Goal: Task Accomplishment & Management: Use online tool/utility

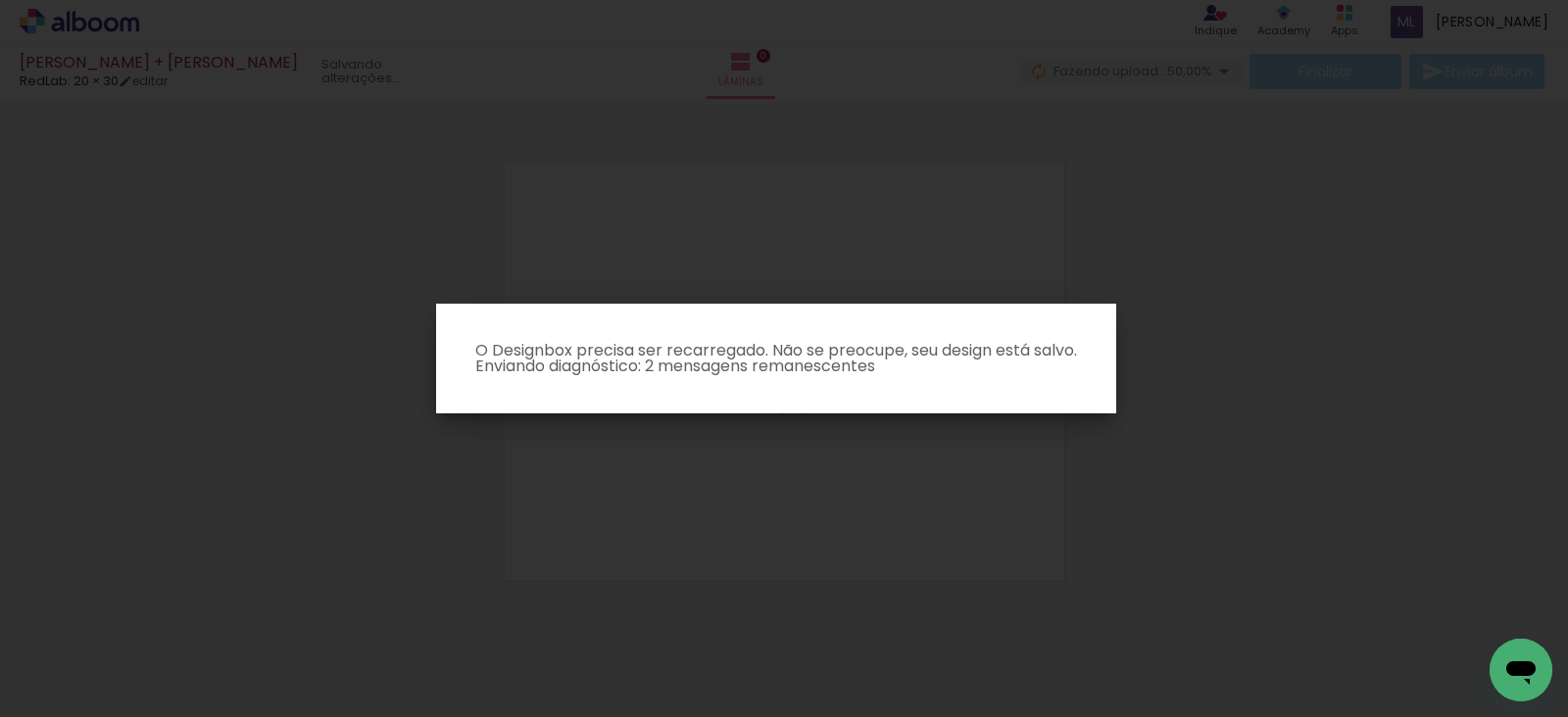
scroll to position [25, 0]
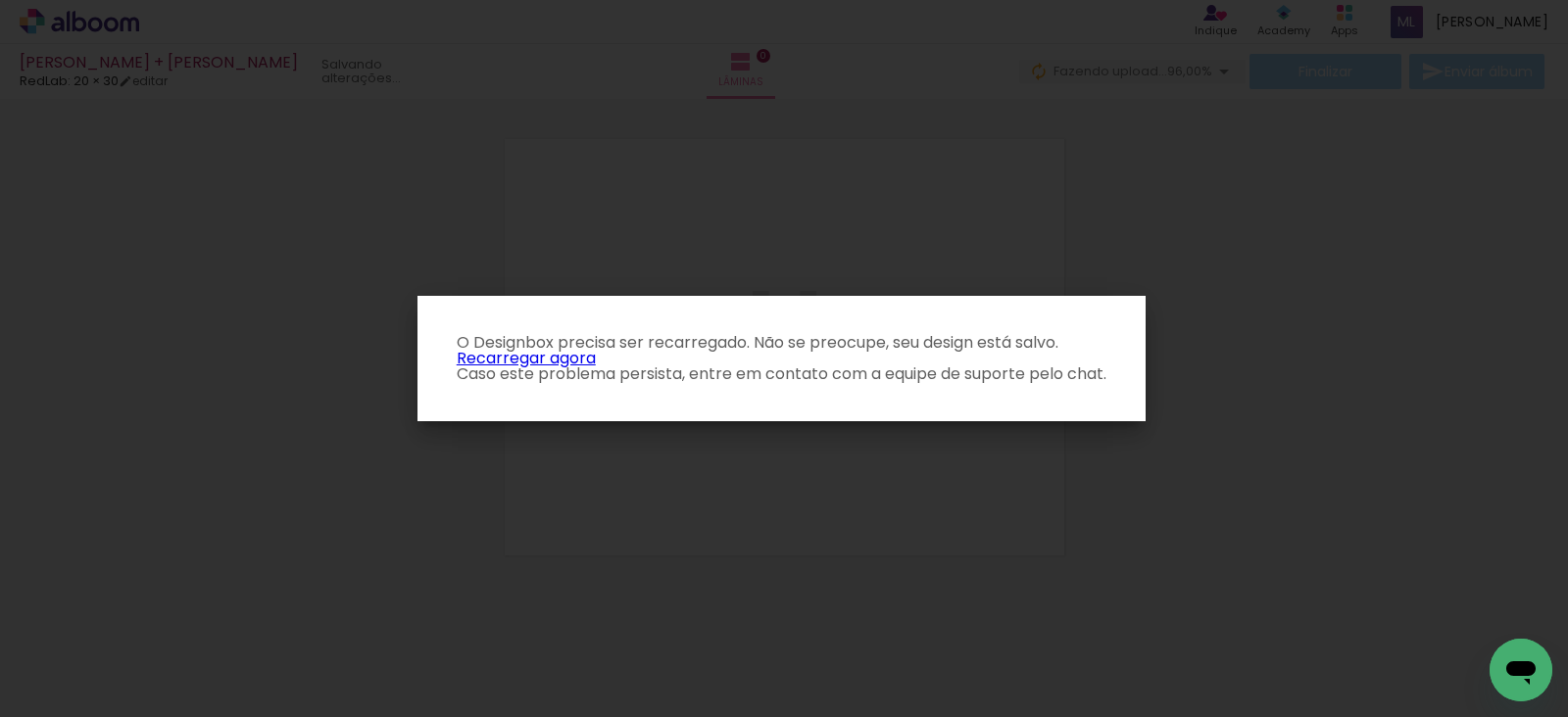
click at [527, 353] on link "Recarregar agora" at bounding box center [526, 358] width 140 height 23
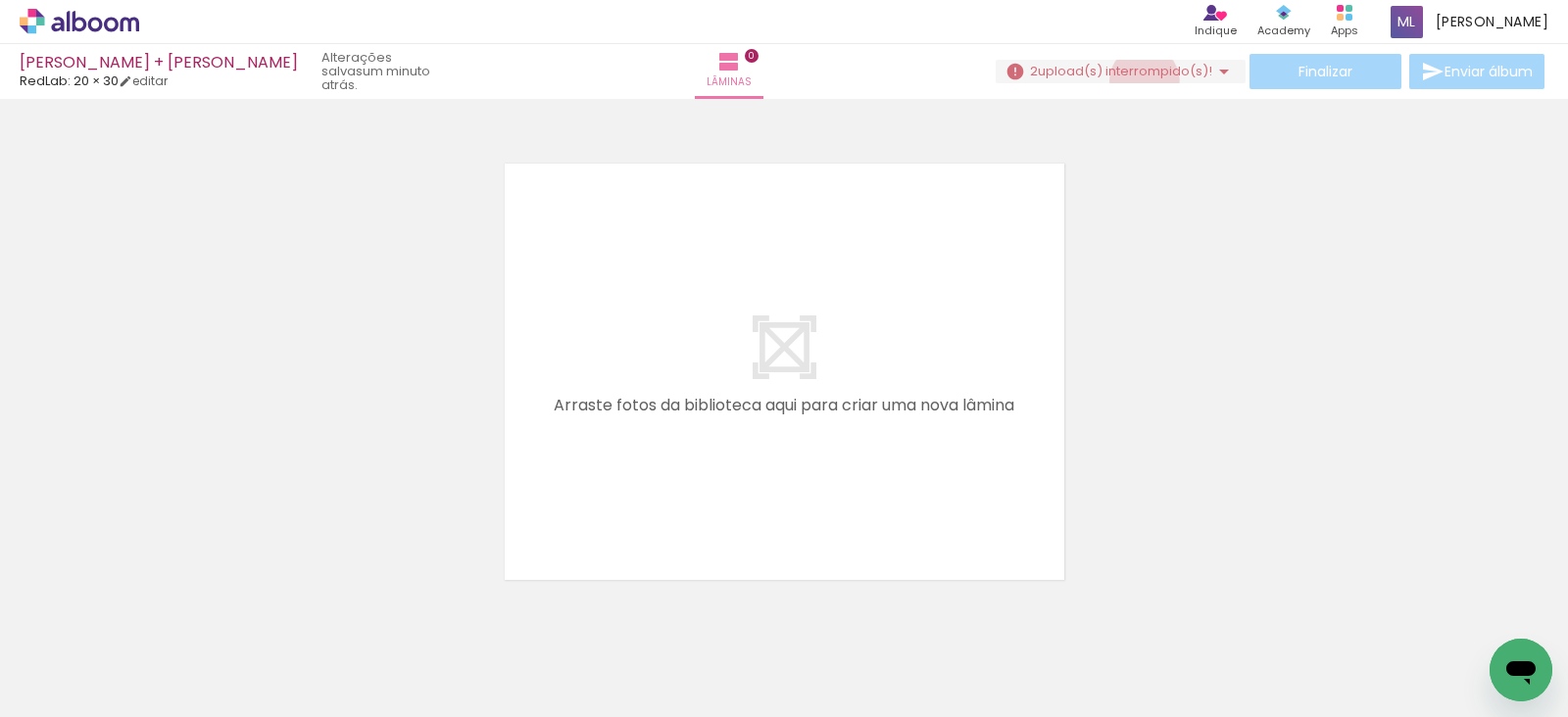
click at [1136, 81] on paper-button "2 upload(s) interrompido(s)! 96,00%" at bounding box center [1121, 72] width 250 height 24
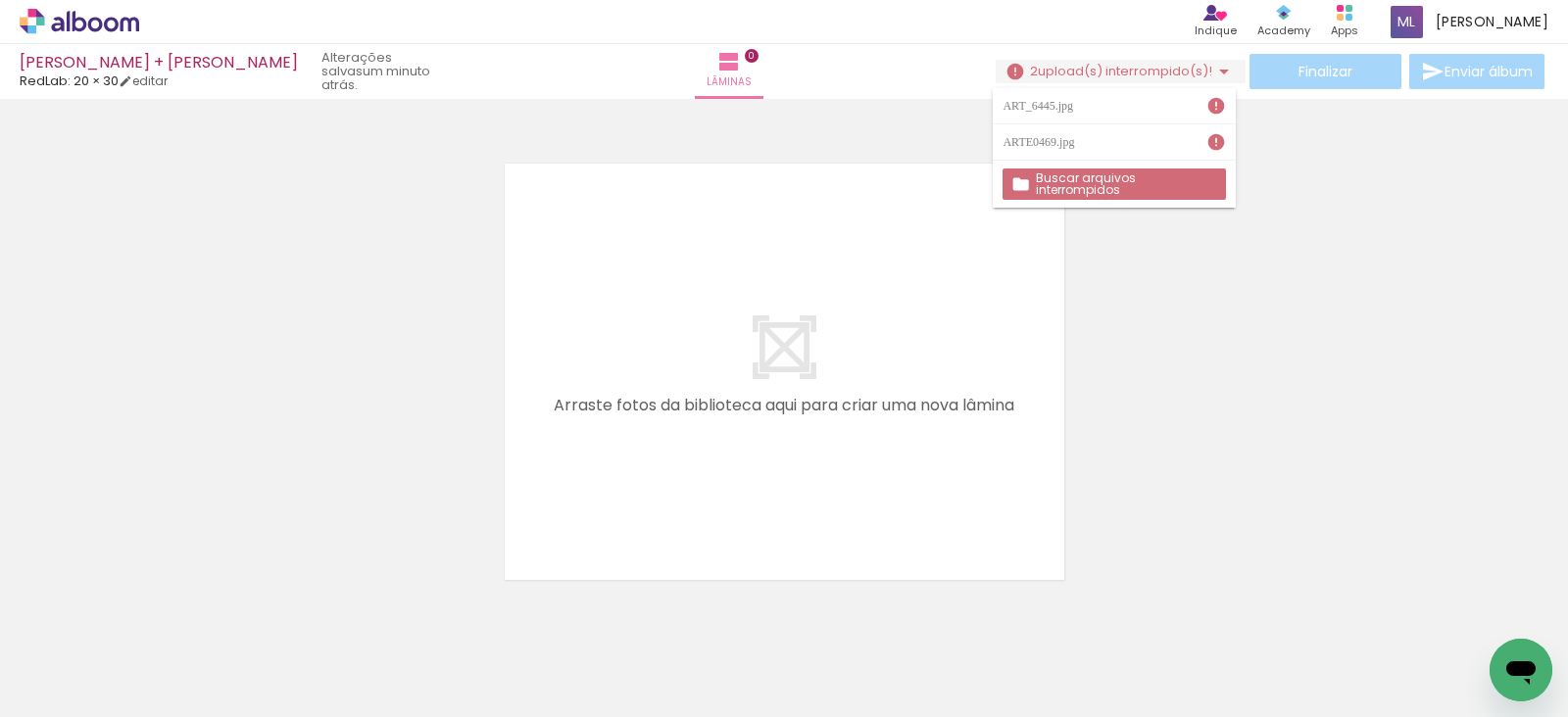
click at [0, 0] on slot "Buscar arquivos interrompidos" at bounding box center [0, 0] width 0 height 0
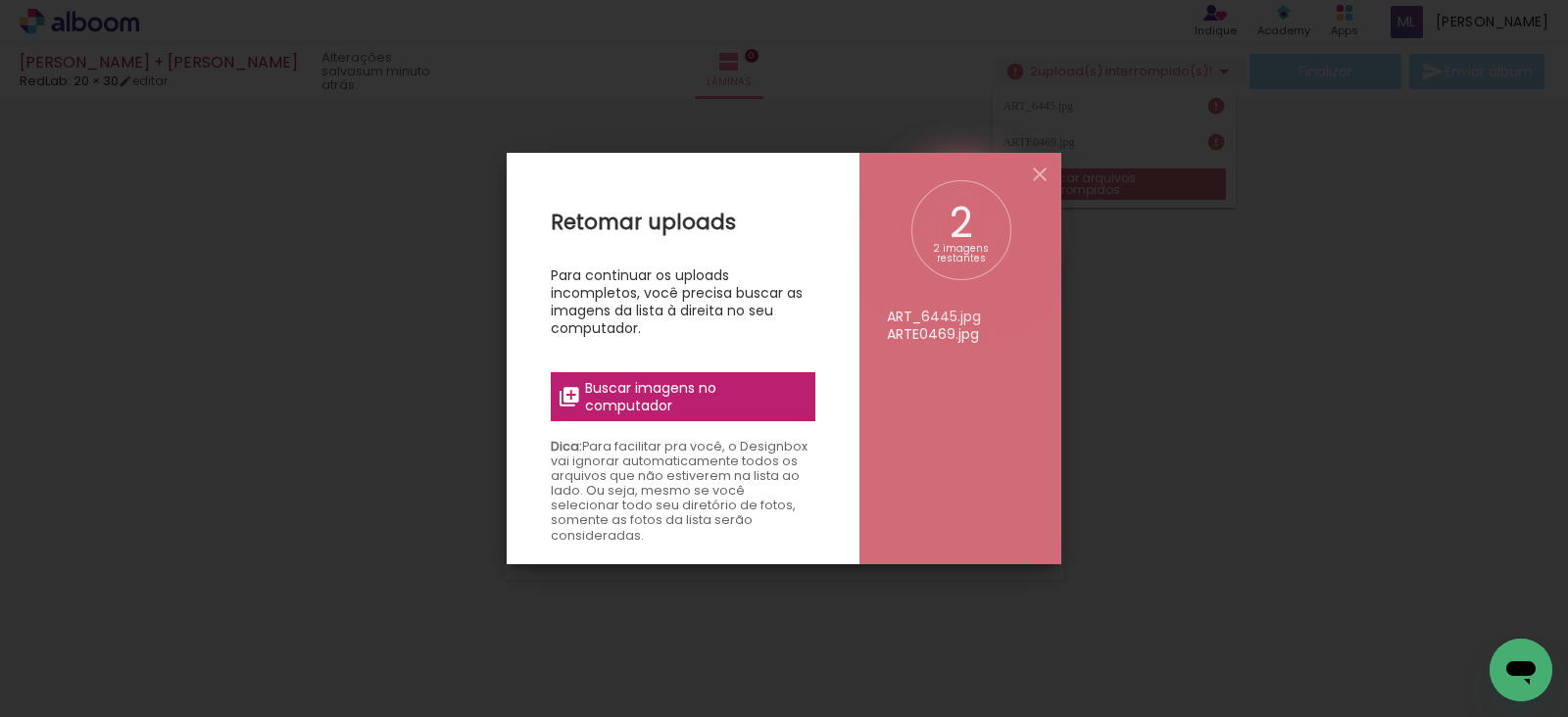
click at [711, 383] on span "Buscar imagens no computador" at bounding box center [694, 397] width 218 height 35
click at [0, 0] on input "file" at bounding box center [0, 0] width 0 height 0
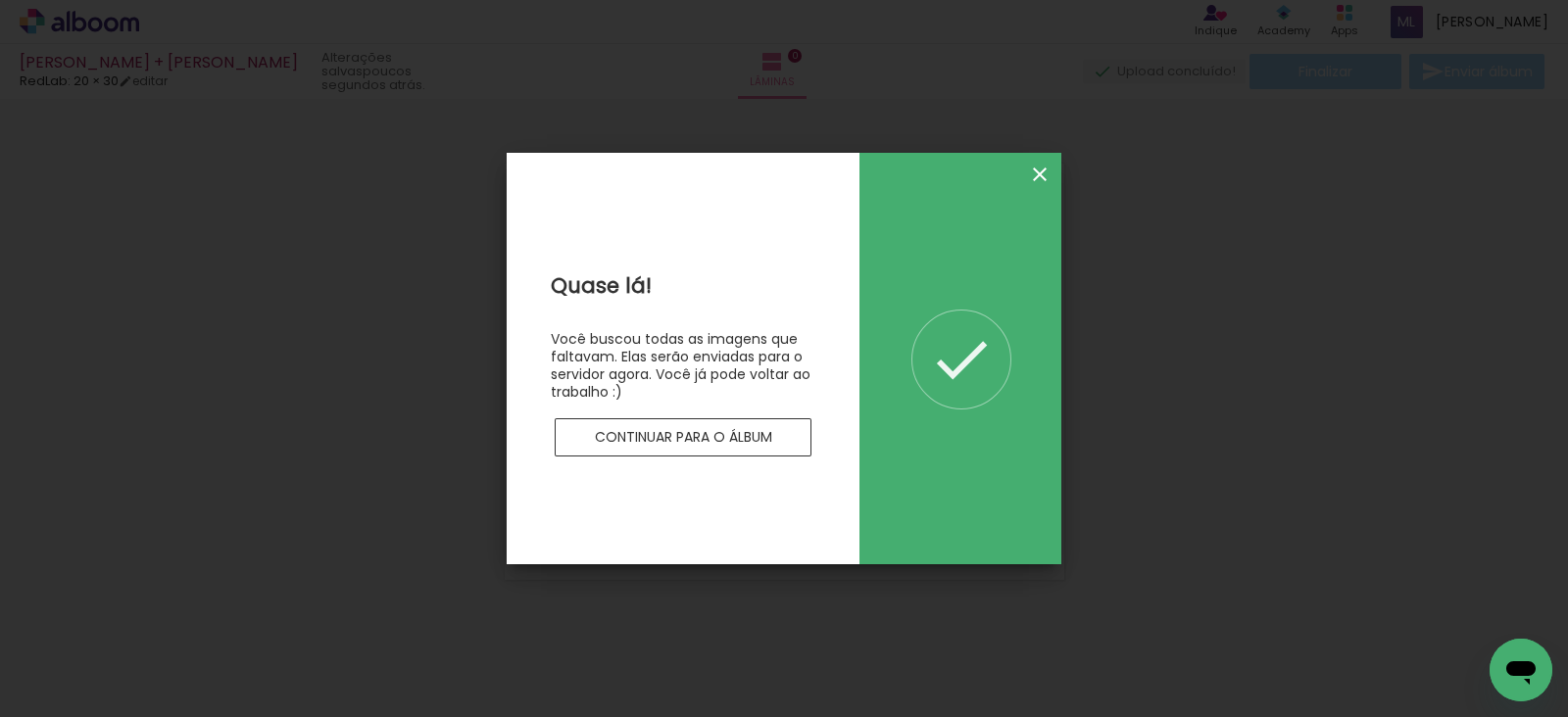
click at [1045, 175] on iron-icon at bounding box center [1039, 174] width 24 height 24
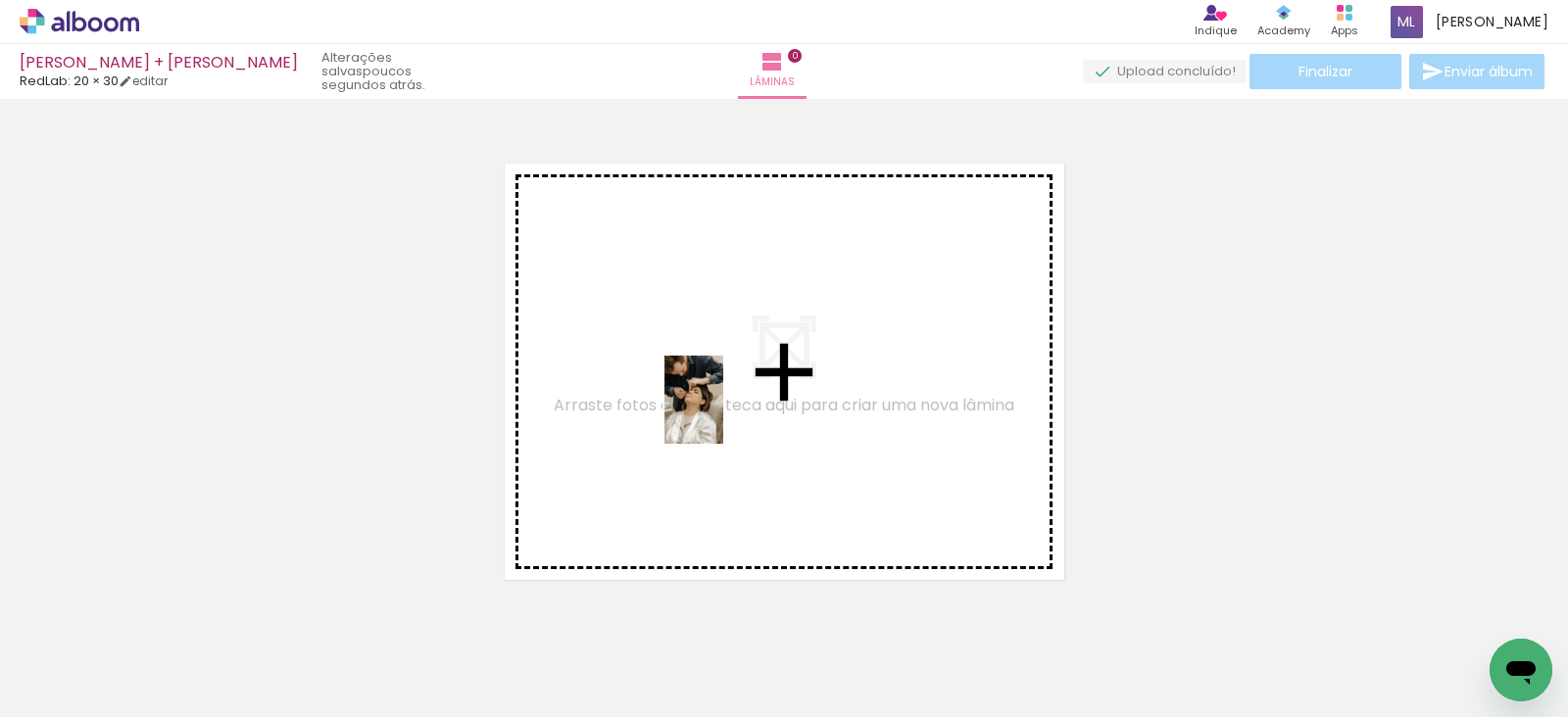
drag, startPoint x: 219, startPoint y: 664, endPoint x: 723, endPoint y: 415, distance: 562.2
click at [723, 415] on quentale-workspace at bounding box center [784, 358] width 1568 height 717
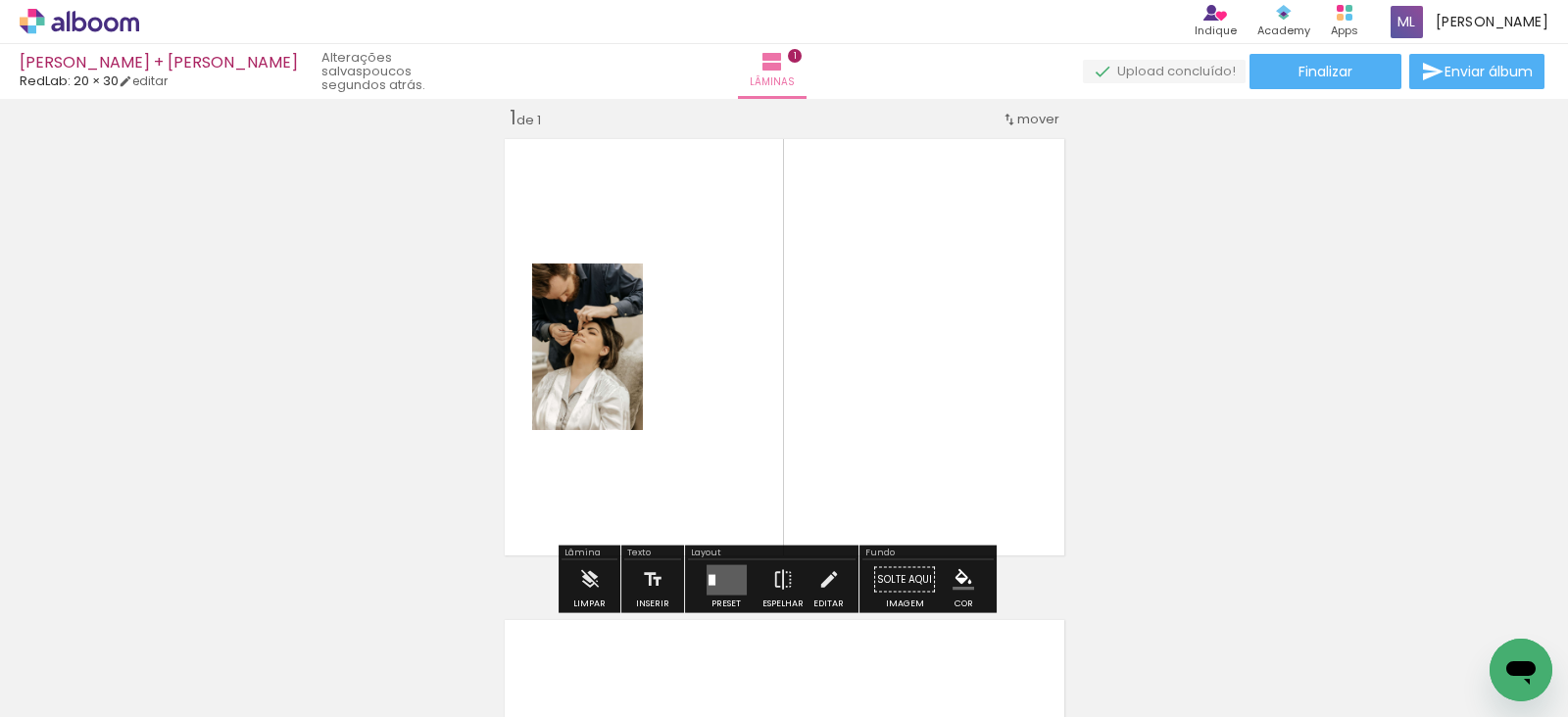
scroll to position [0, 252]
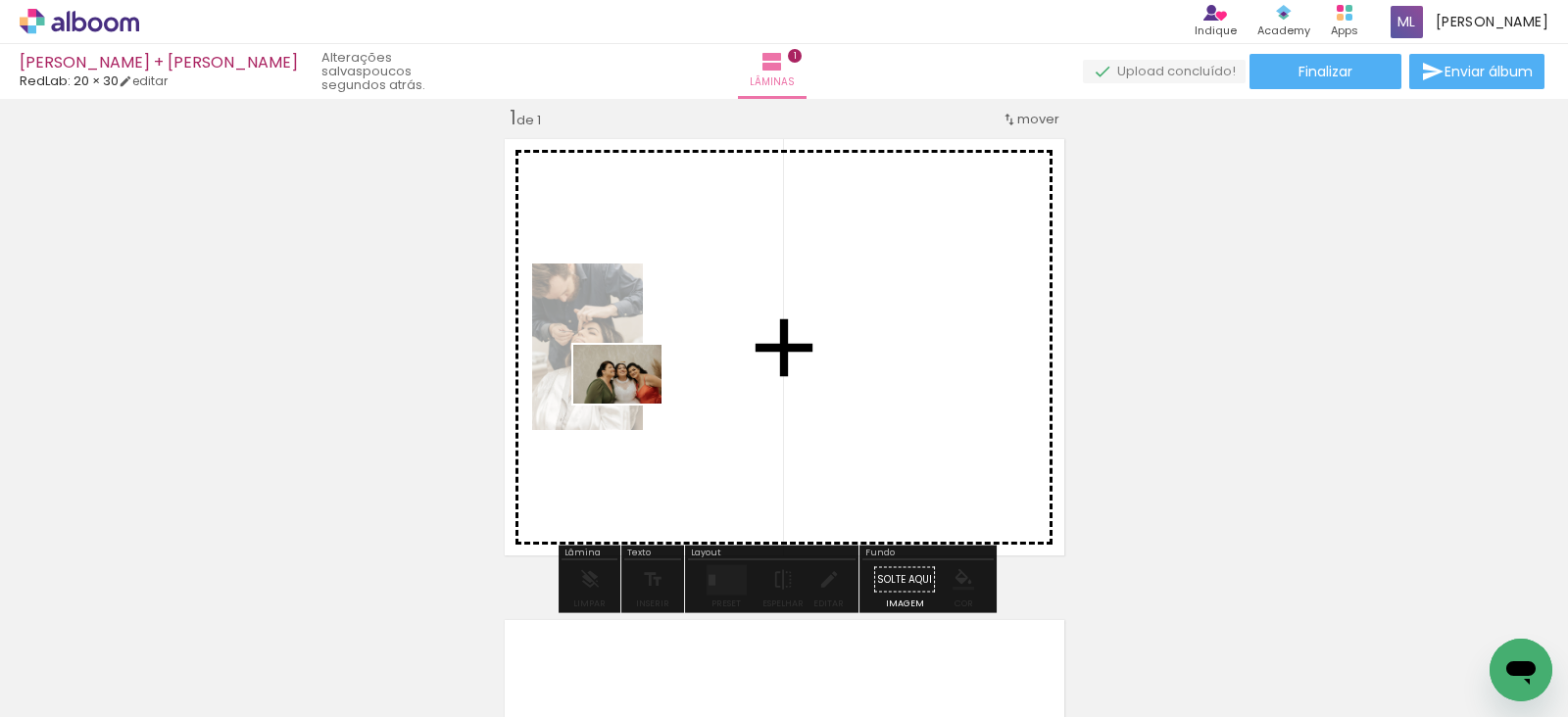
drag, startPoint x: 251, startPoint y: 679, endPoint x: 632, endPoint y: 404, distance: 469.9
click at [632, 404] on quentale-workspace at bounding box center [784, 358] width 1568 height 717
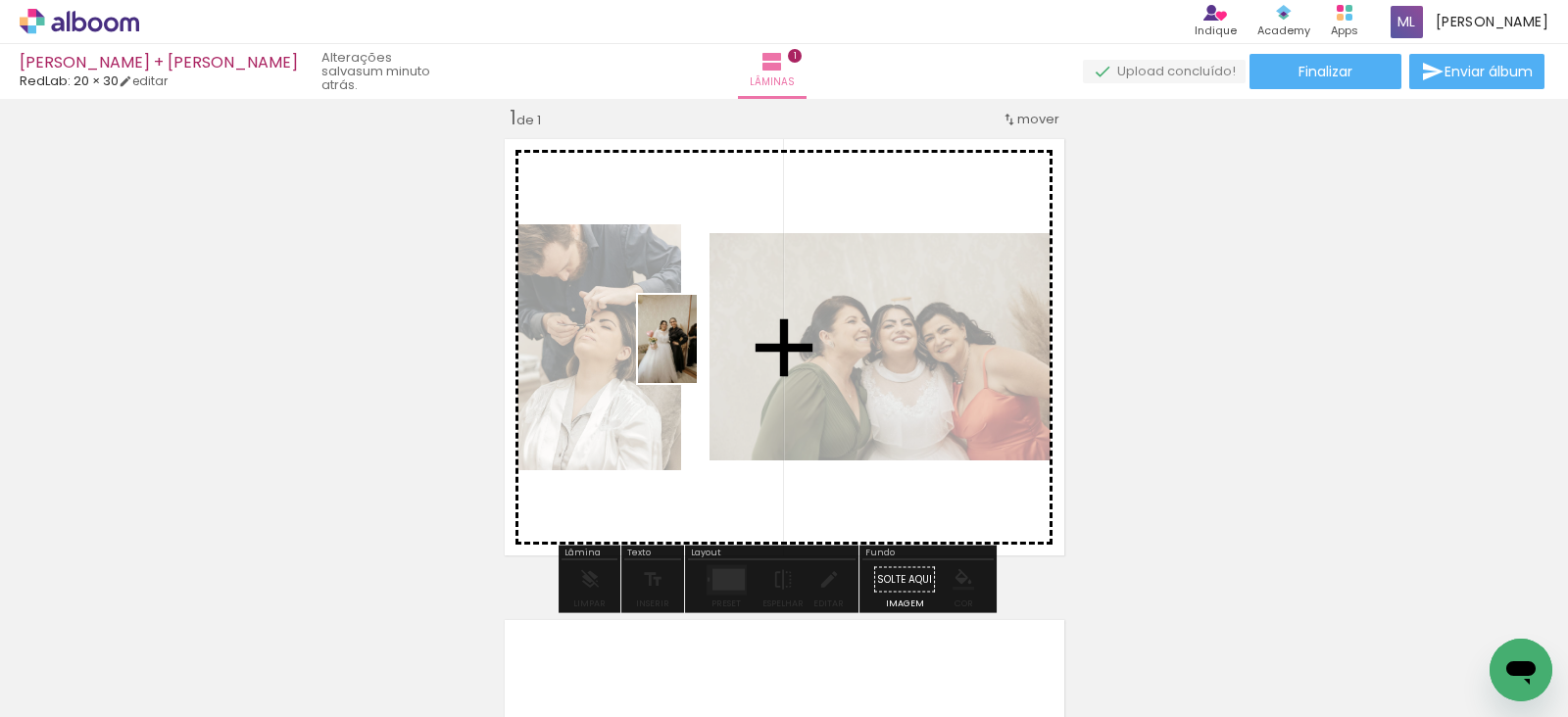
drag, startPoint x: 411, startPoint y: 655, endPoint x: 697, endPoint y: 354, distance: 415.2
click at [697, 354] on quentale-workspace at bounding box center [784, 358] width 1568 height 717
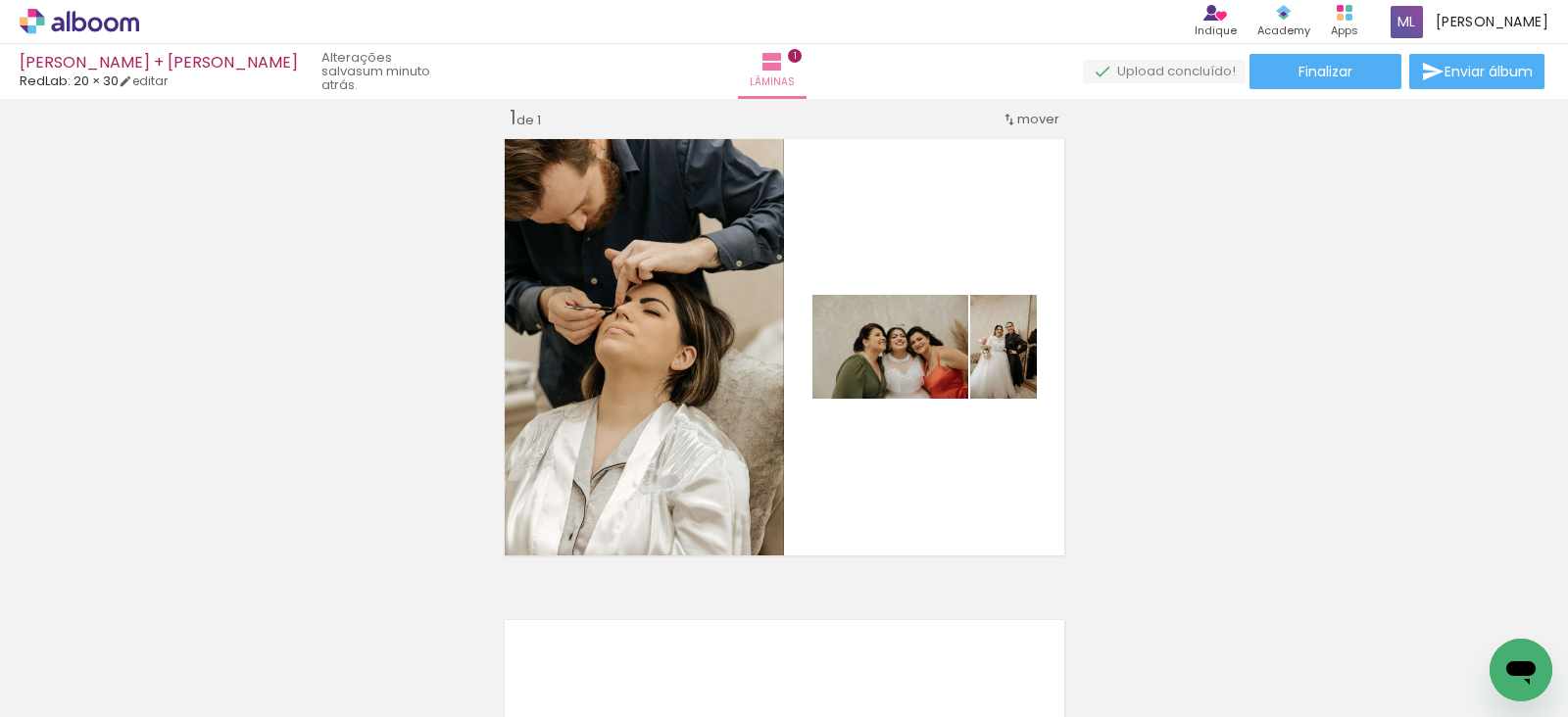
scroll to position [0, 4086]
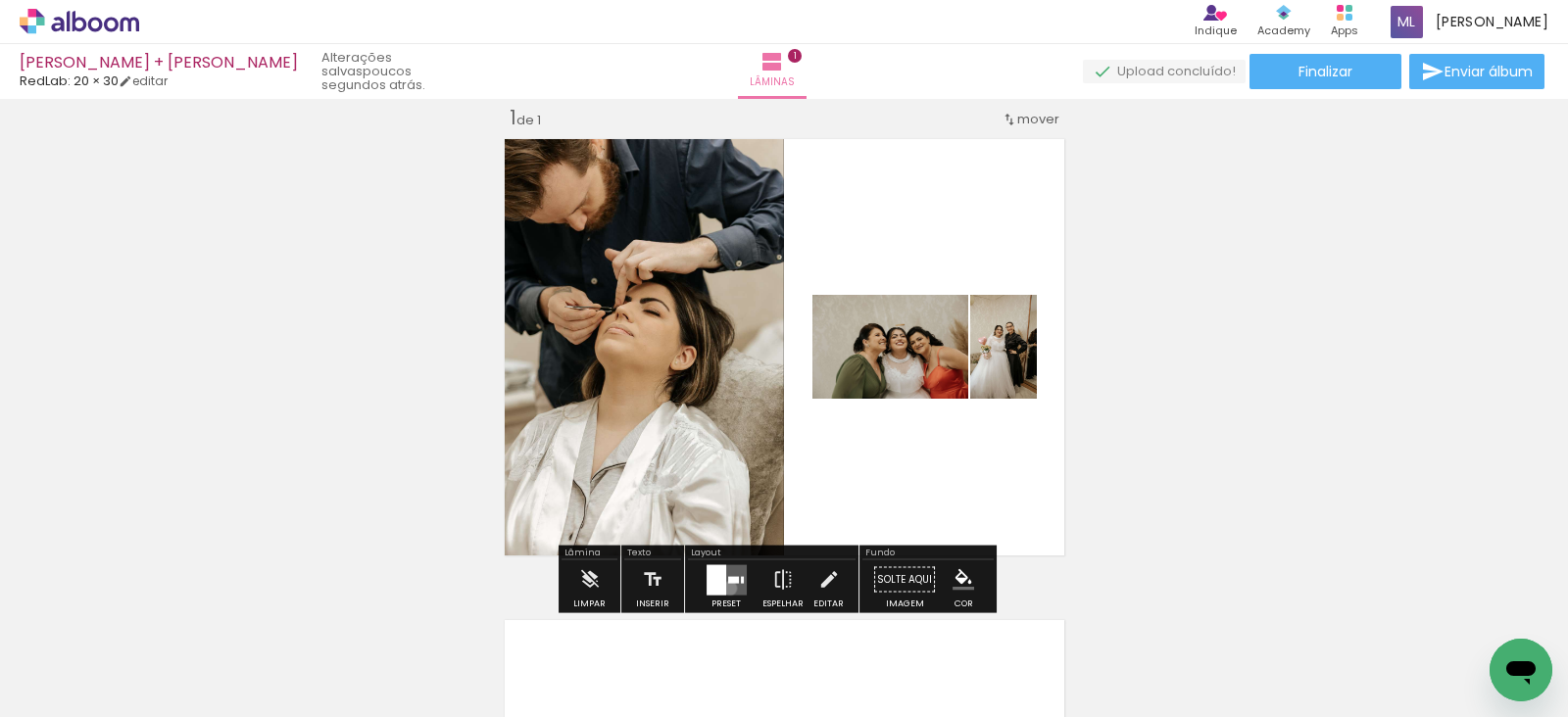
click at [725, 587] on quentale-layouter at bounding box center [726, 579] width 40 height 30
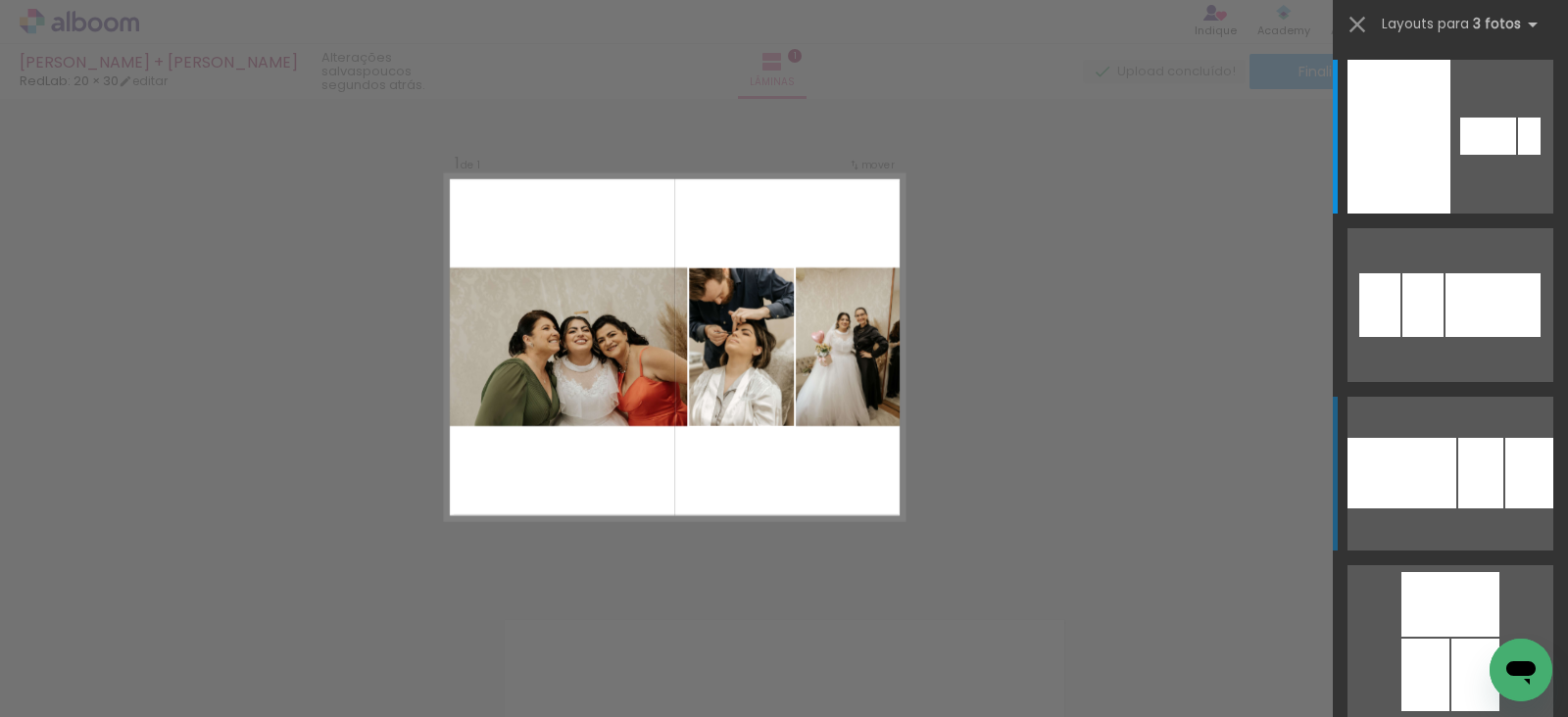
click at [1466, 154] on div at bounding box center [1487, 137] width 56 height 37
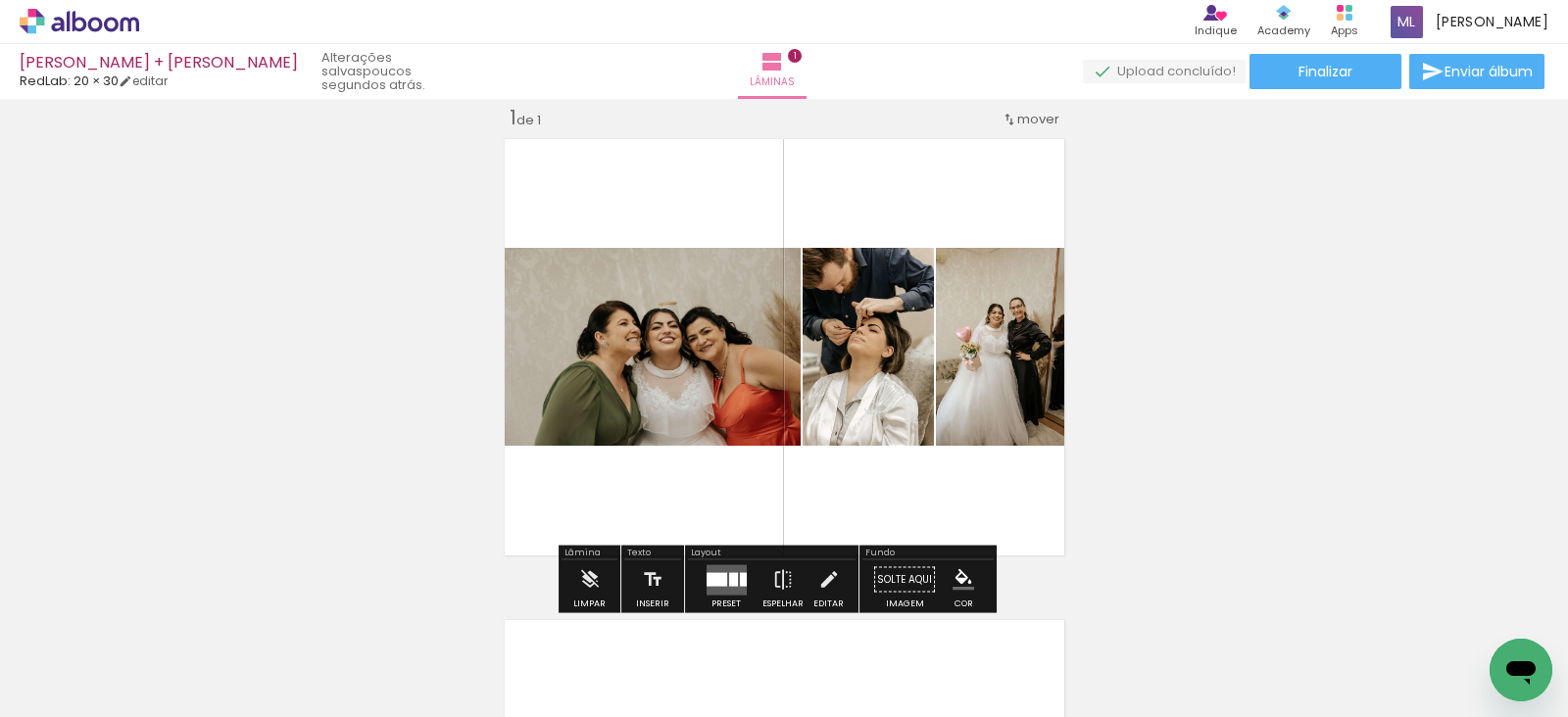
click at [711, 566] on quentale-layouter at bounding box center [726, 579] width 40 height 30
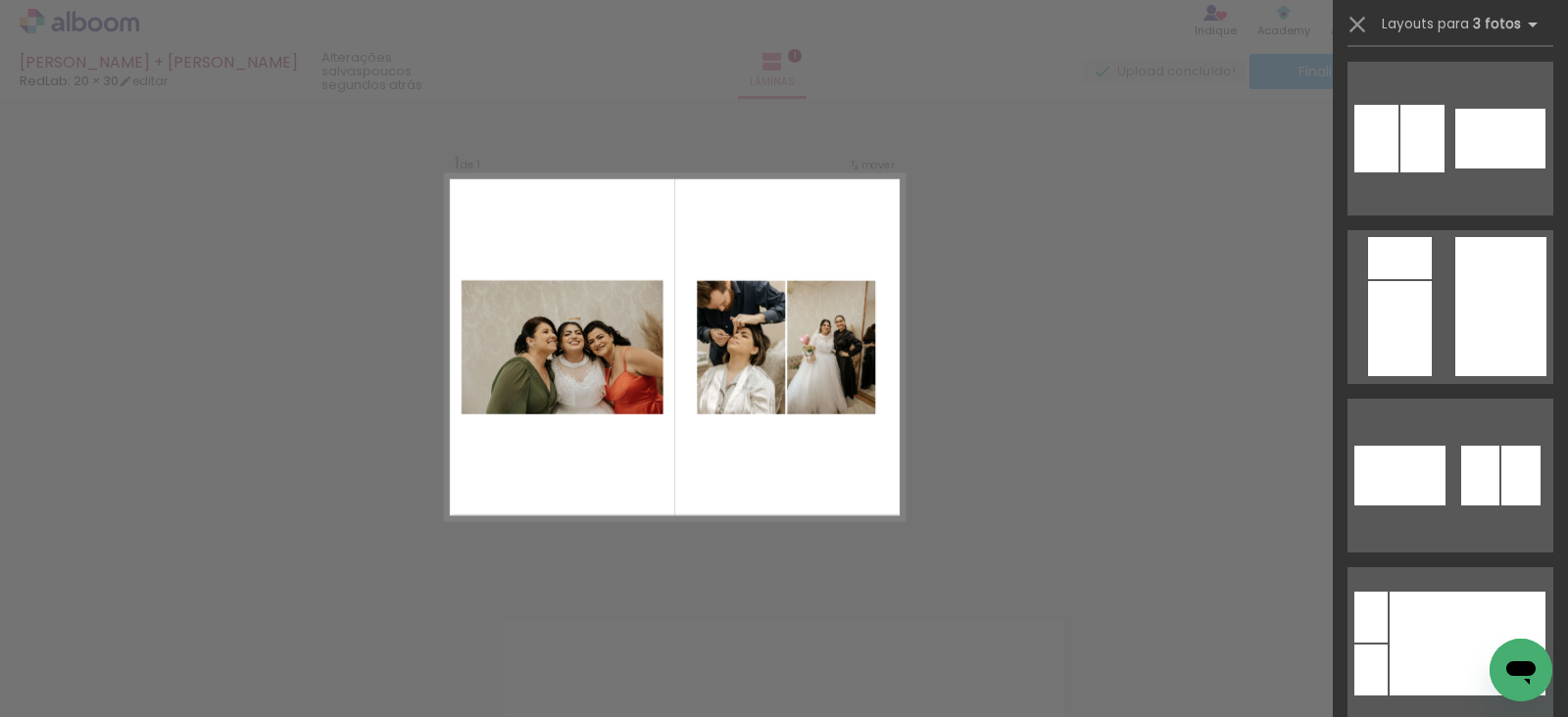
scroll to position [1039, 0]
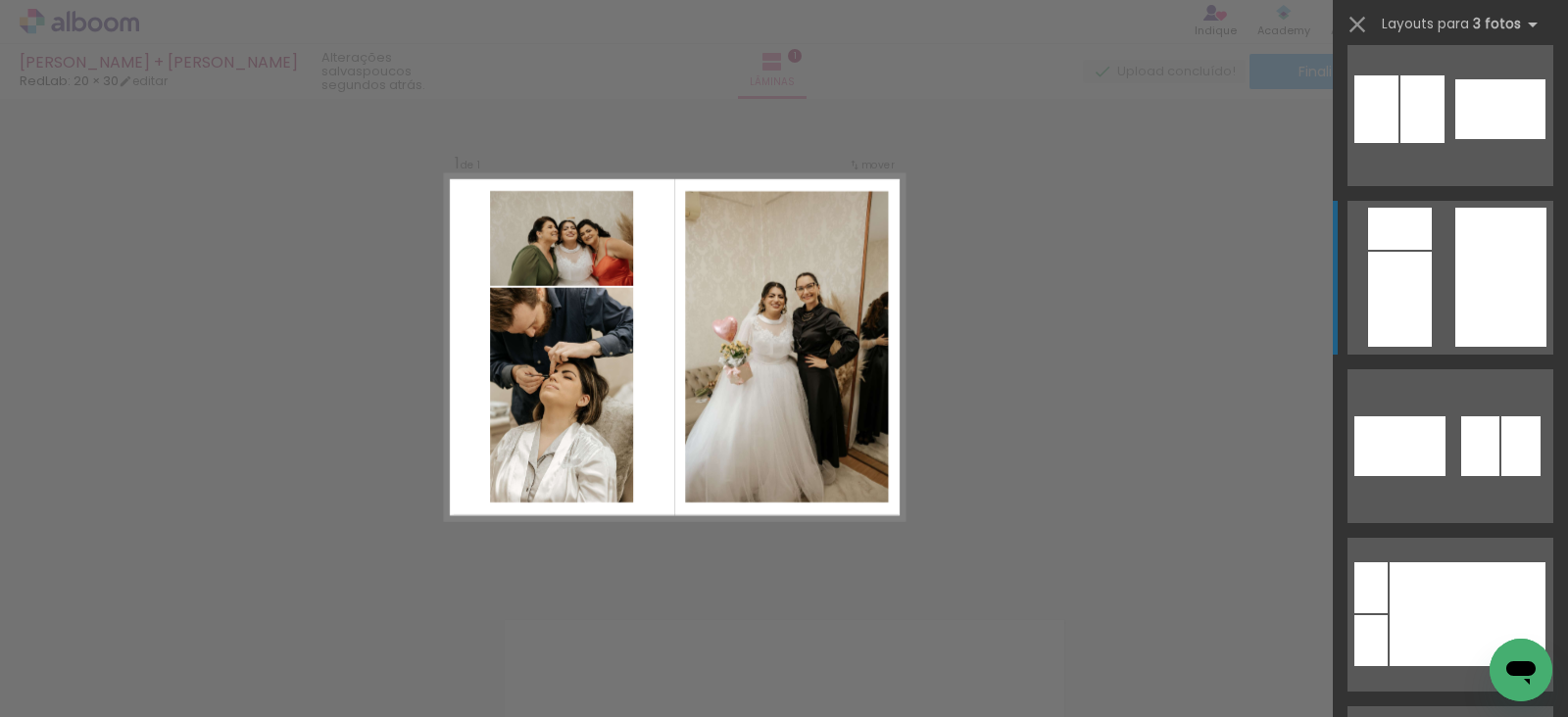
click at [1501, 417] on div at bounding box center [1521, 447] width 39 height 60
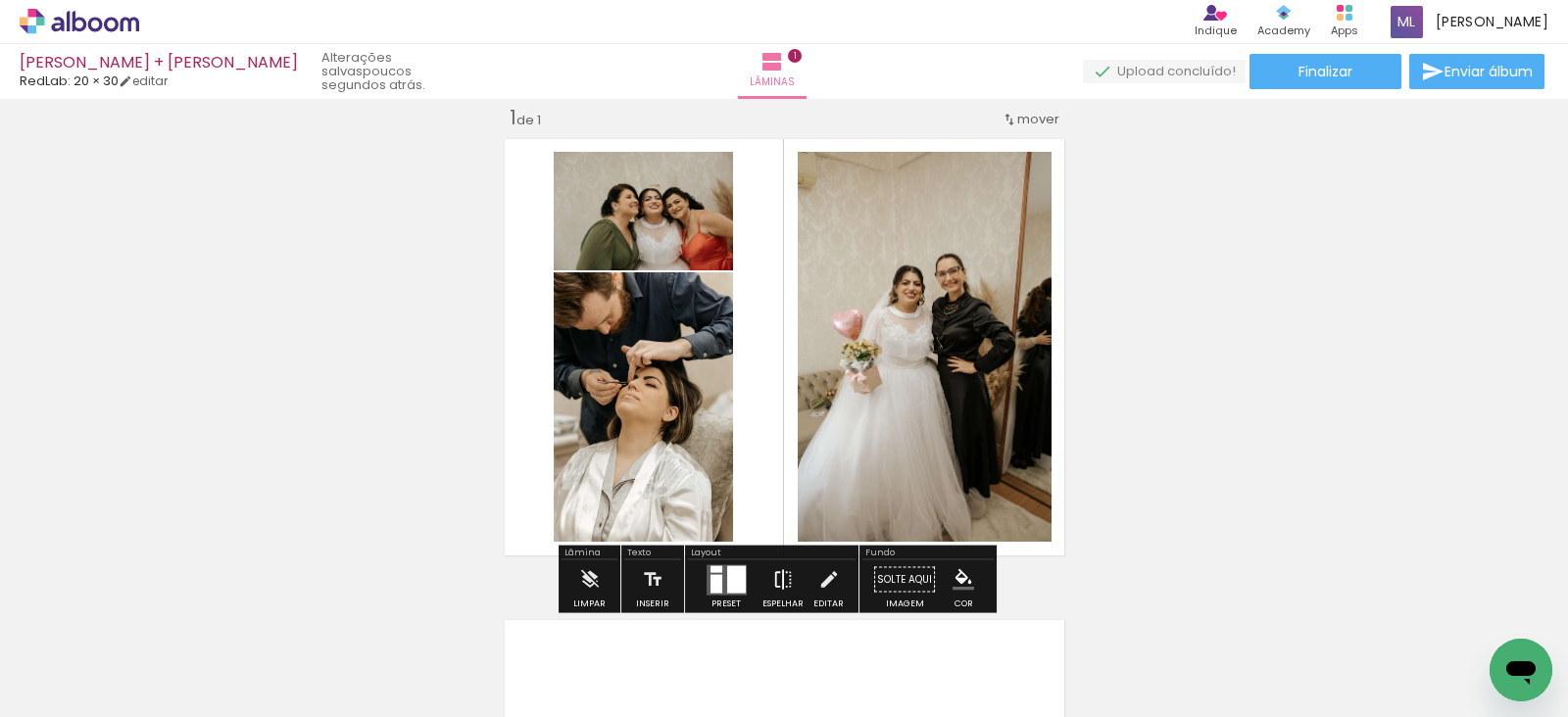
click at [784, 576] on iron-icon at bounding box center [783, 580] width 22 height 39
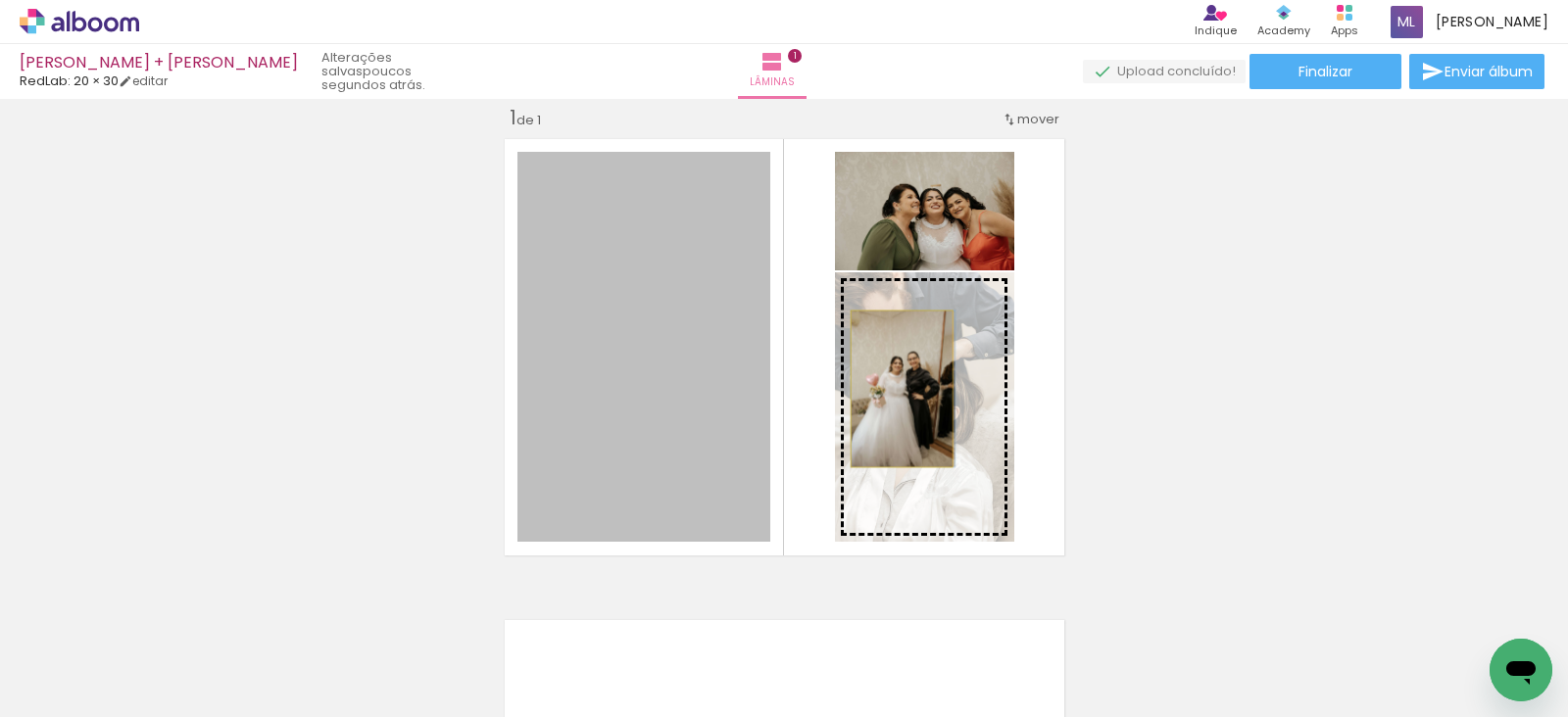
drag, startPoint x: 709, startPoint y: 379, endPoint x: 892, endPoint y: 388, distance: 183.2
click at [0, 0] on slot at bounding box center [0, 0] width 0 height 0
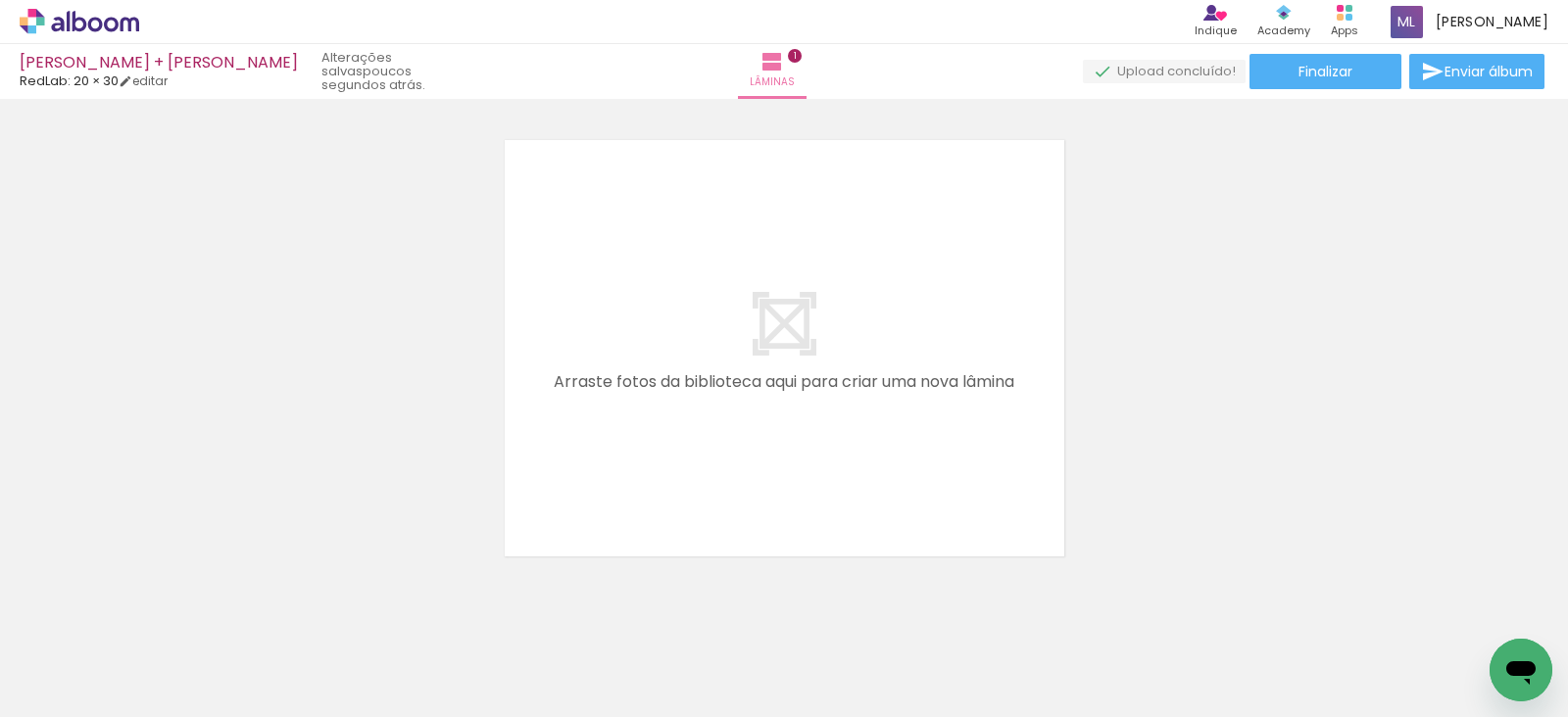
scroll to position [0, 3325]
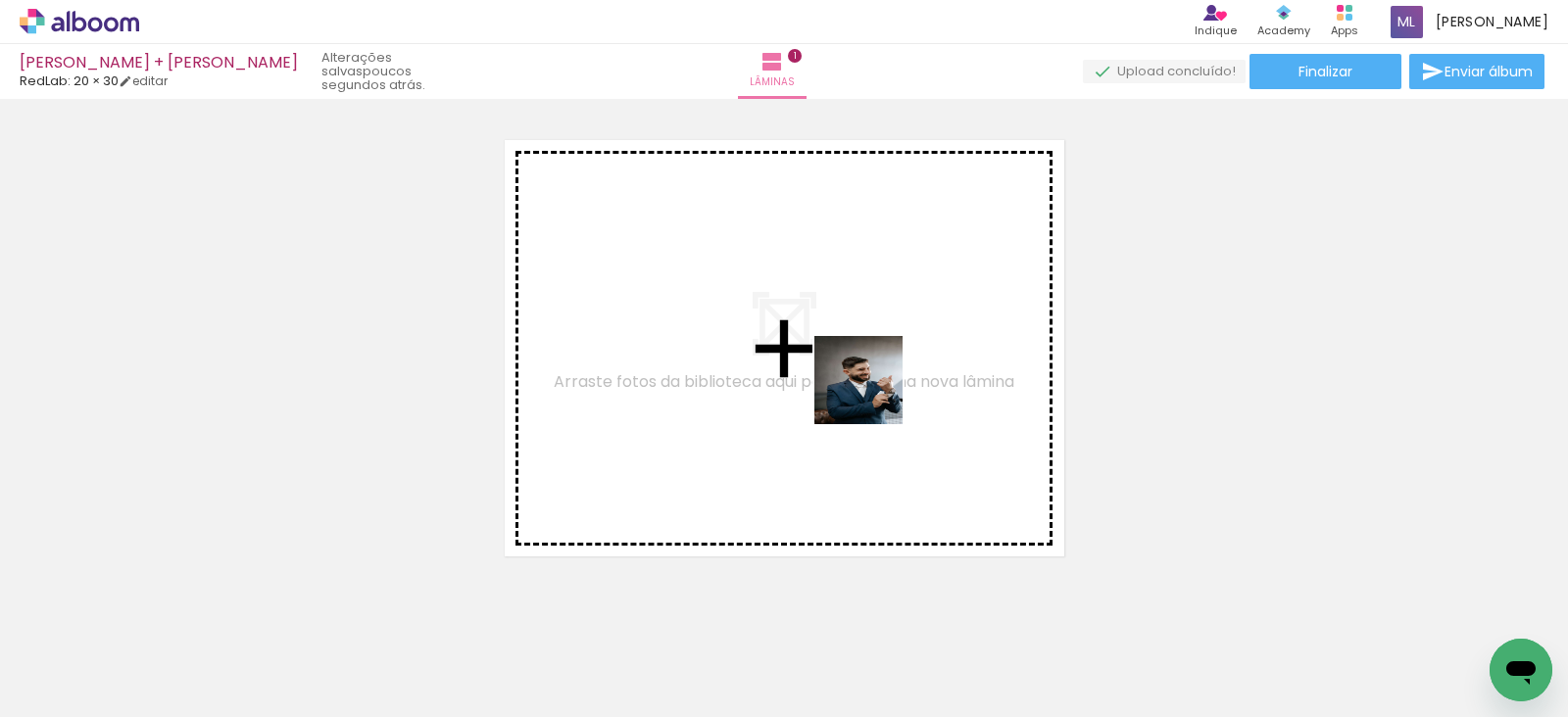
drag, startPoint x: 947, startPoint y: 661, endPoint x: 871, endPoint y: 389, distance: 282.4
click at [871, 389] on quentale-workspace at bounding box center [784, 358] width 1568 height 717
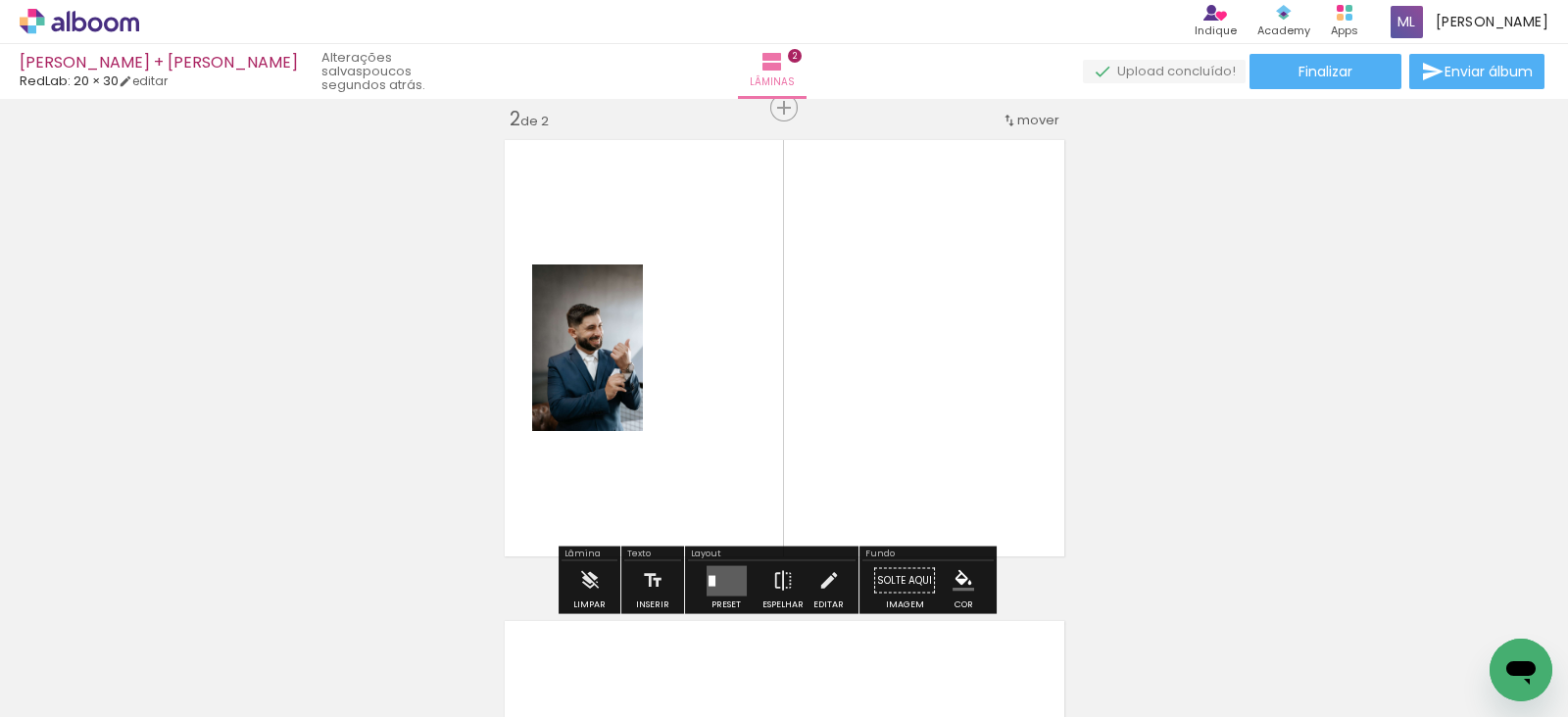
scroll to position [506, 0]
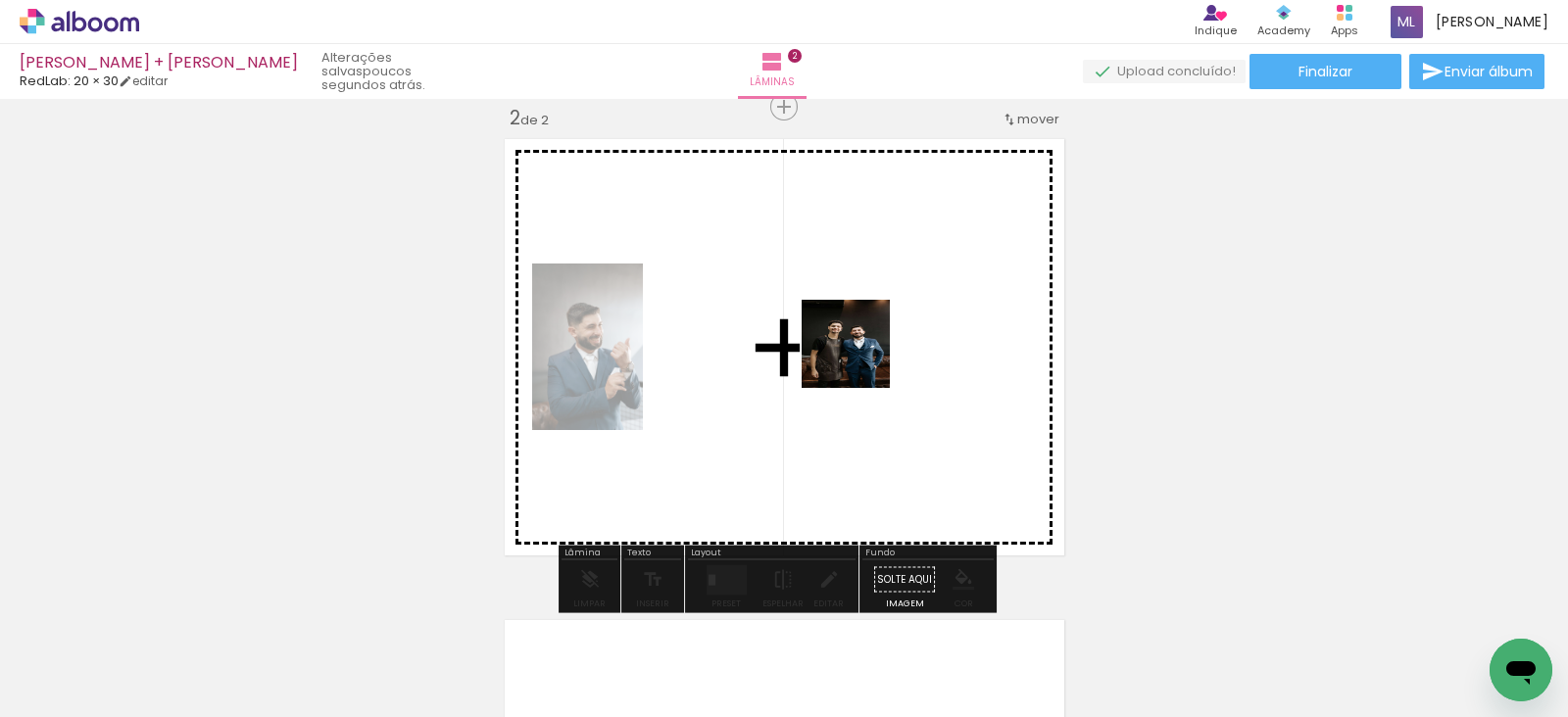
drag, startPoint x: 1068, startPoint y: 688, endPoint x: 860, endPoint y: 359, distance: 389.2
click at [860, 359] on quentale-workspace at bounding box center [784, 358] width 1568 height 717
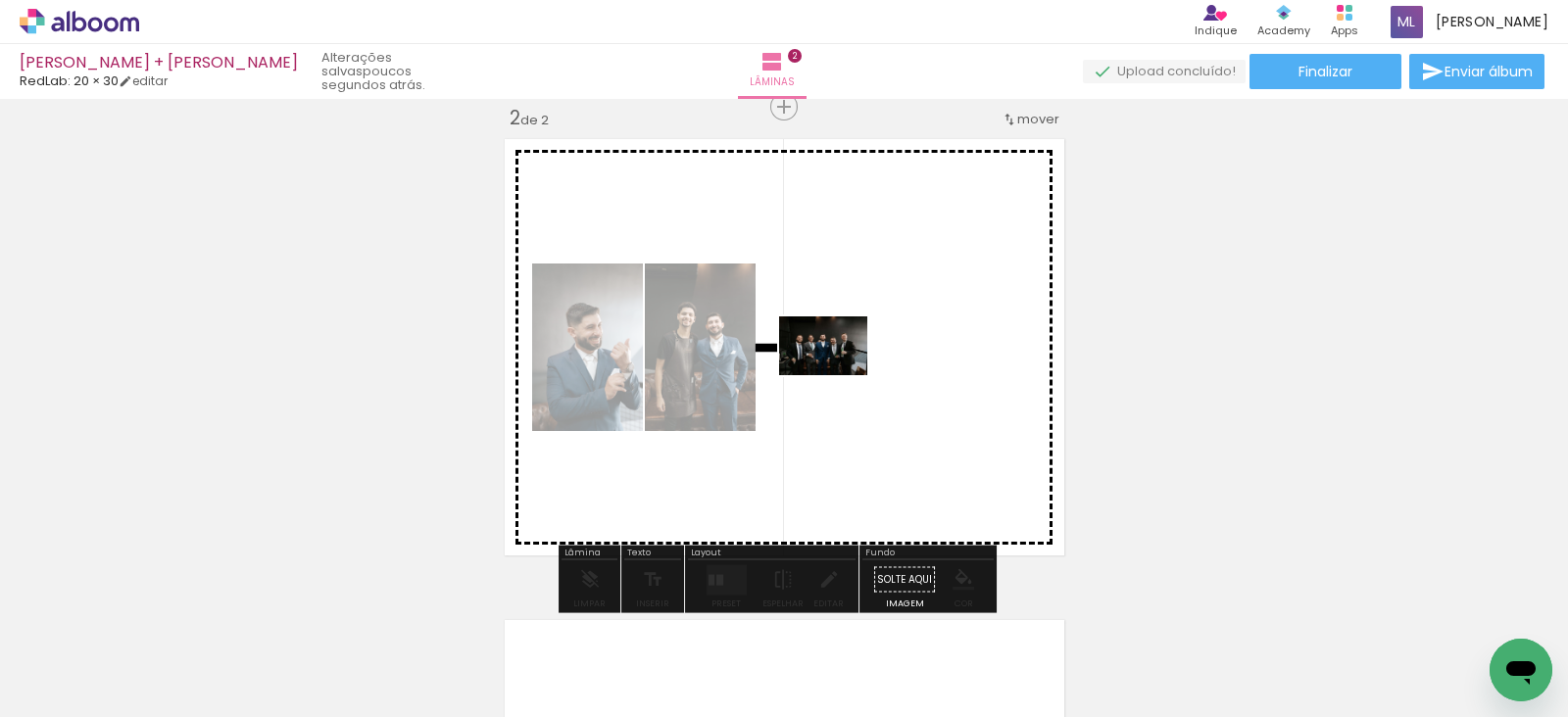
drag, startPoint x: 809, startPoint y: 643, endPoint x: 838, endPoint y: 376, distance: 268.6
click at [838, 376] on quentale-workspace at bounding box center [784, 358] width 1568 height 717
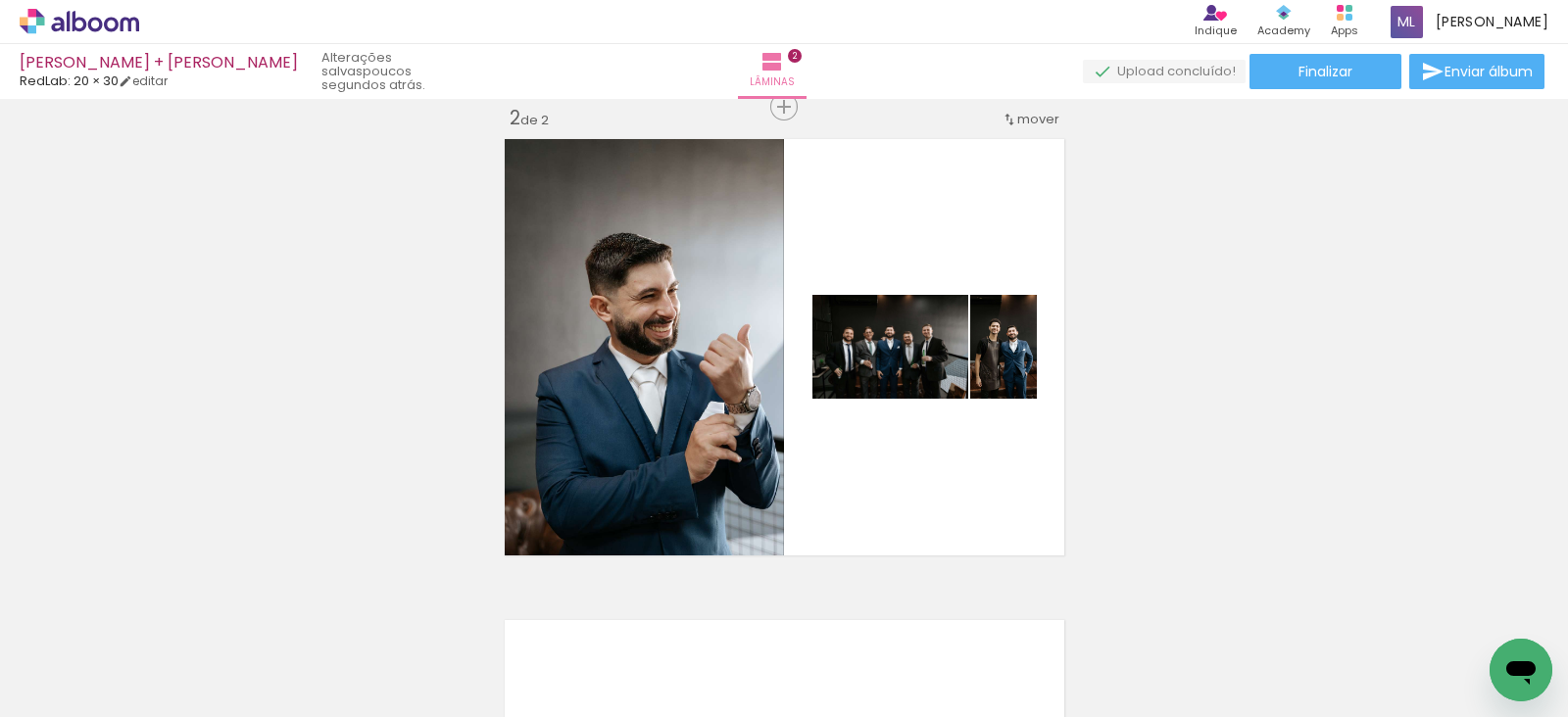
scroll to position [0, 4086]
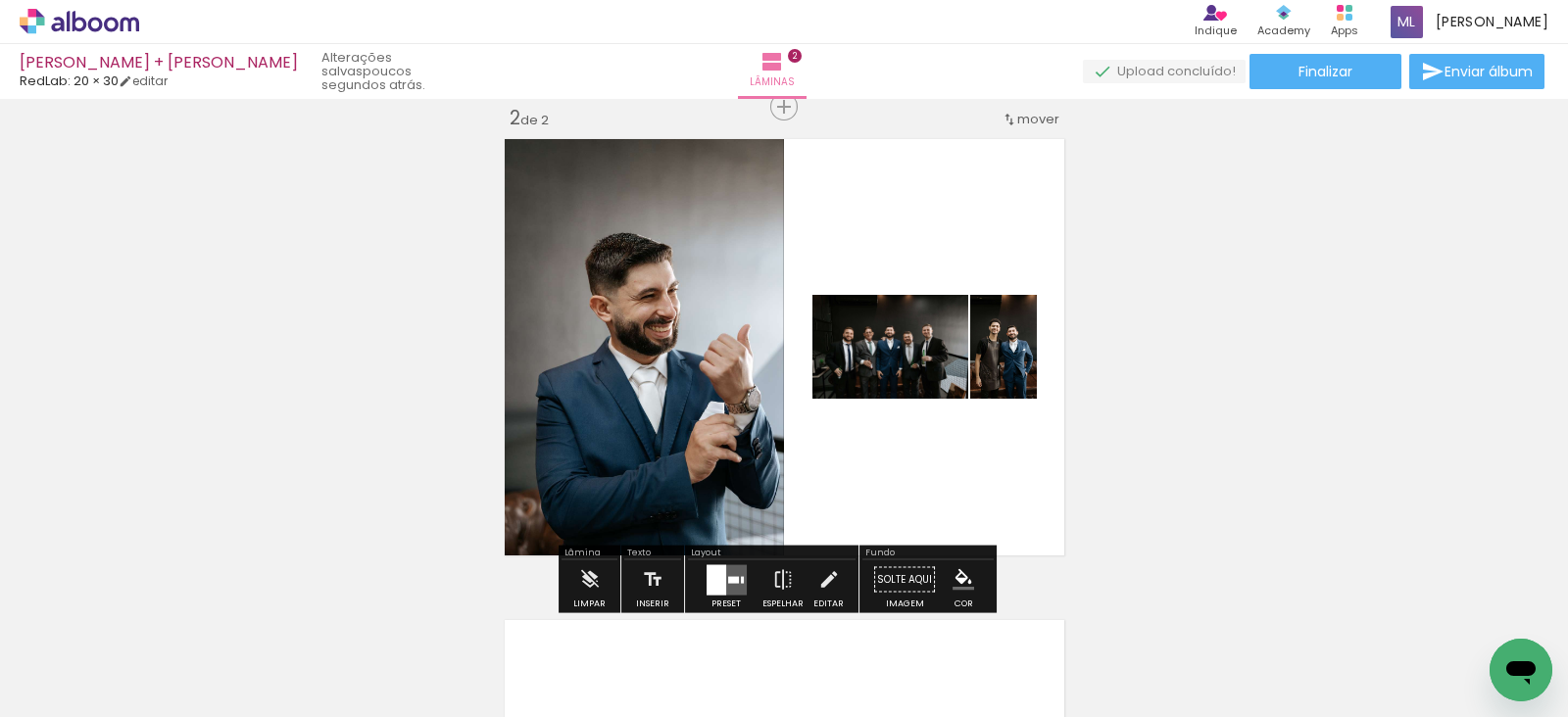
click at [726, 595] on quentale-thumb at bounding box center [720, 651] width 110 height 113
click at [720, 580] on quentale-layouter at bounding box center [726, 579] width 40 height 30
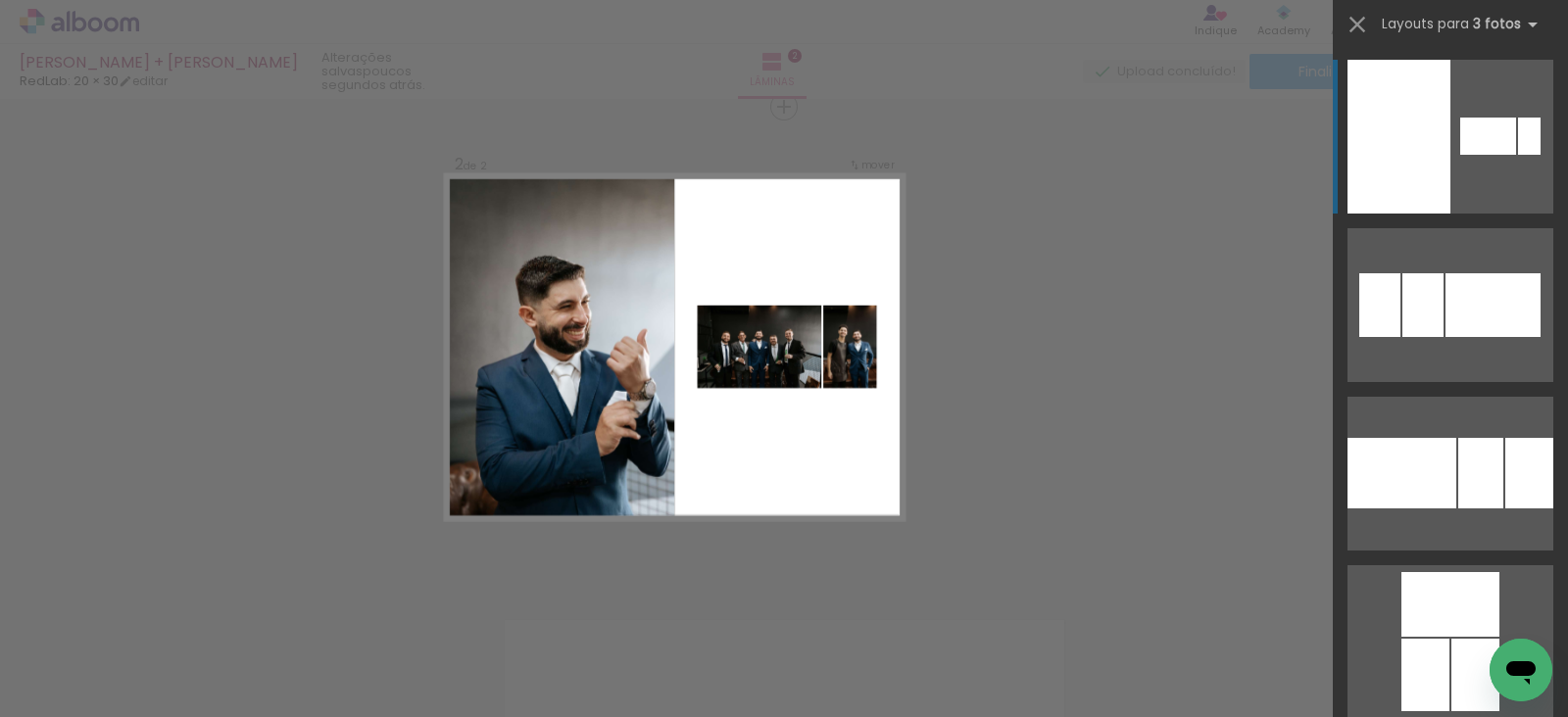
scroll to position [0, 0]
click at [1210, 357] on div "Confirmar Cancelar" at bounding box center [784, 338] width 1568 height 1491
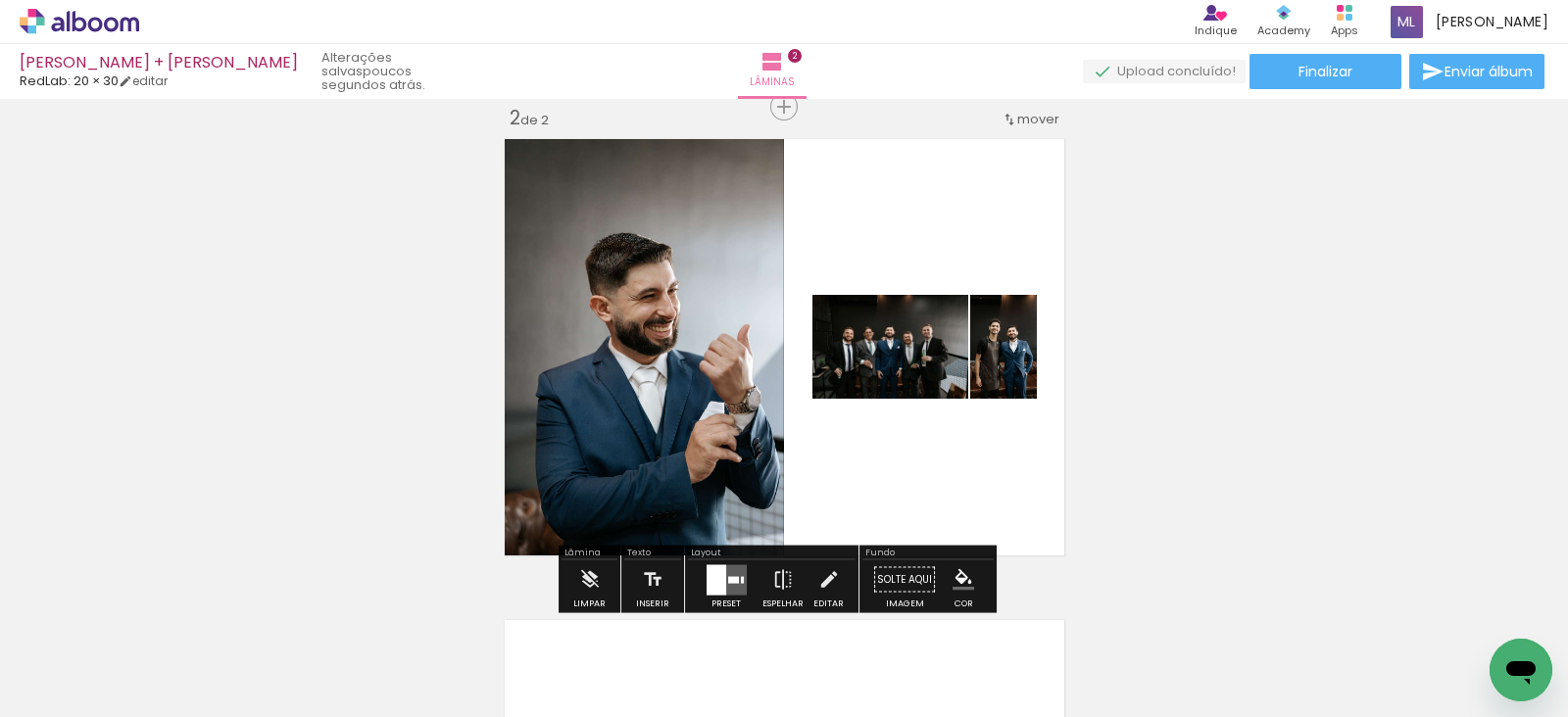
click at [707, 572] on div at bounding box center [717, 579] width 20 height 30
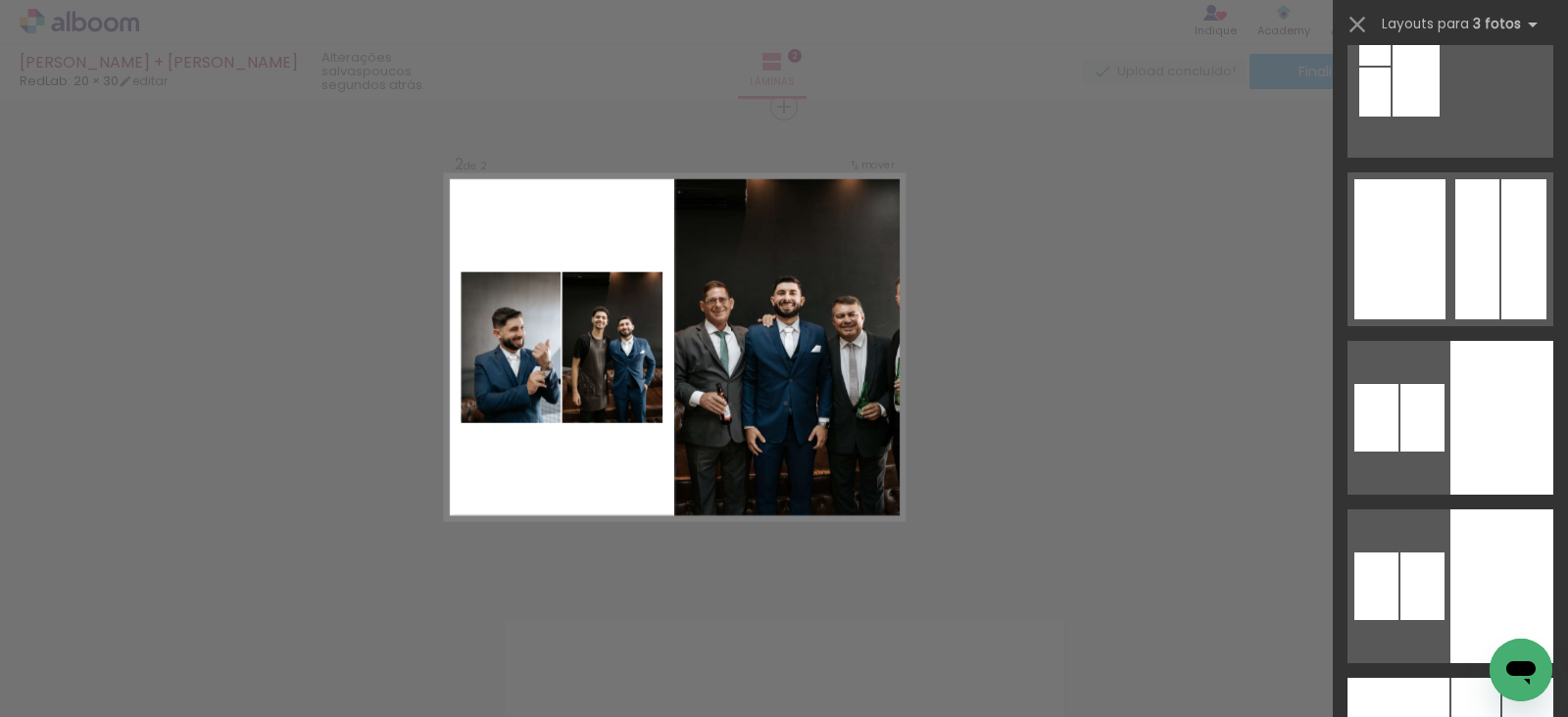
scroll to position [6126, 0]
click at [1457, 508] on div at bounding box center [1501, 585] width 103 height 153
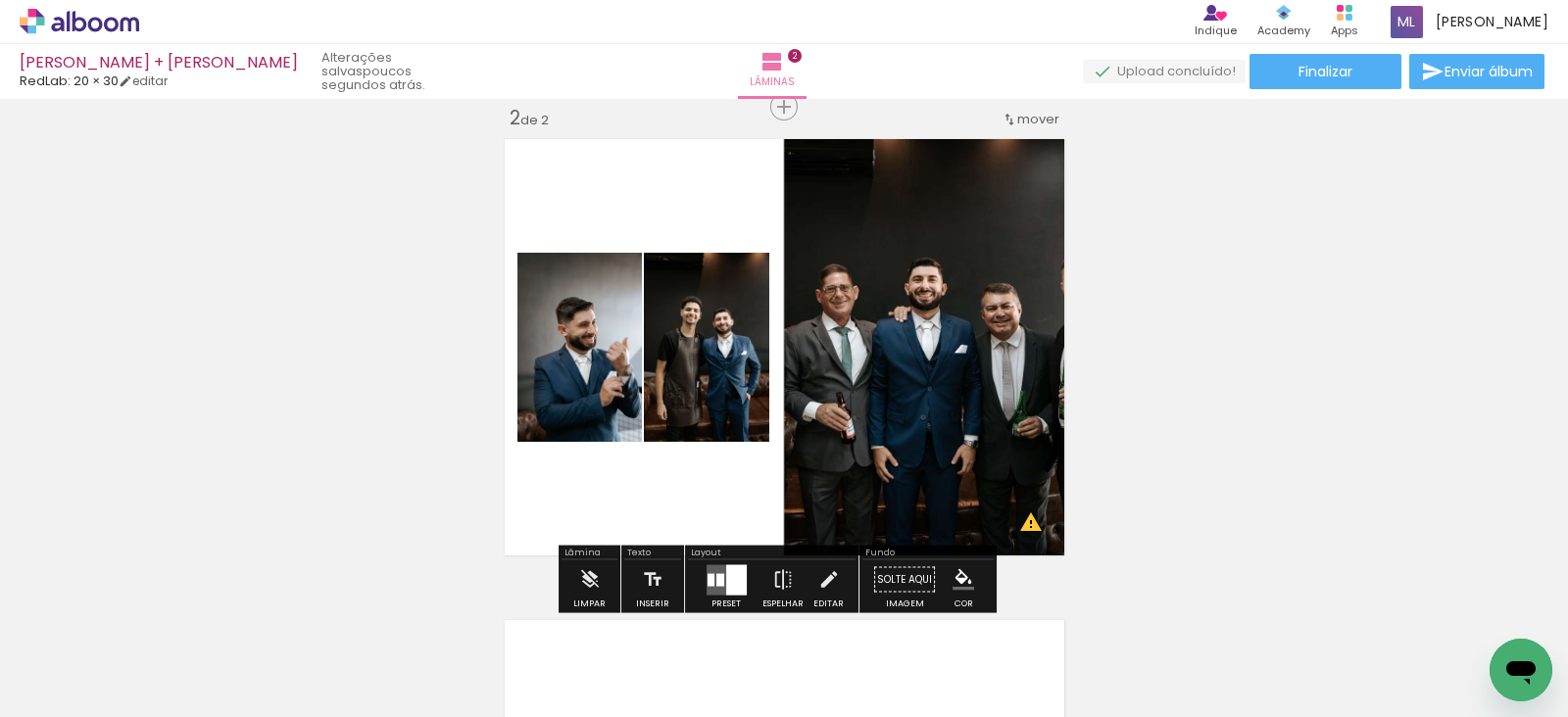
click at [729, 565] on div at bounding box center [735, 579] width 21 height 30
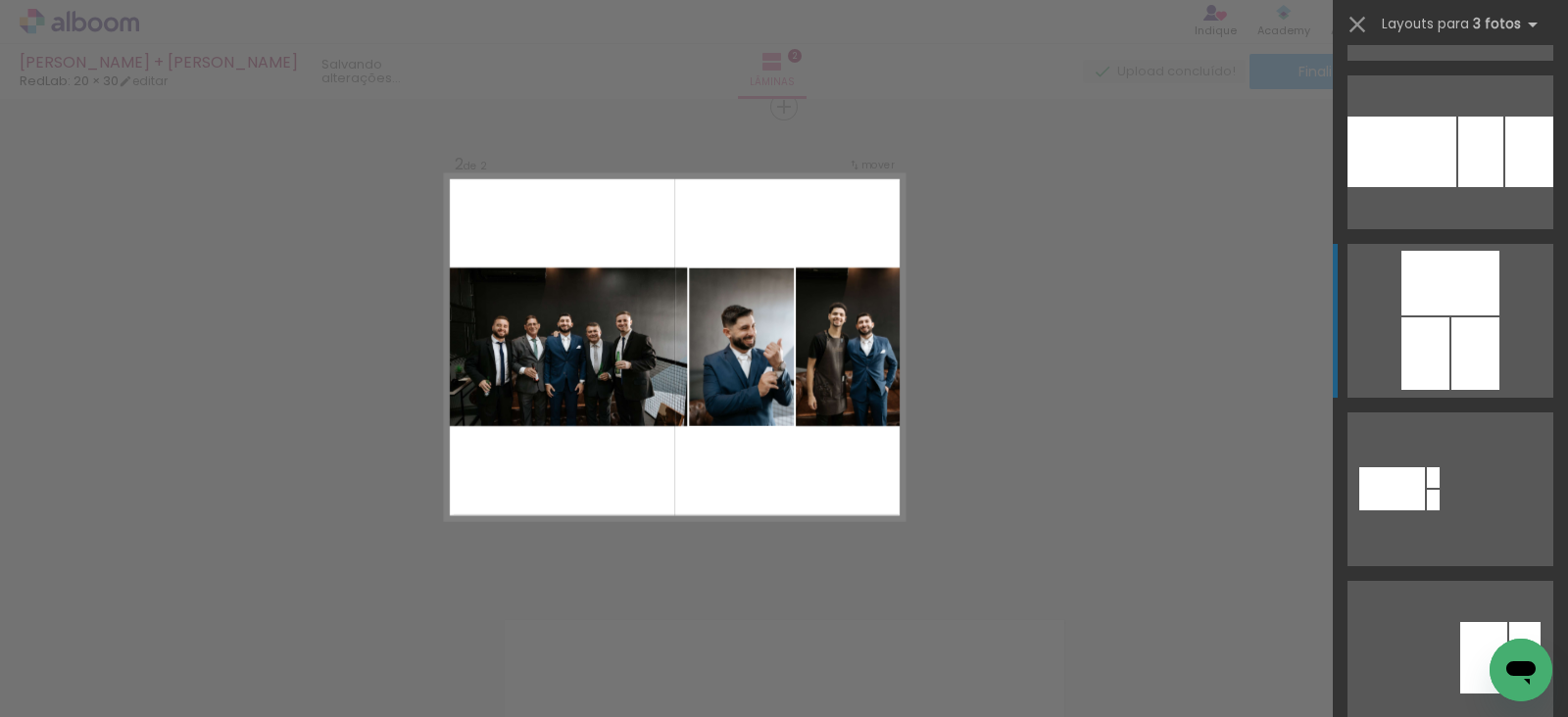
scroll to position [0, 0]
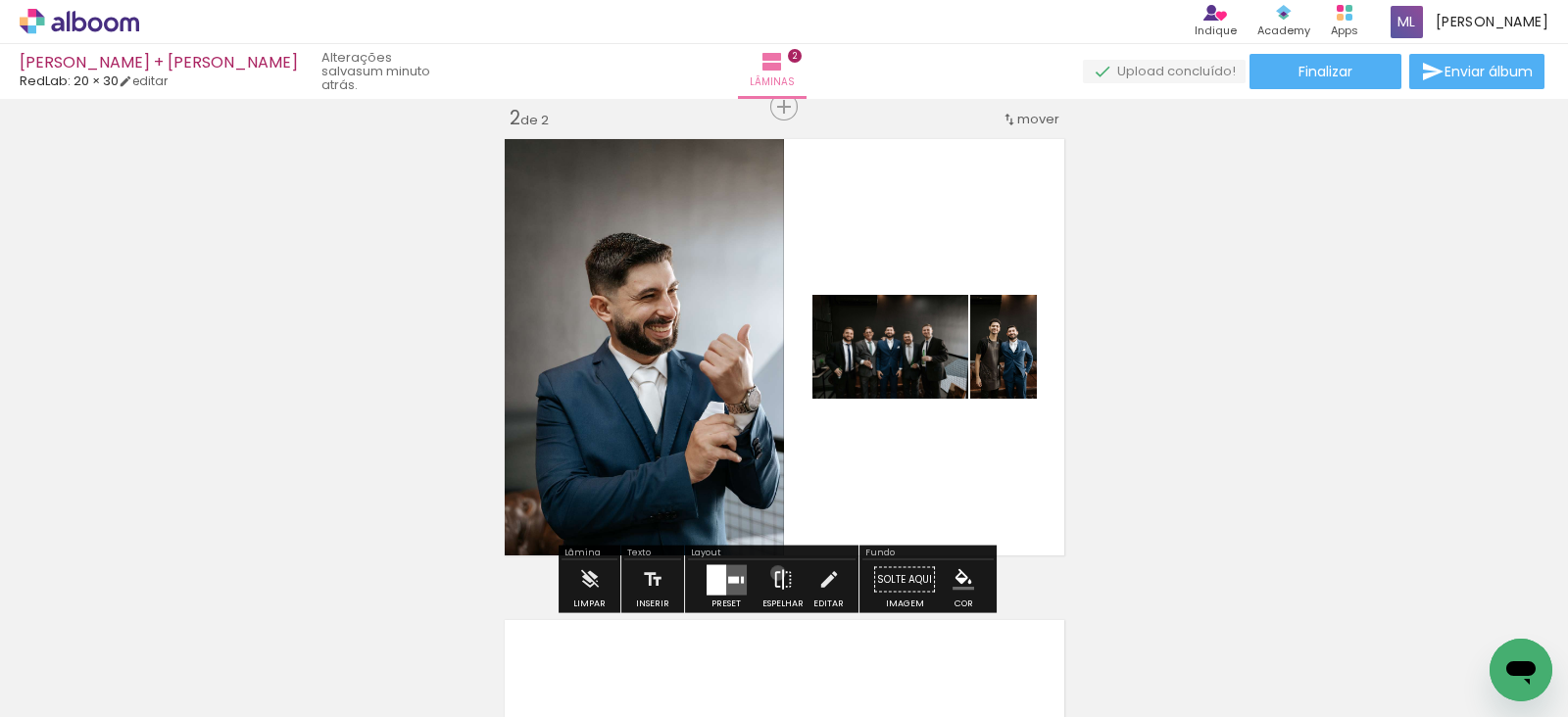
click at [773, 572] on iron-icon at bounding box center [783, 580] width 22 height 39
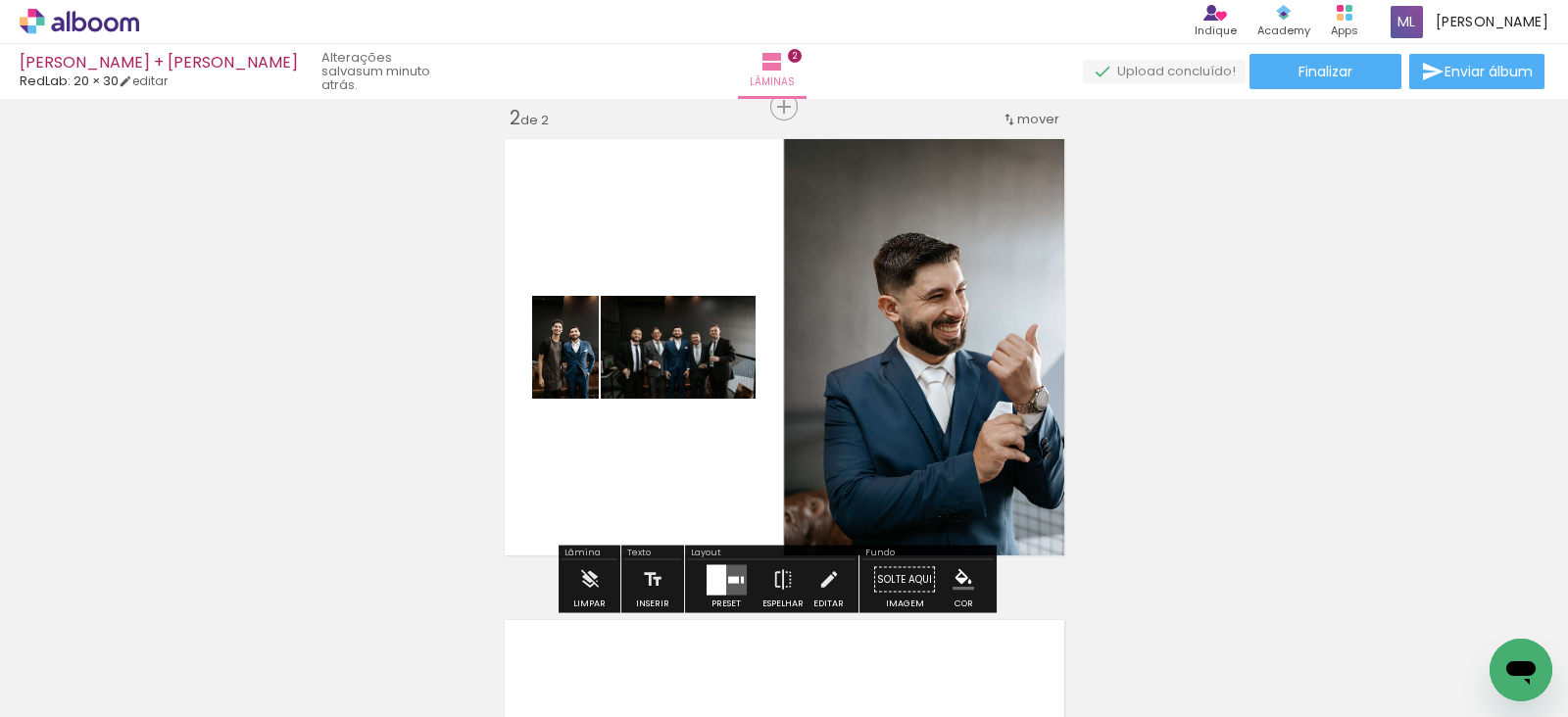
click at [707, 575] on div at bounding box center [717, 579] width 20 height 30
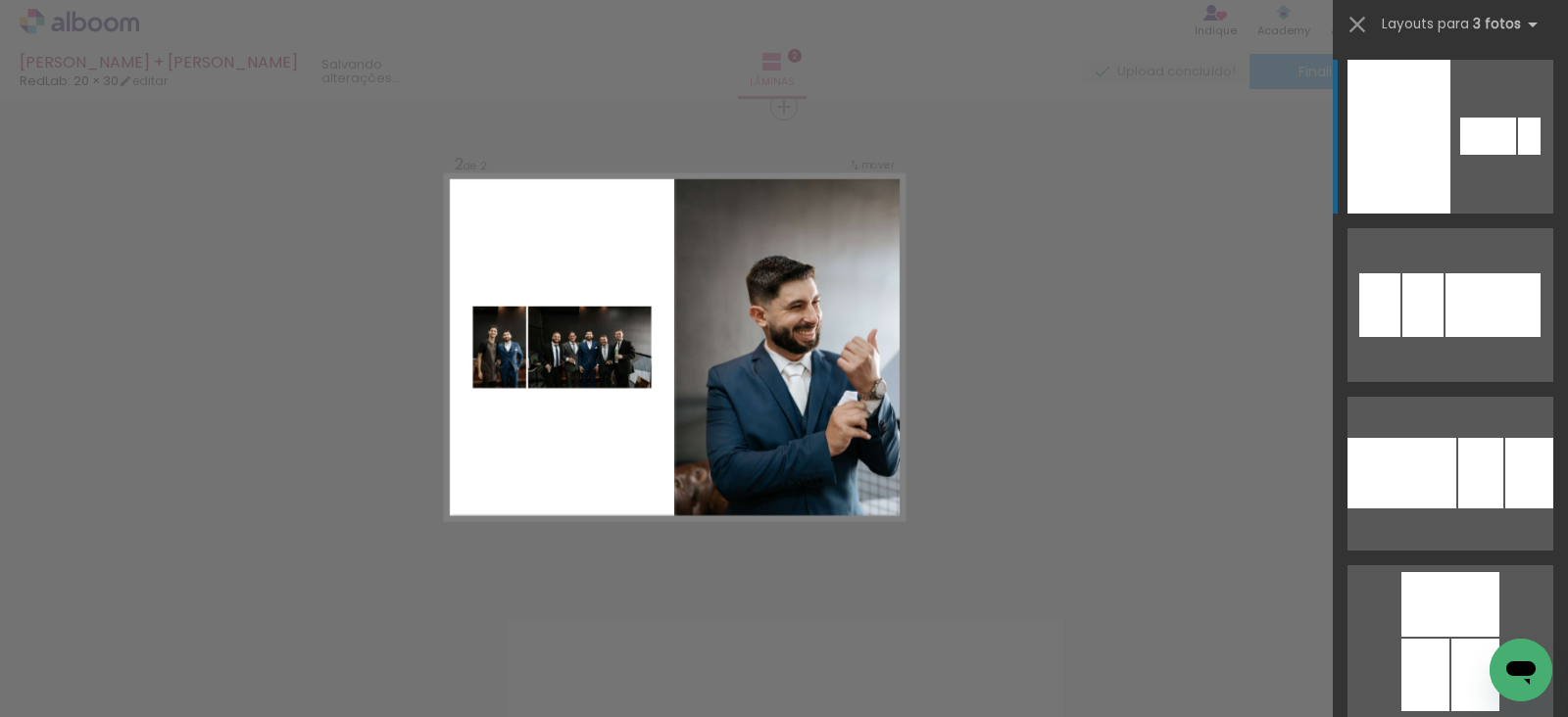
click at [1205, 446] on div "Confirmar Cancelar" at bounding box center [784, 338] width 1568 height 1491
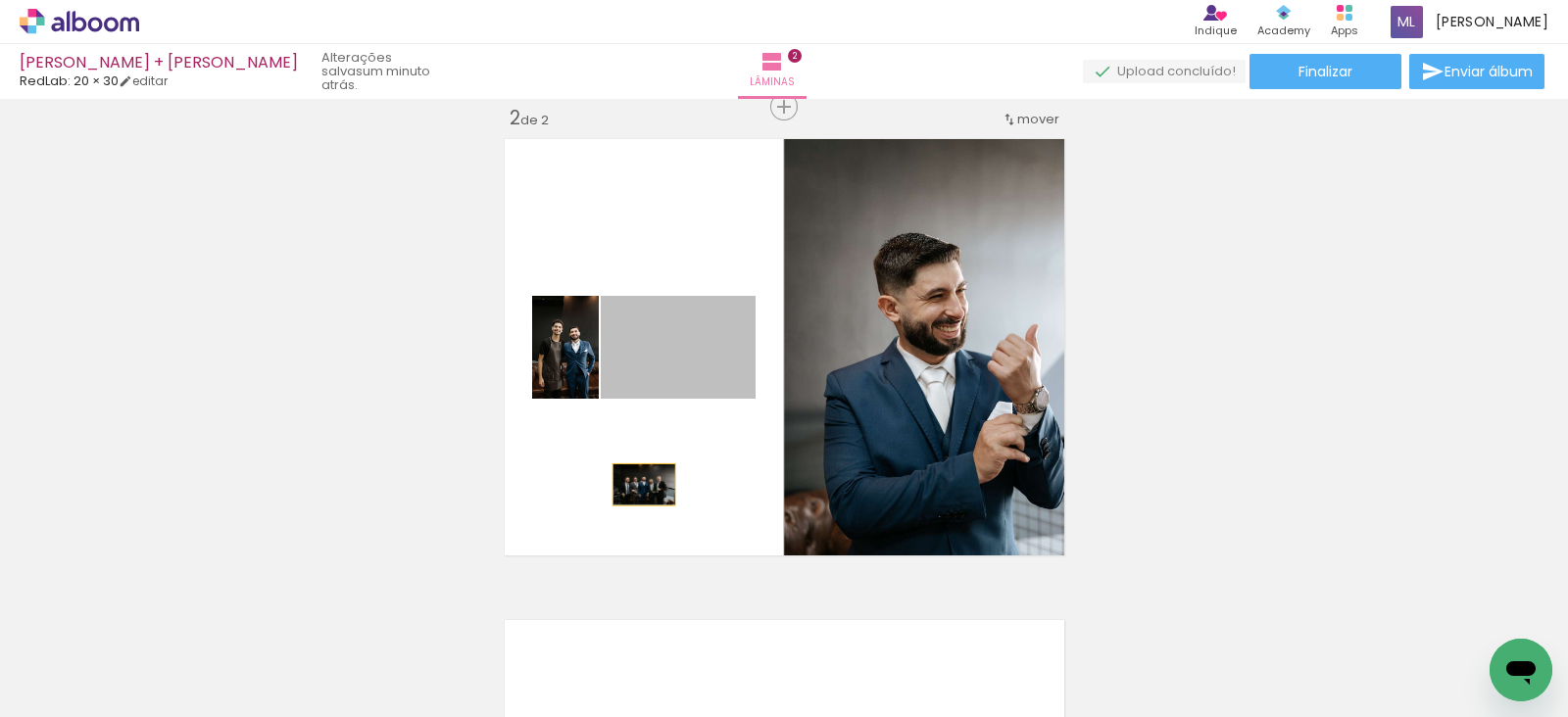
drag, startPoint x: 672, startPoint y: 377, endPoint x: 634, endPoint y: 484, distance: 113.5
click at [634, 484] on quentale-layouter at bounding box center [784, 347] width 575 height 432
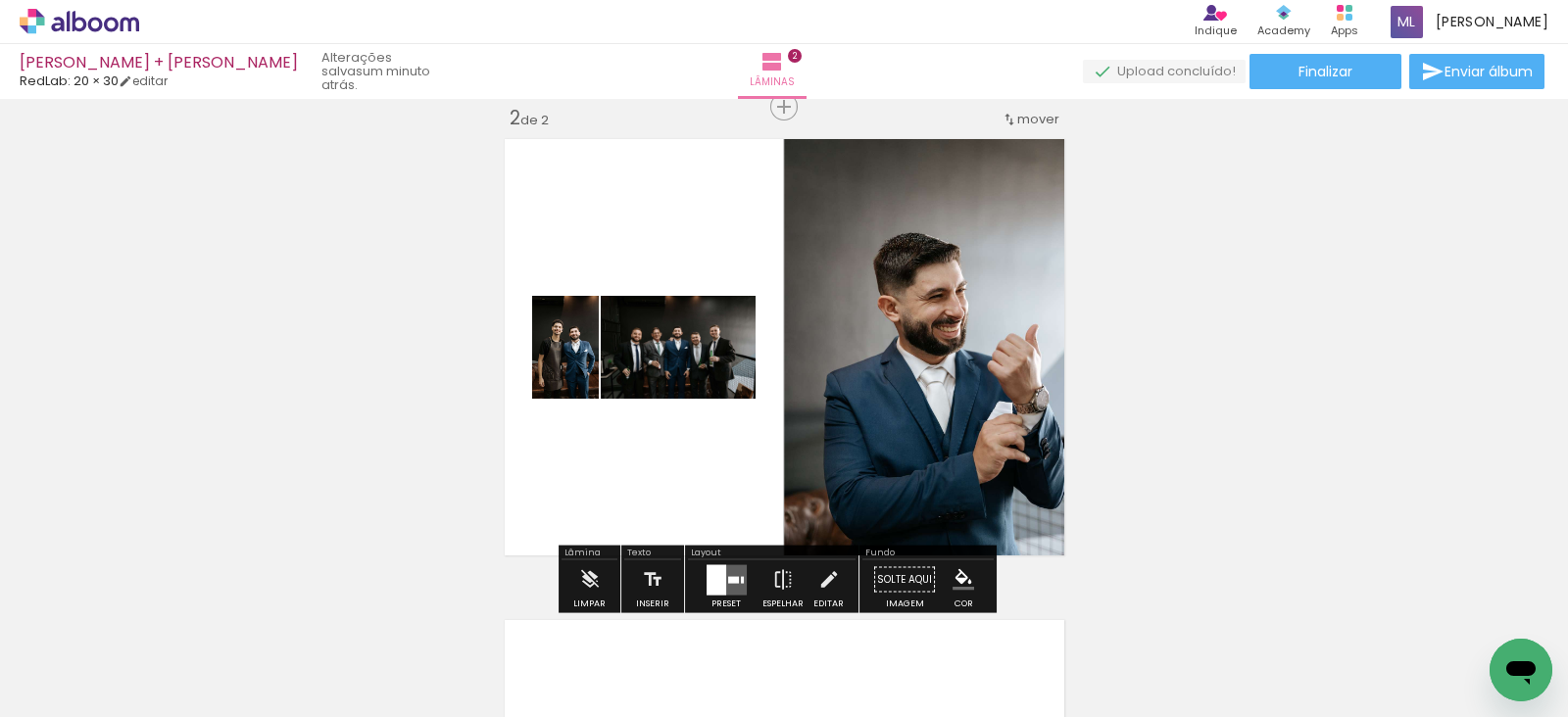
click at [724, 582] on quentale-layouter at bounding box center [726, 579] width 40 height 30
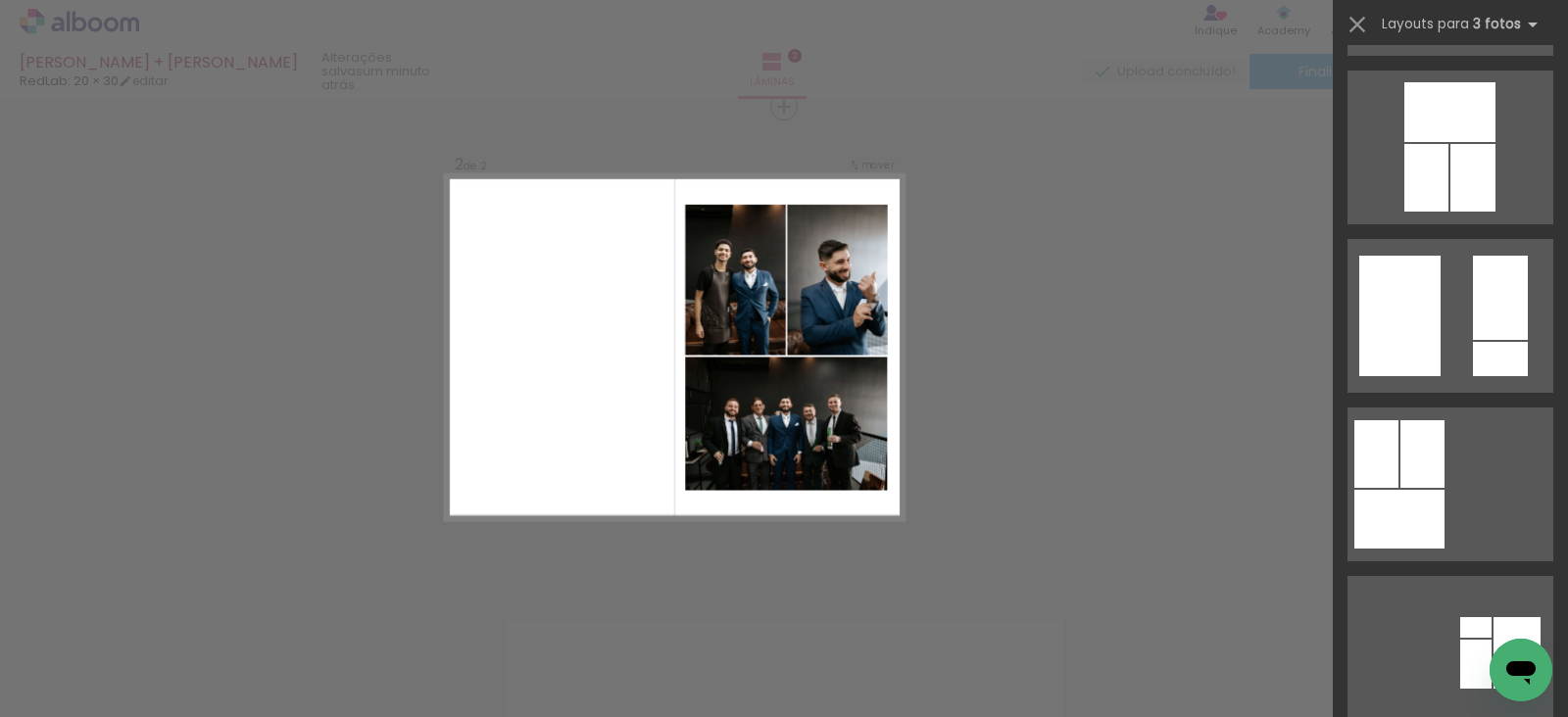
scroll to position [3329, 0]
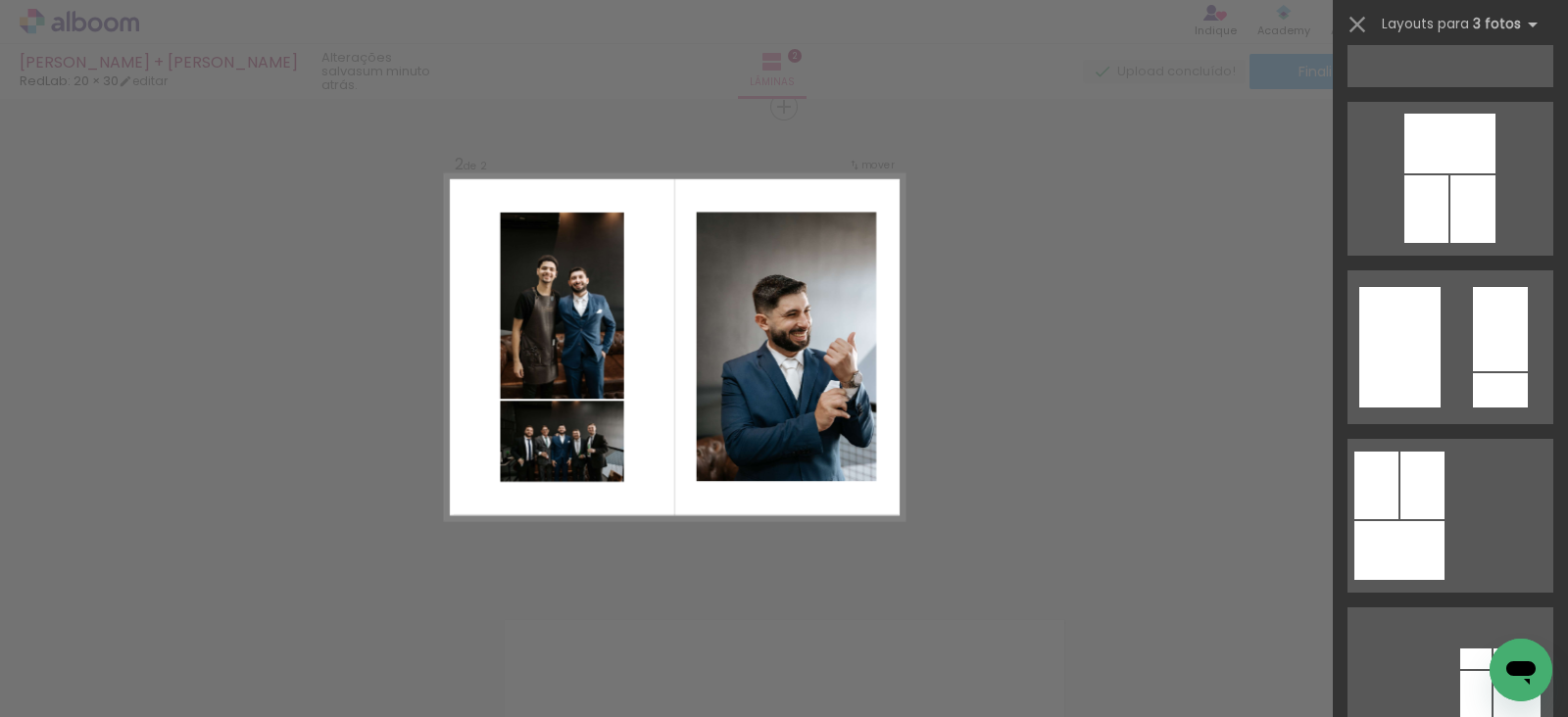
click at [1455, 256] on quentale-layouter at bounding box center [1449, 179] width 205 height 153
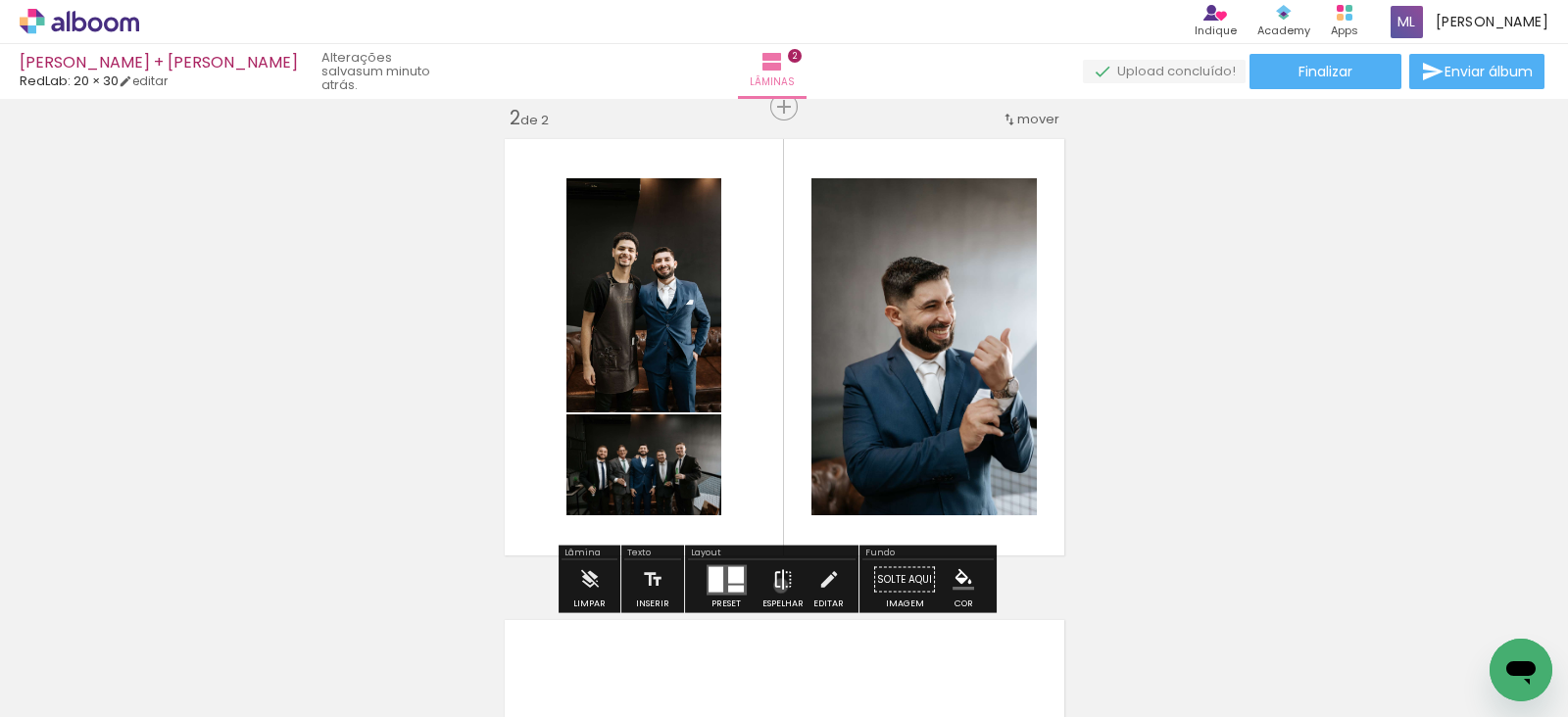
click at [776, 585] on iron-icon at bounding box center [783, 580] width 22 height 39
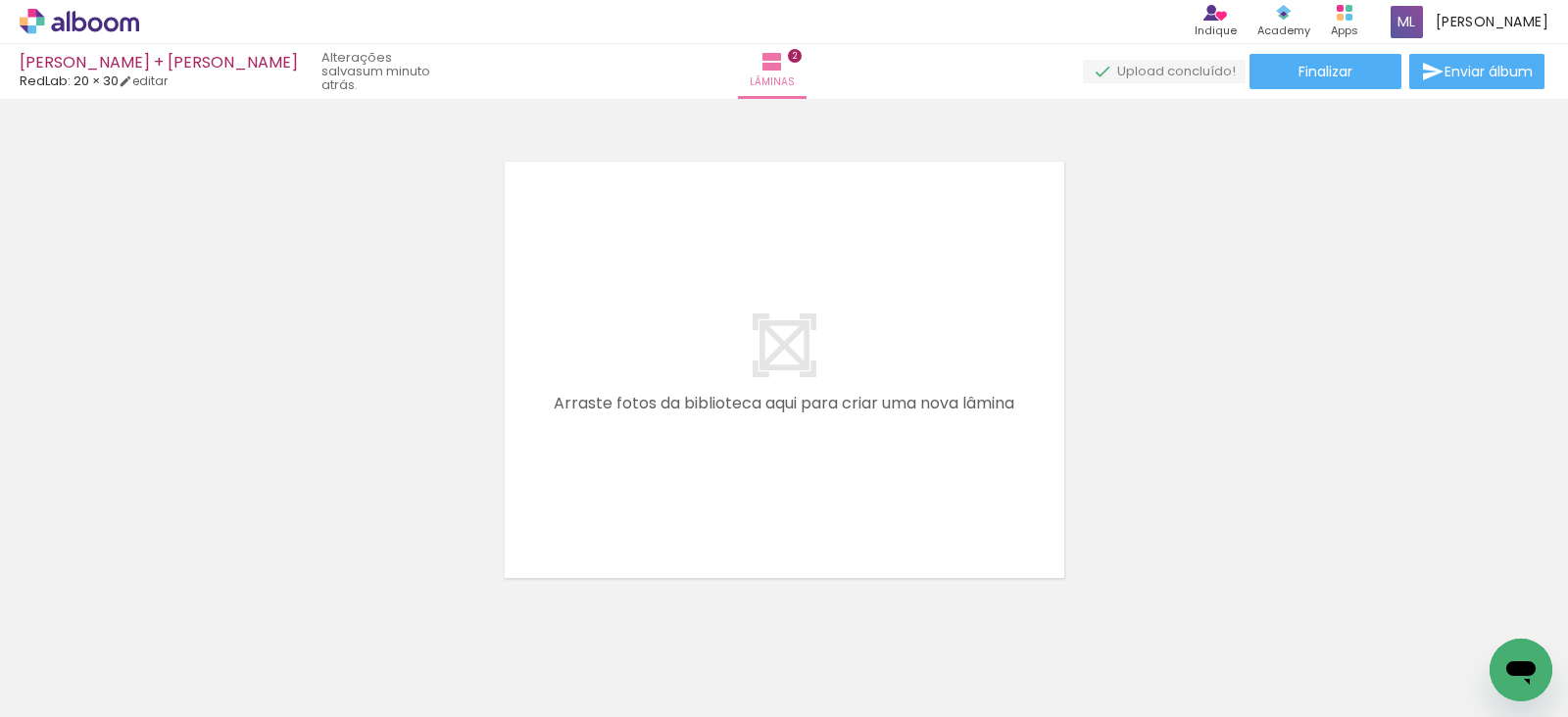
scroll to position [0, 4086]
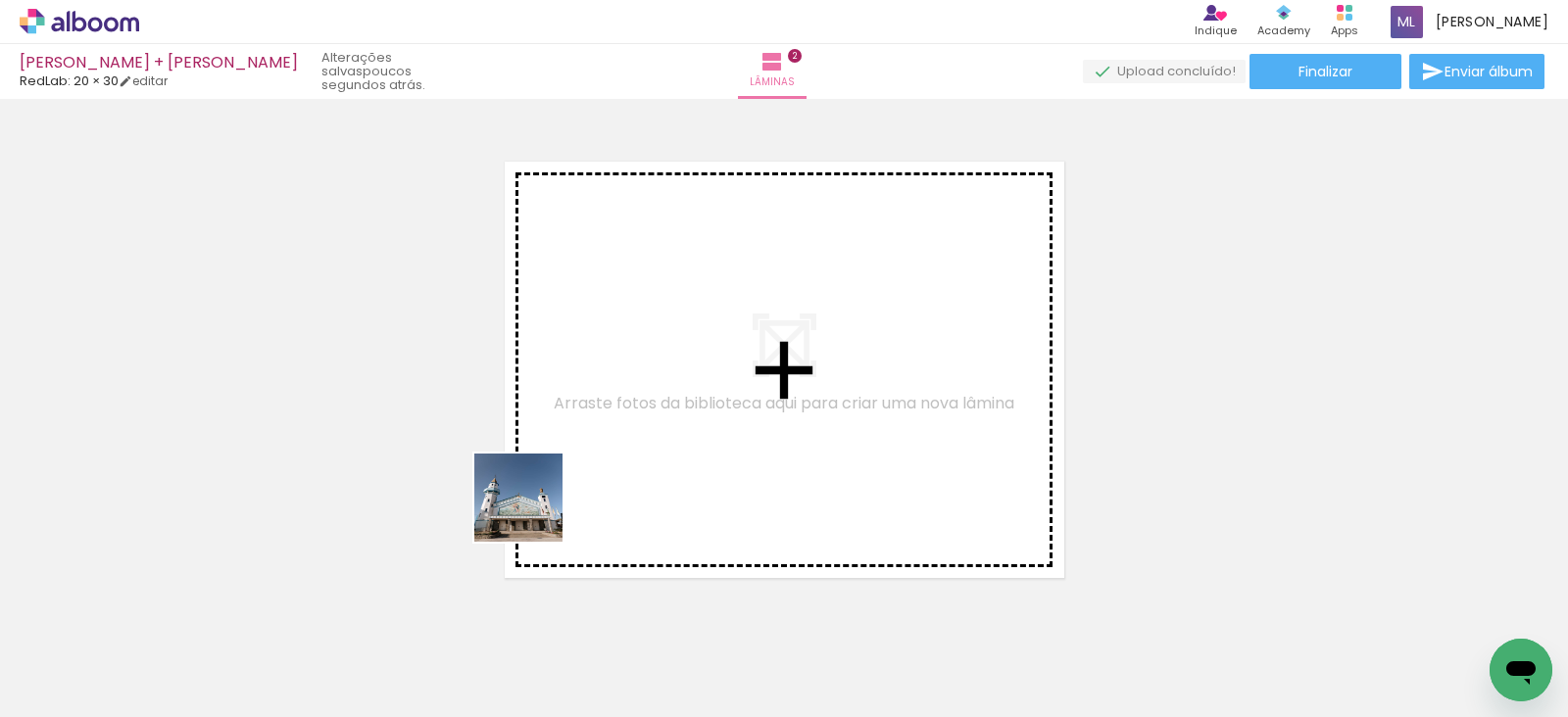
drag, startPoint x: 412, startPoint y: 676, endPoint x: 630, endPoint y: 406, distance: 347.0
click at [630, 406] on quentale-workspace at bounding box center [784, 358] width 1568 height 717
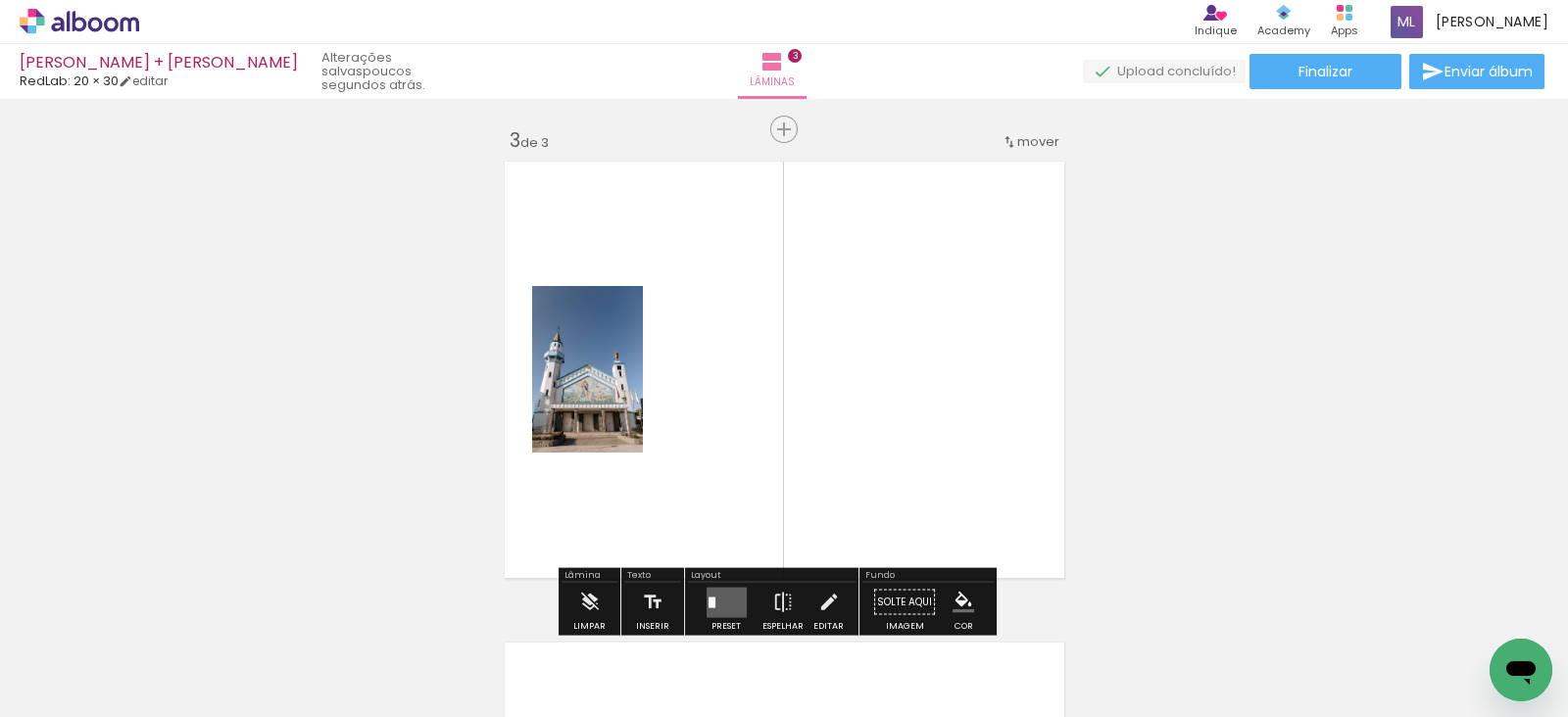
scroll to position [987, 0]
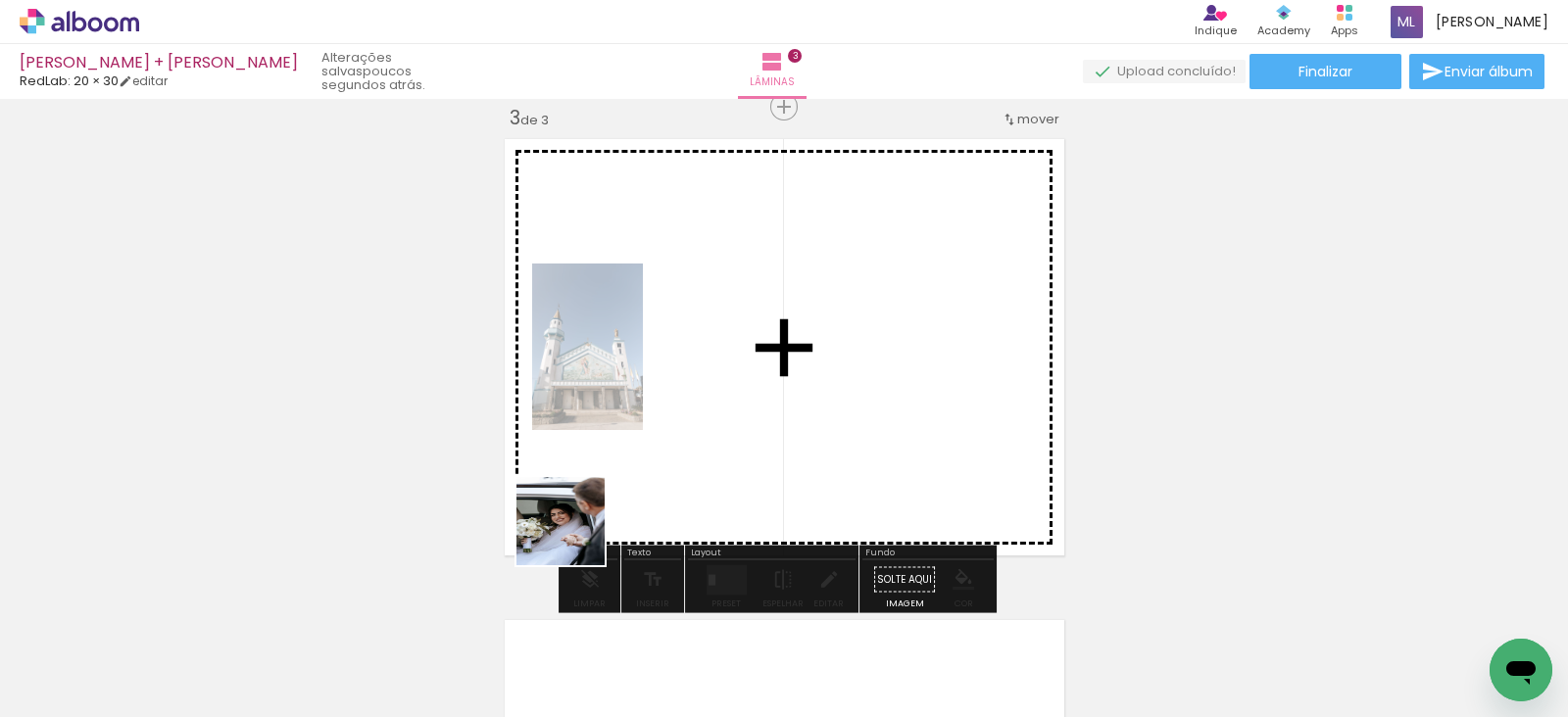
drag, startPoint x: 507, startPoint y: 653, endPoint x: 640, endPoint y: 443, distance: 248.6
click at [640, 443] on quentale-workspace at bounding box center [784, 358] width 1568 height 717
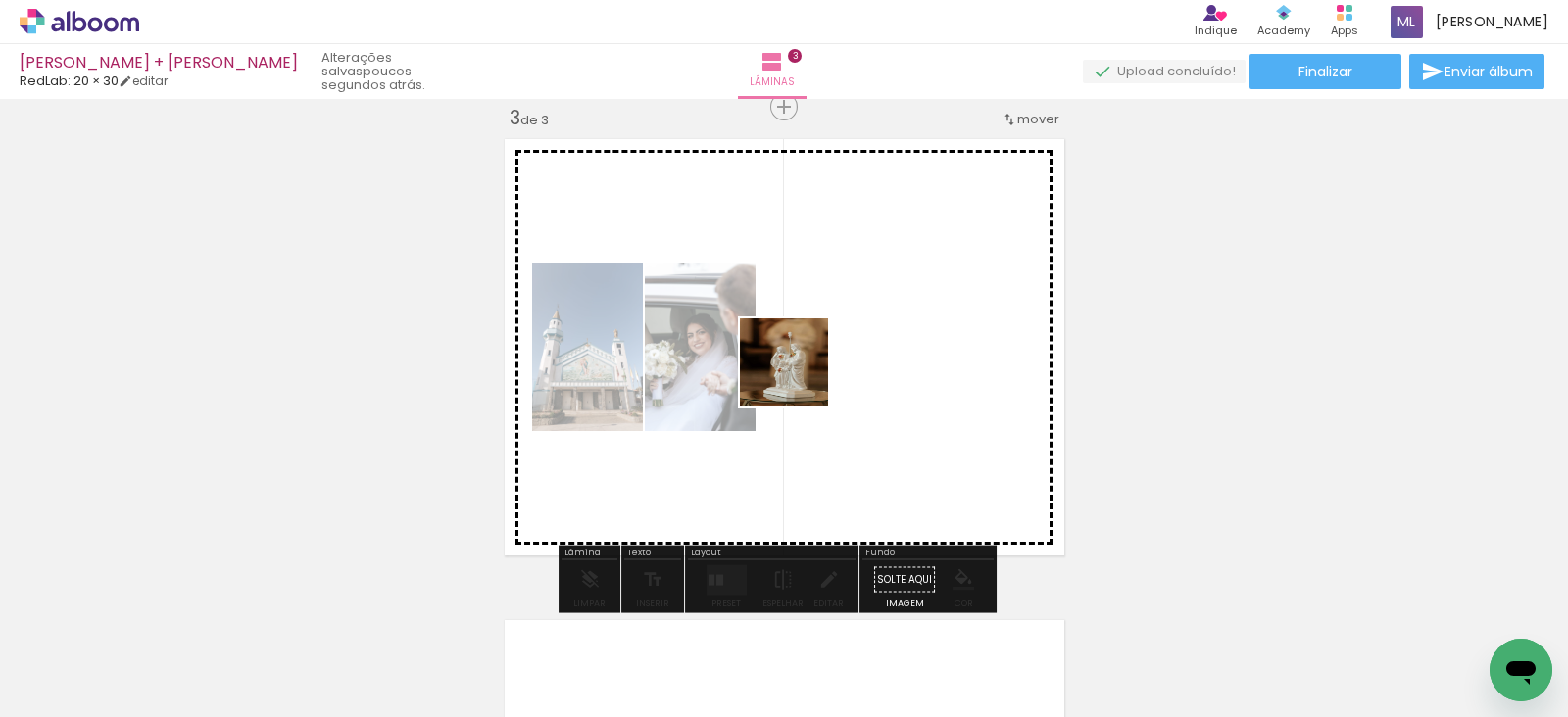
drag, startPoint x: 725, startPoint y: 654, endPoint x: 799, endPoint y: 357, distance: 306.1
click at [799, 357] on quentale-workspace at bounding box center [784, 358] width 1568 height 717
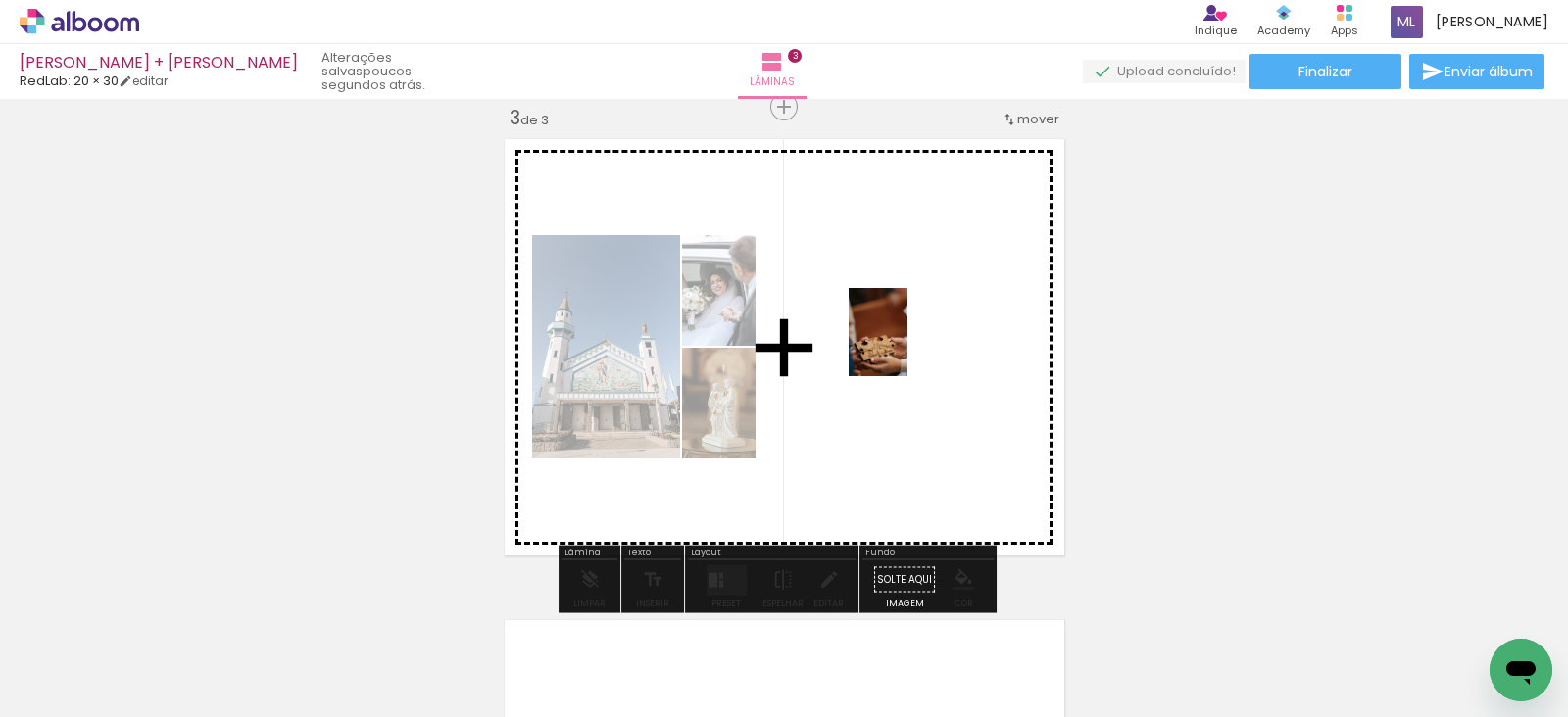
drag, startPoint x: 857, startPoint y: 677, endPoint x: 907, endPoint y: 347, distance: 333.8
click at [907, 347] on quentale-workspace at bounding box center [784, 358] width 1568 height 717
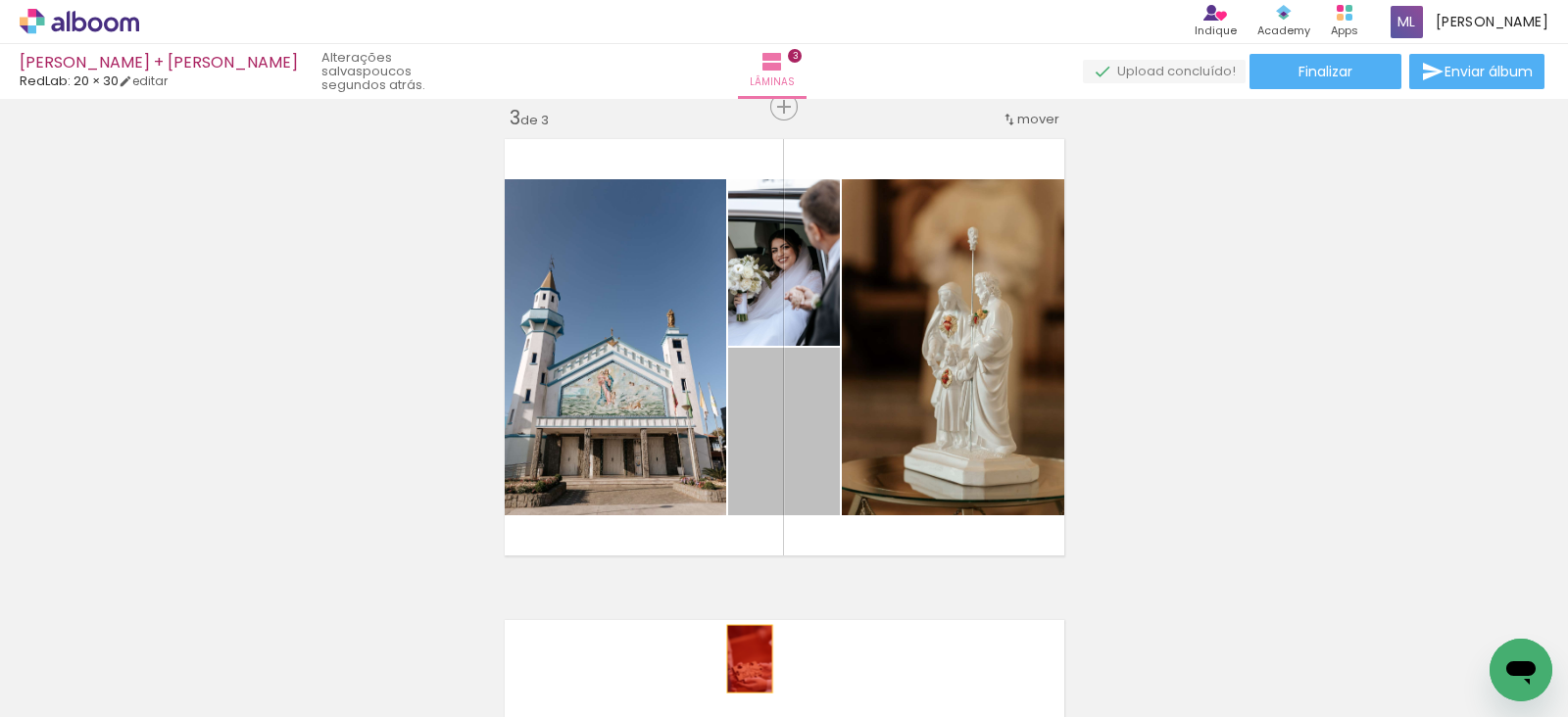
drag, startPoint x: 779, startPoint y: 467, endPoint x: 739, endPoint y: 662, distance: 199.1
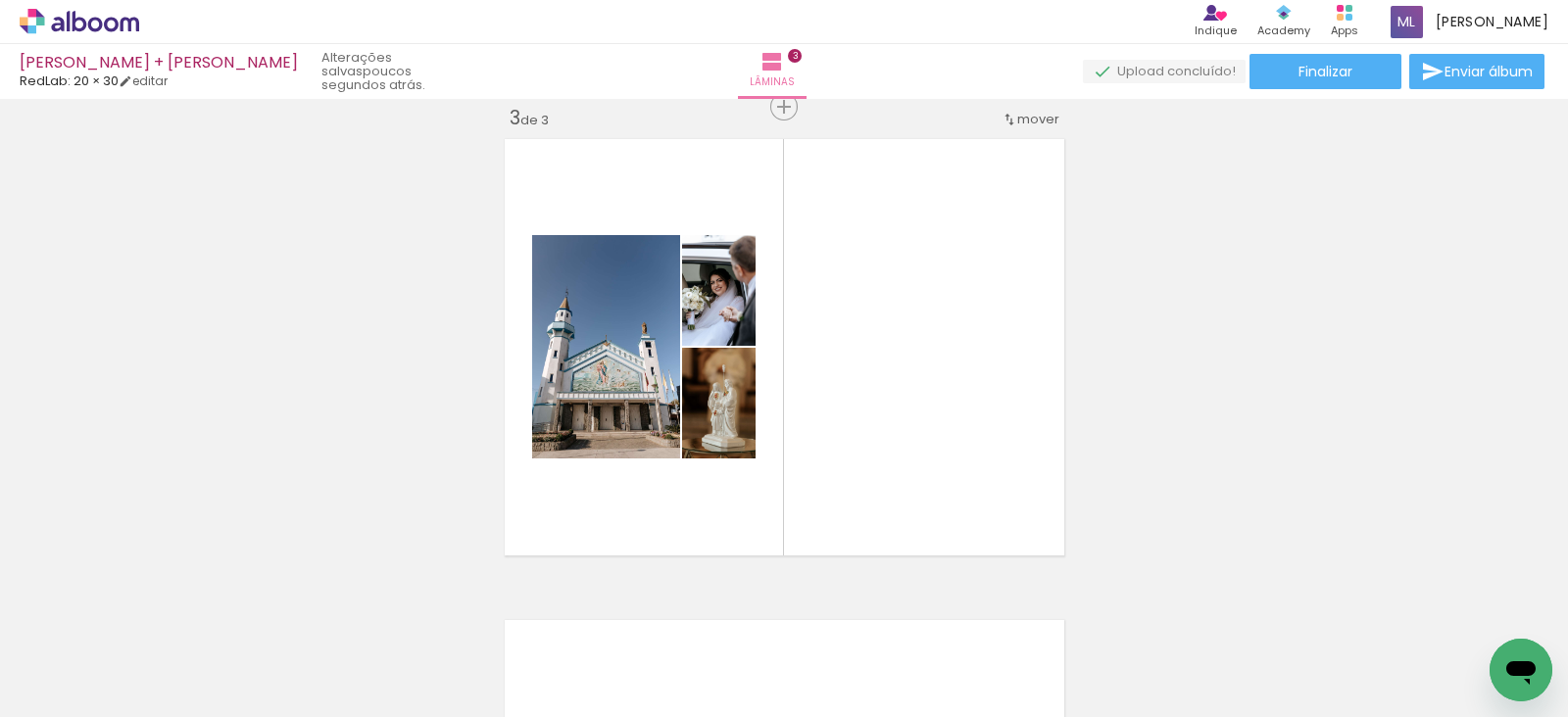
scroll to position [0, 0]
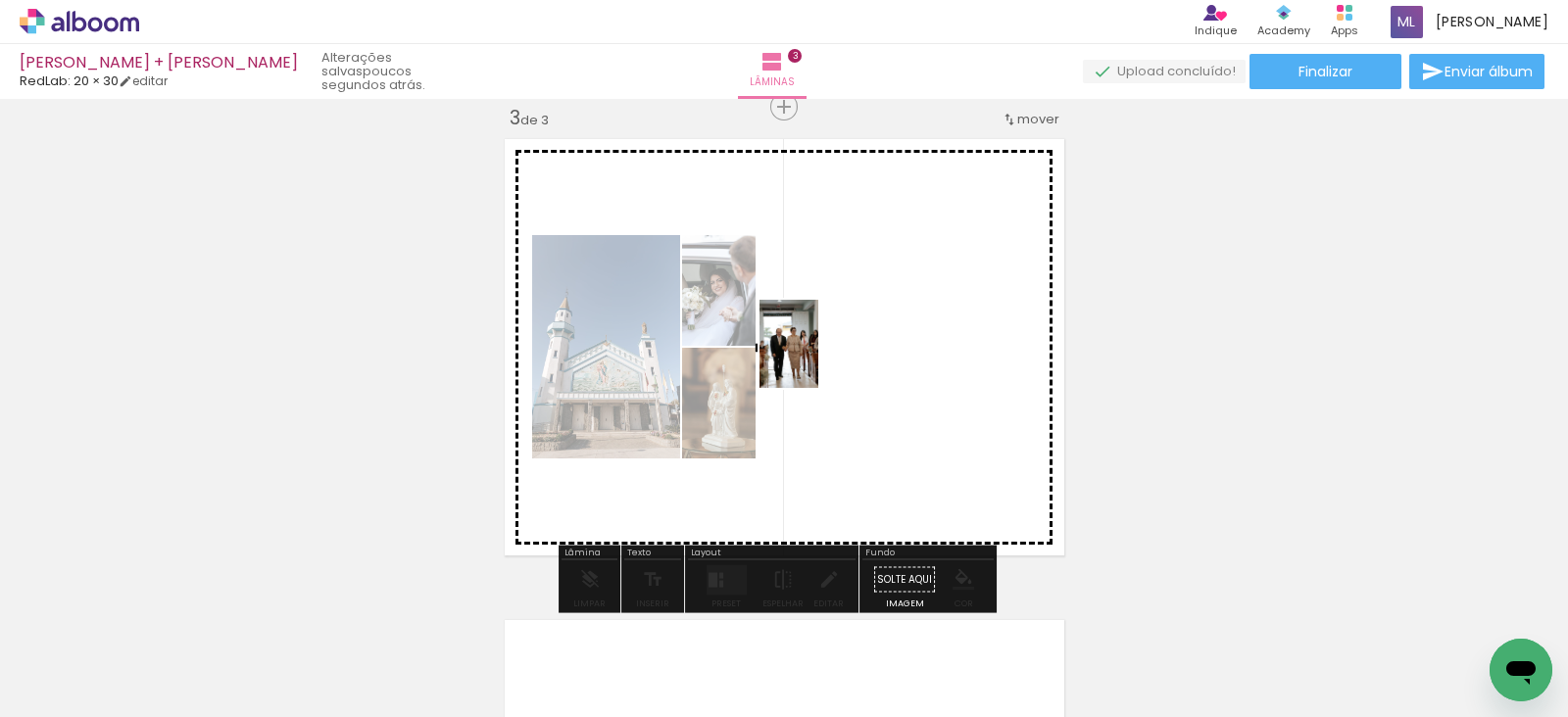
drag, startPoint x: 305, startPoint y: 676, endPoint x: 818, endPoint y: 359, distance: 603.0
click at [818, 359] on quentale-workspace at bounding box center [784, 358] width 1568 height 717
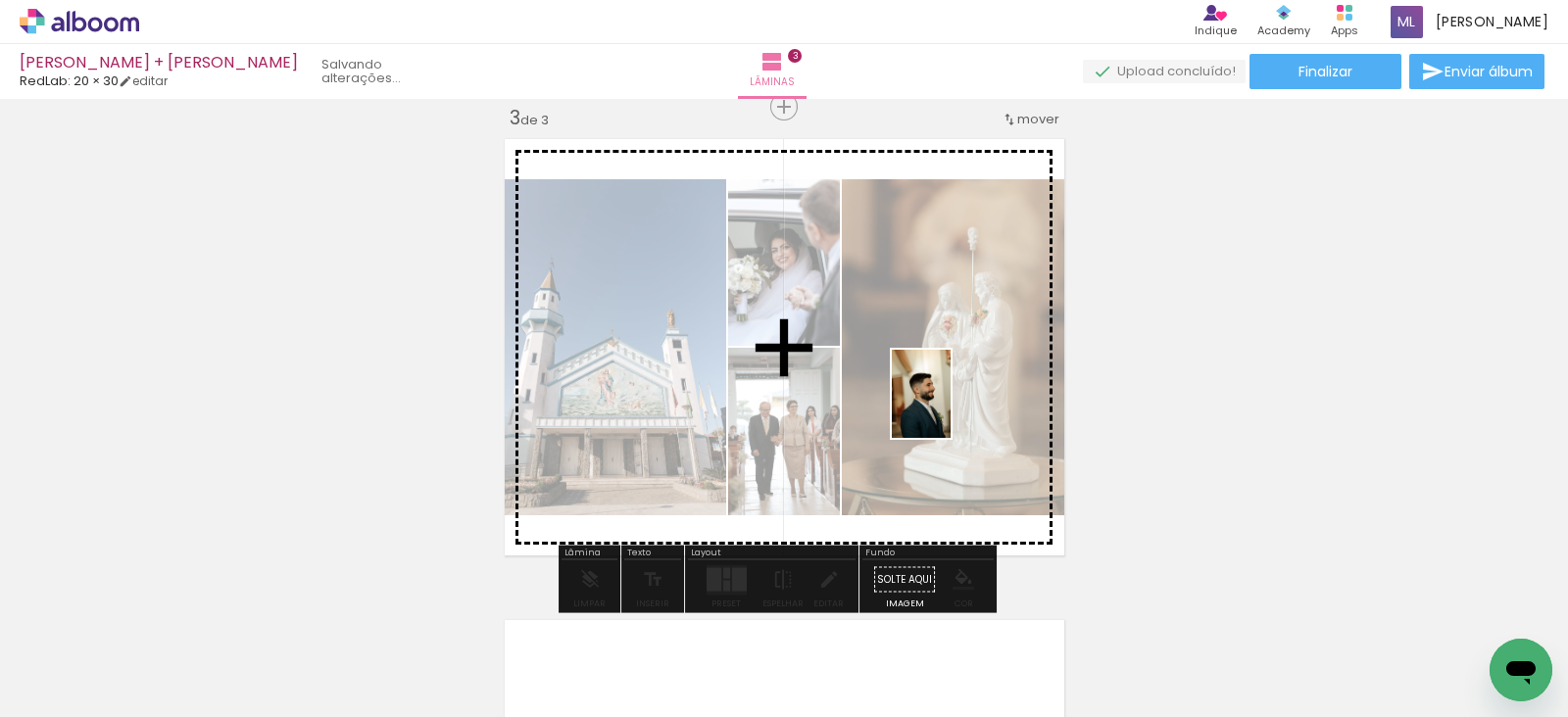
drag, startPoint x: 767, startPoint y: 661, endPoint x: 951, endPoint y: 409, distance: 312.0
click at [951, 409] on quentale-workspace at bounding box center [784, 358] width 1568 height 717
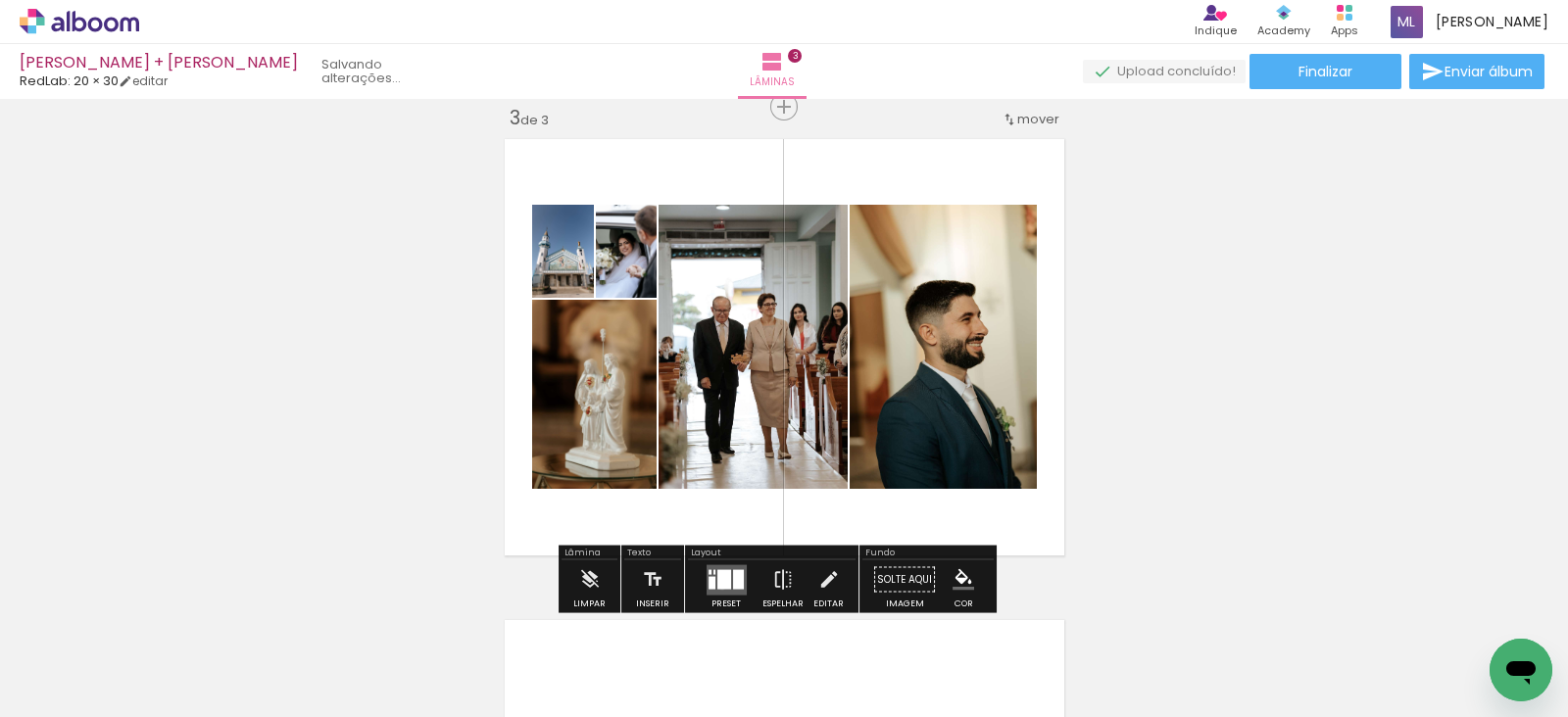
click at [717, 586] on div at bounding box center [724, 579] width 14 height 20
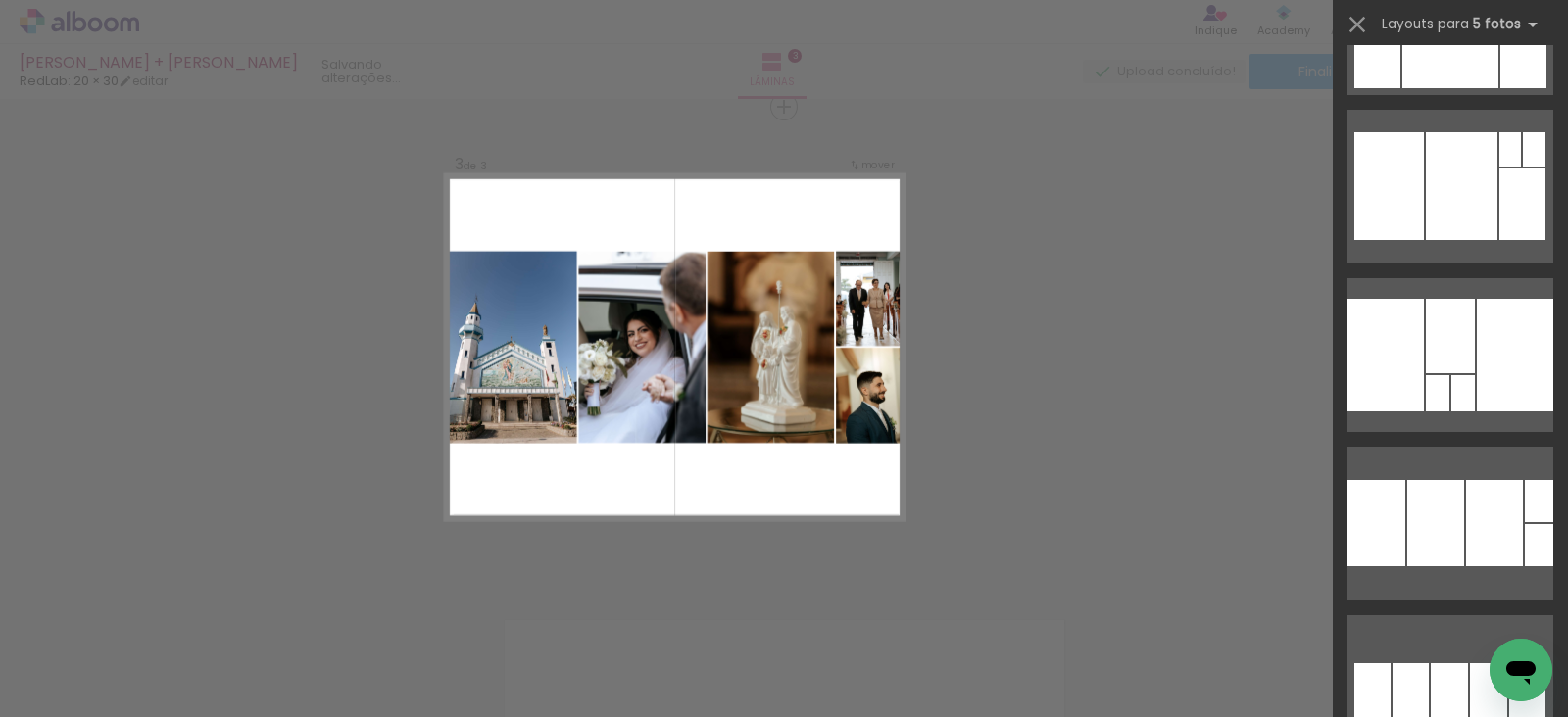
scroll to position [805, 0]
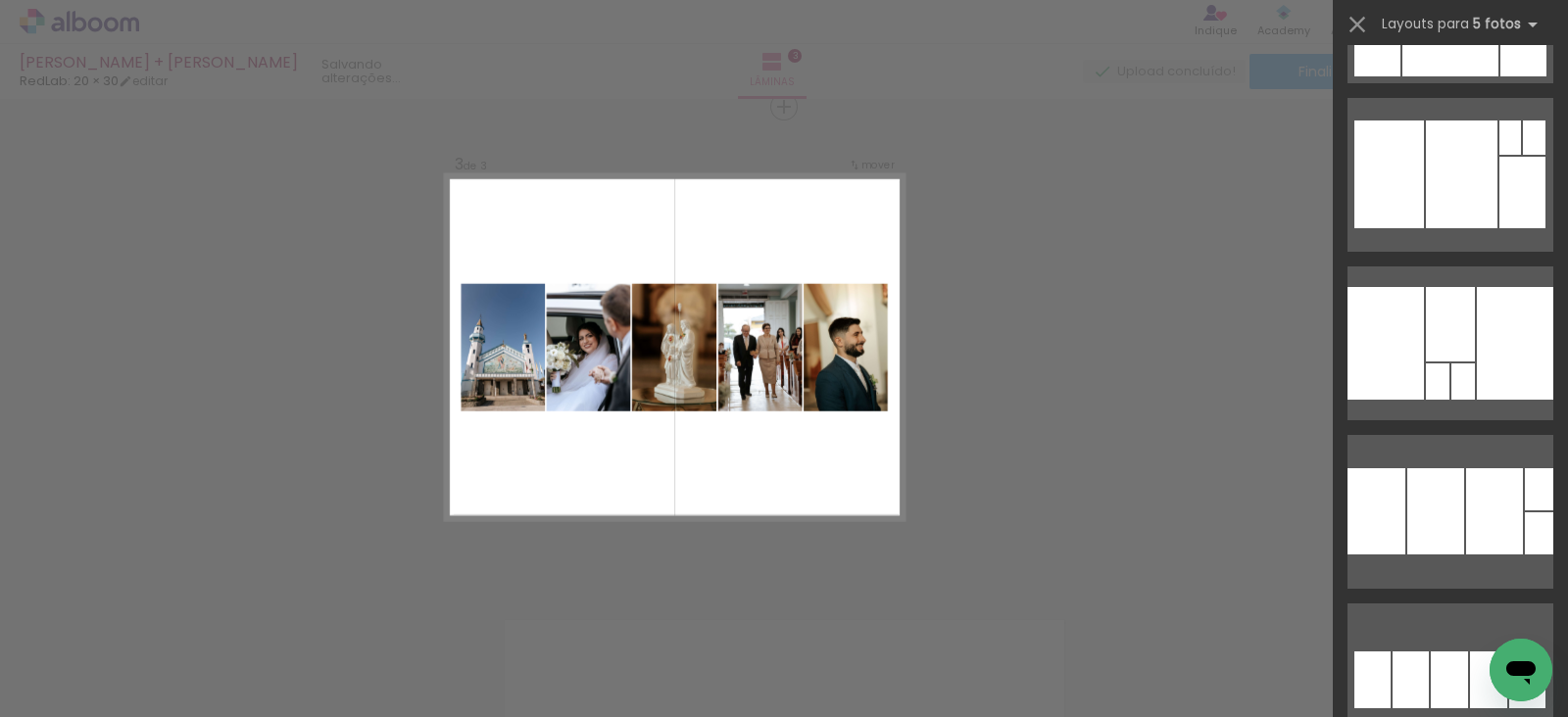
click at [1180, 352] on div "Confirmar Cancelar" at bounding box center [784, 97] width 1568 height 1972
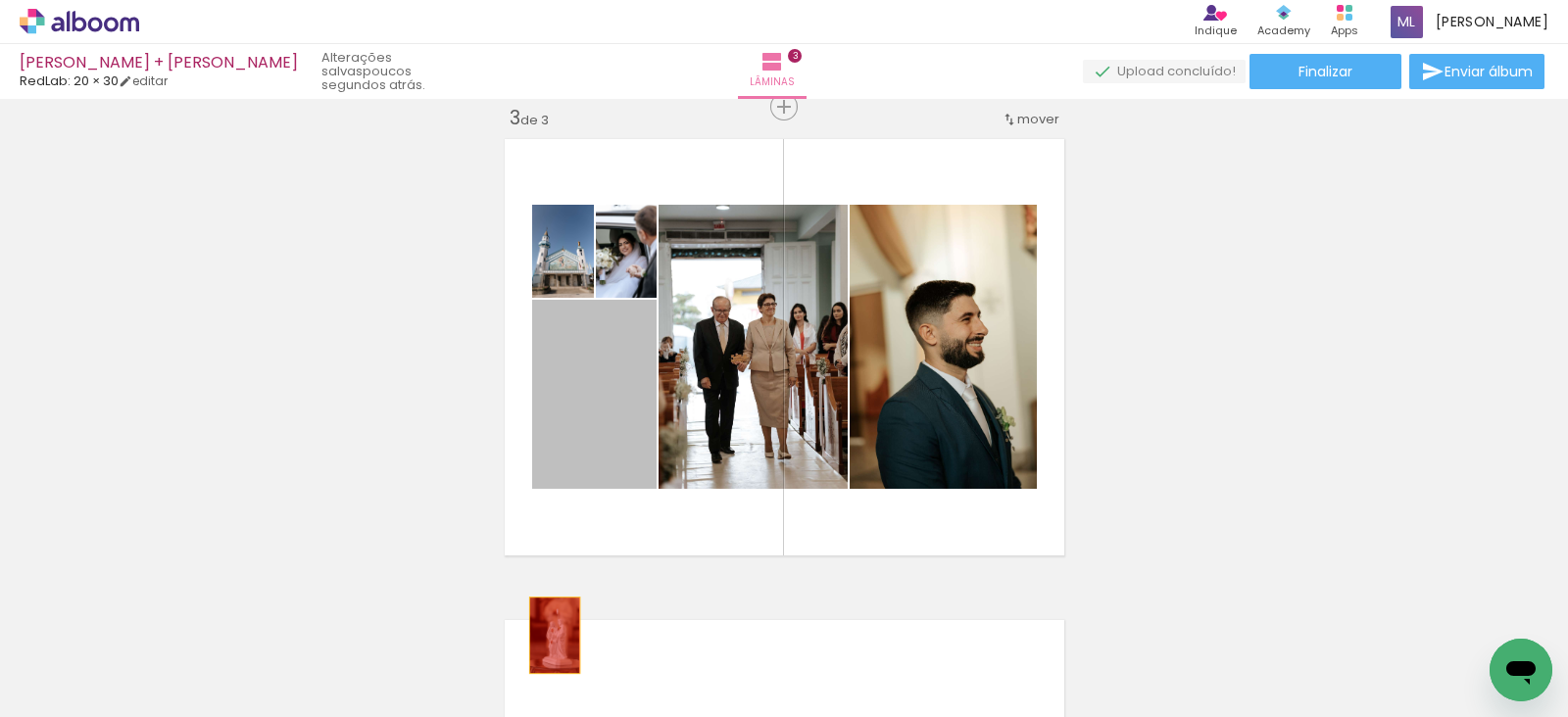
drag, startPoint x: 598, startPoint y: 401, endPoint x: 545, endPoint y: 635, distance: 239.9
click at [545, 635] on quentale-workspace at bounding box center [784, 358] width 1568 height 717
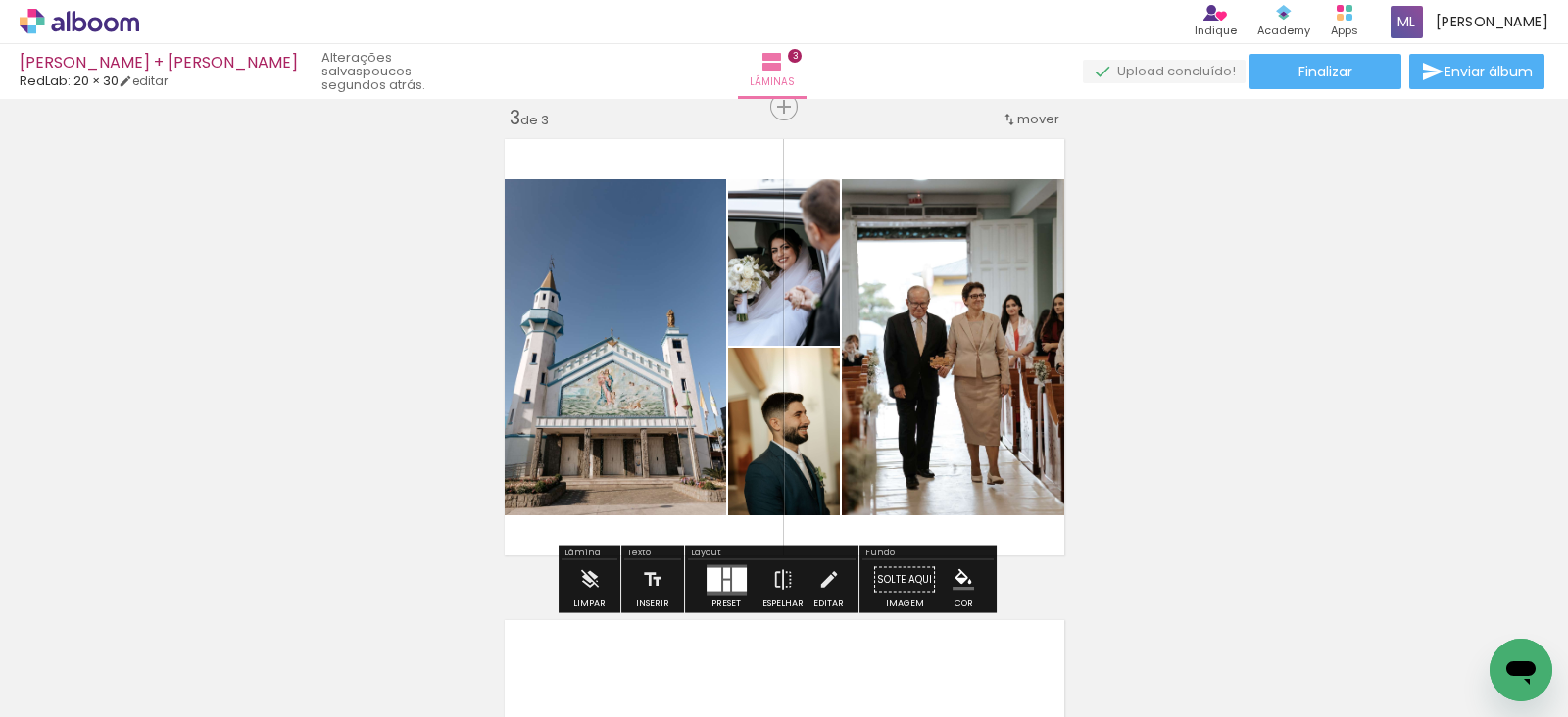
click at [731, 570] on div at bounding box center [738, 579] width 15 height 24
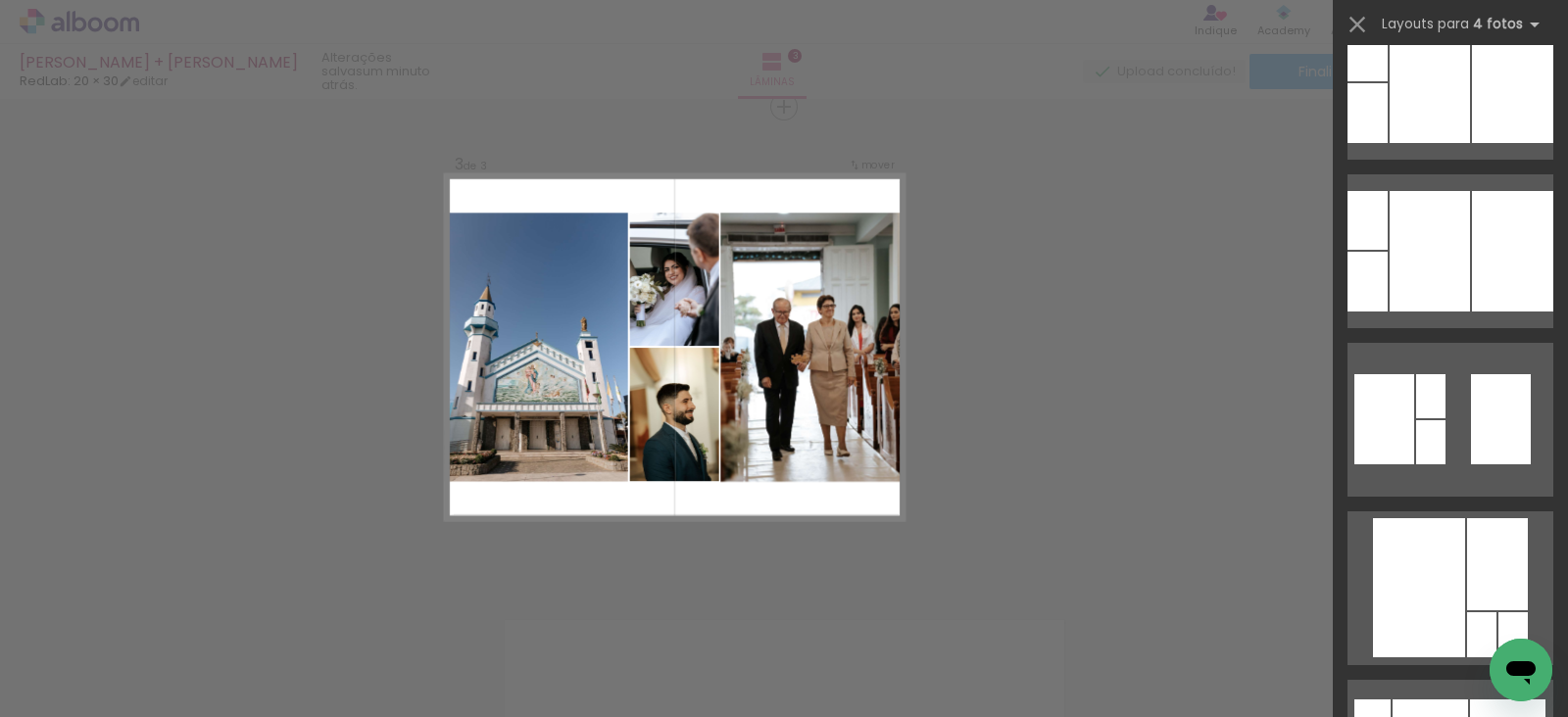
scroll to position [0, 3771]
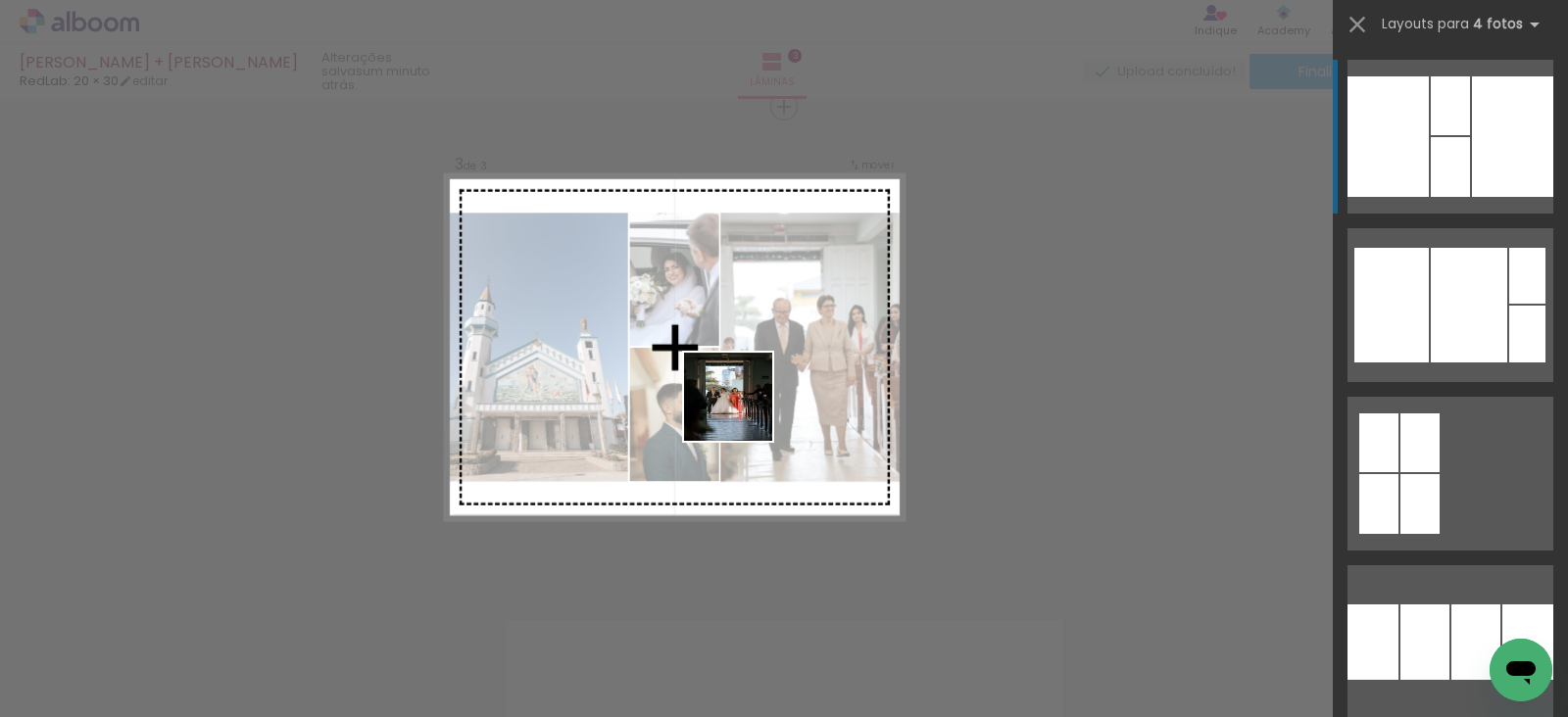
drag, startPoint x: 923, startPoint y: 646, endPoint x: 726, endPoint y: 374, distance: 335.8
click at [726, 374] on quentale-workspace at bounding box center [784, 358] width 1568 height 717
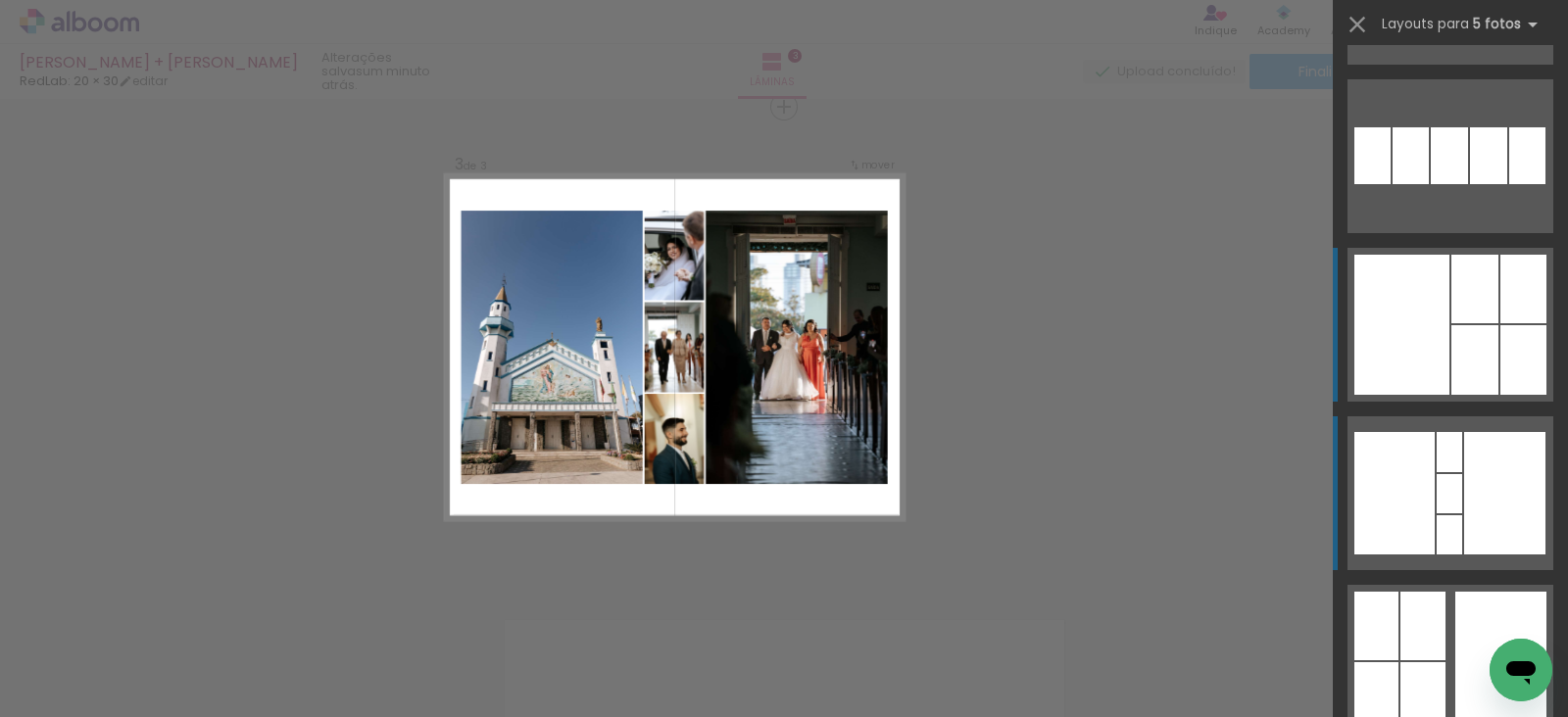
scroll to position [1326, 0]
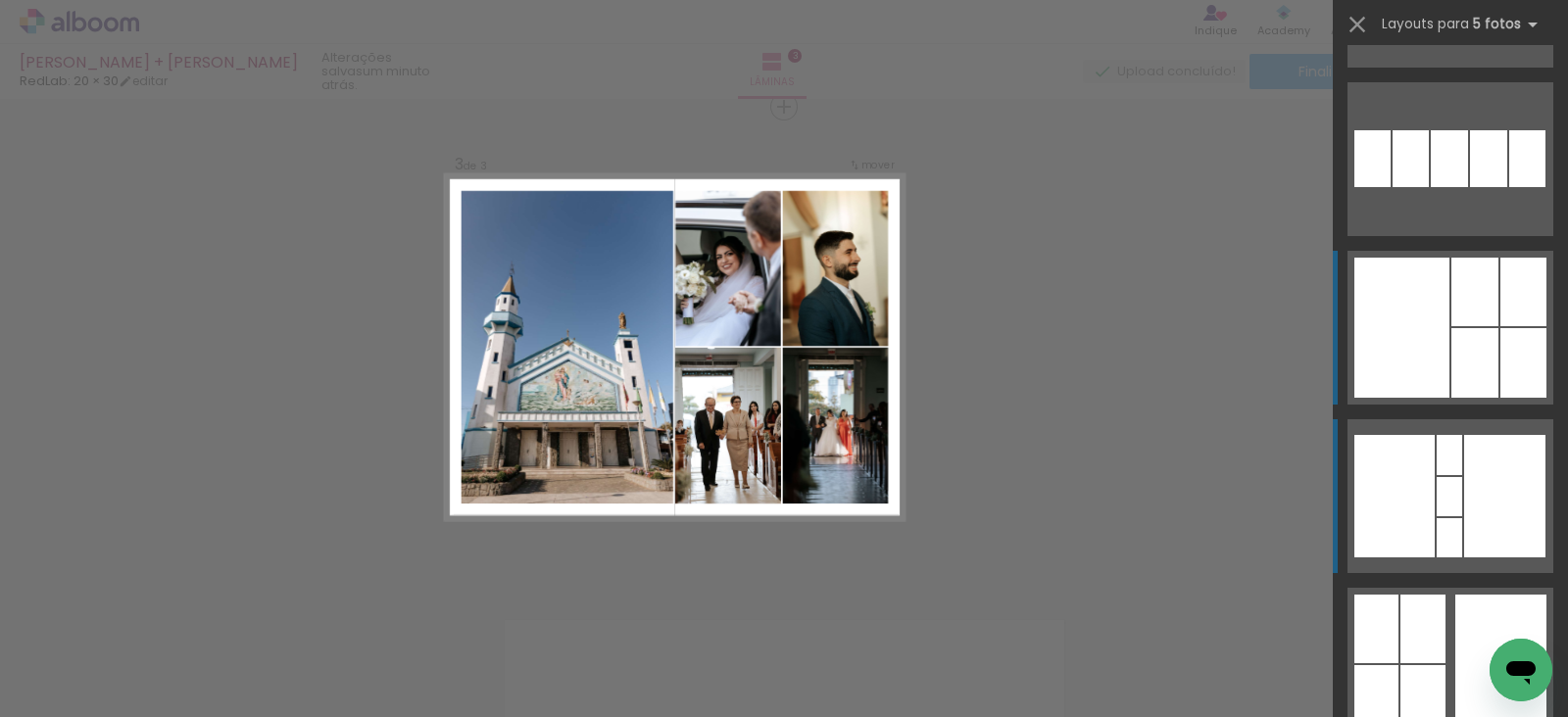
click at [1451, 329] on div at bounding box center [1475, 363] width 47 height 70
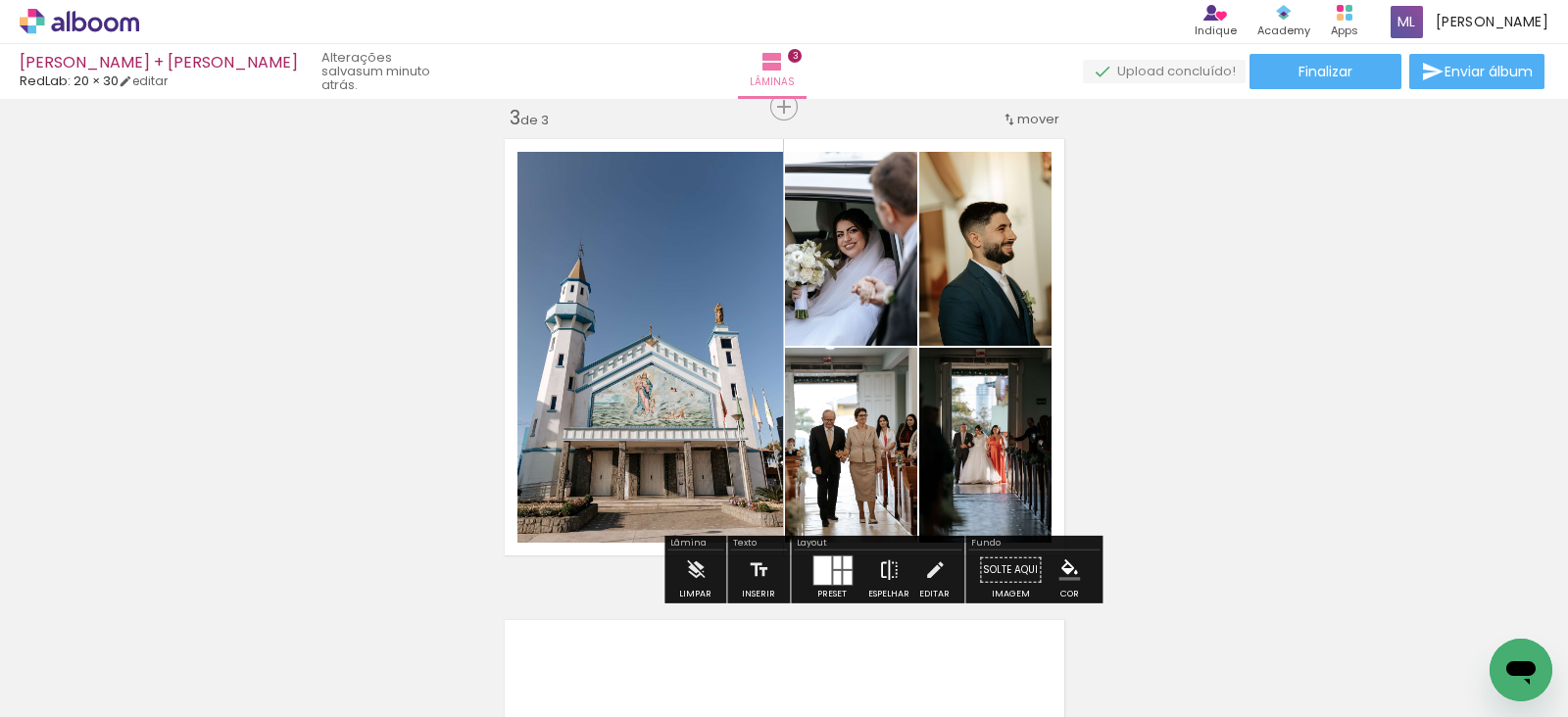
click at [882, 568] on iron-icon at bounding box center [889, 570] width 22 height 39
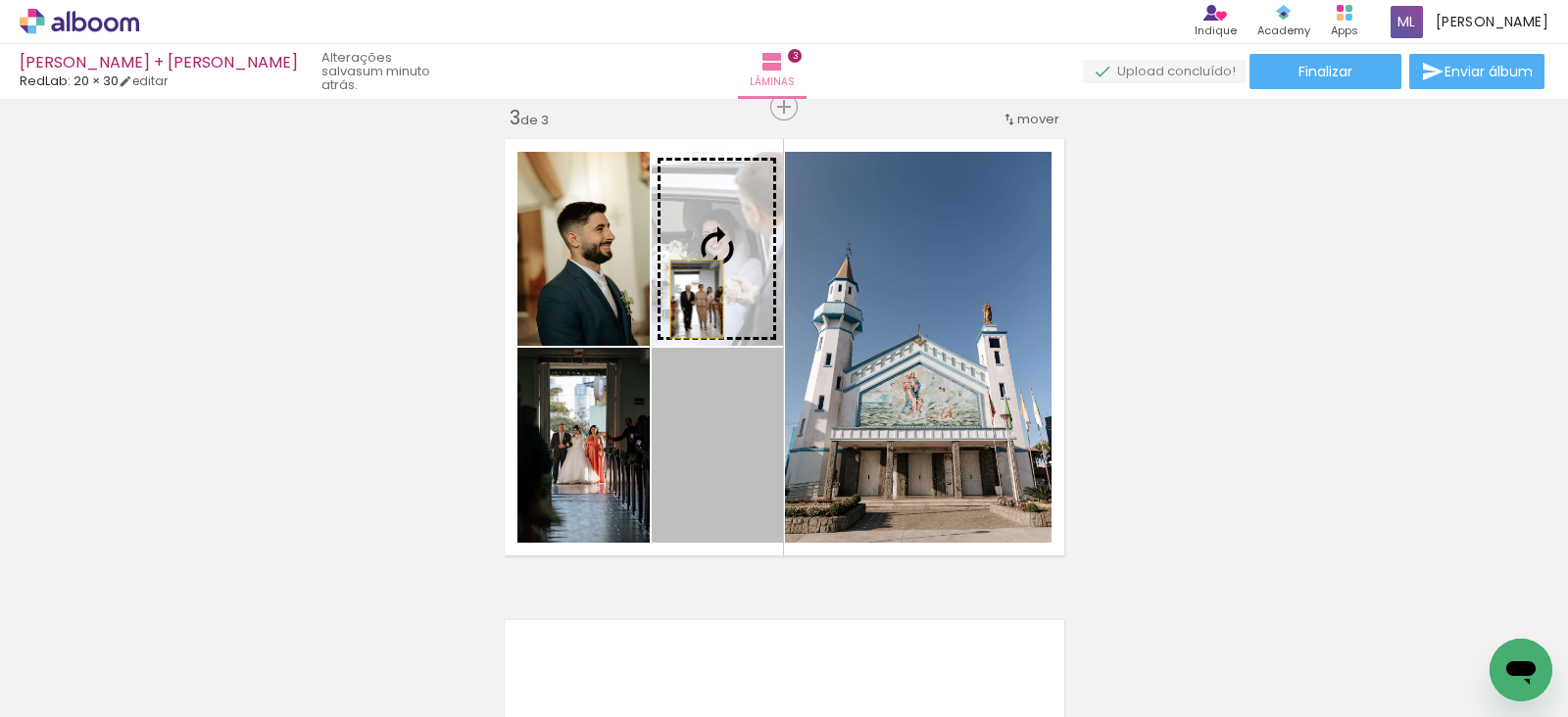
drag, startPoint x: 736, startPoint y: 452, endPoint x: 687, endPoint y: 299, distance: 160.7
click at [0, 0] on slot at bounding box center [0, 0] width 0 height 0
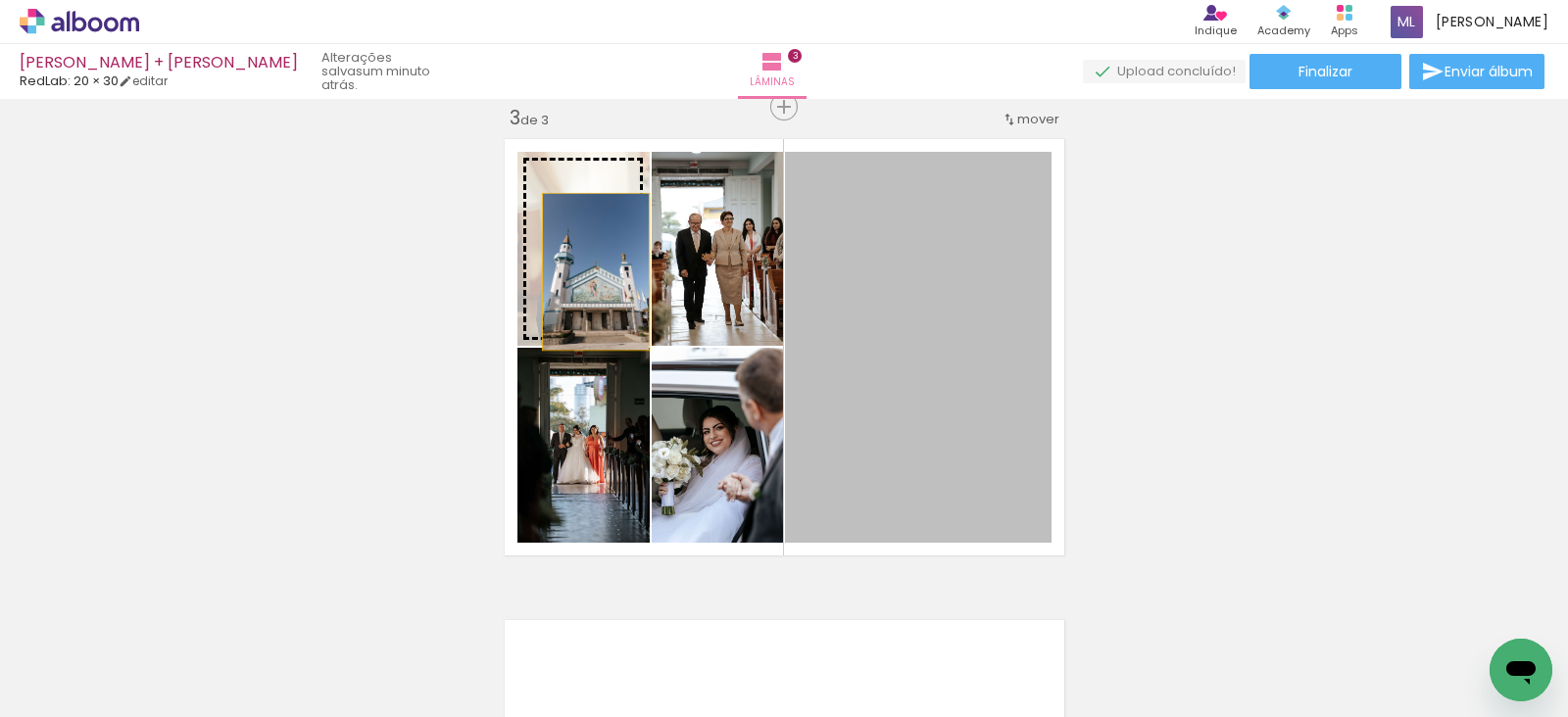
drag, startPoint x: 972, startPoint y: 346, endPoint x: 586, endPoint y: 271, distance: 393.2
click at [0, 0] on slot at bounding box center [0, 0] width 0 height 0
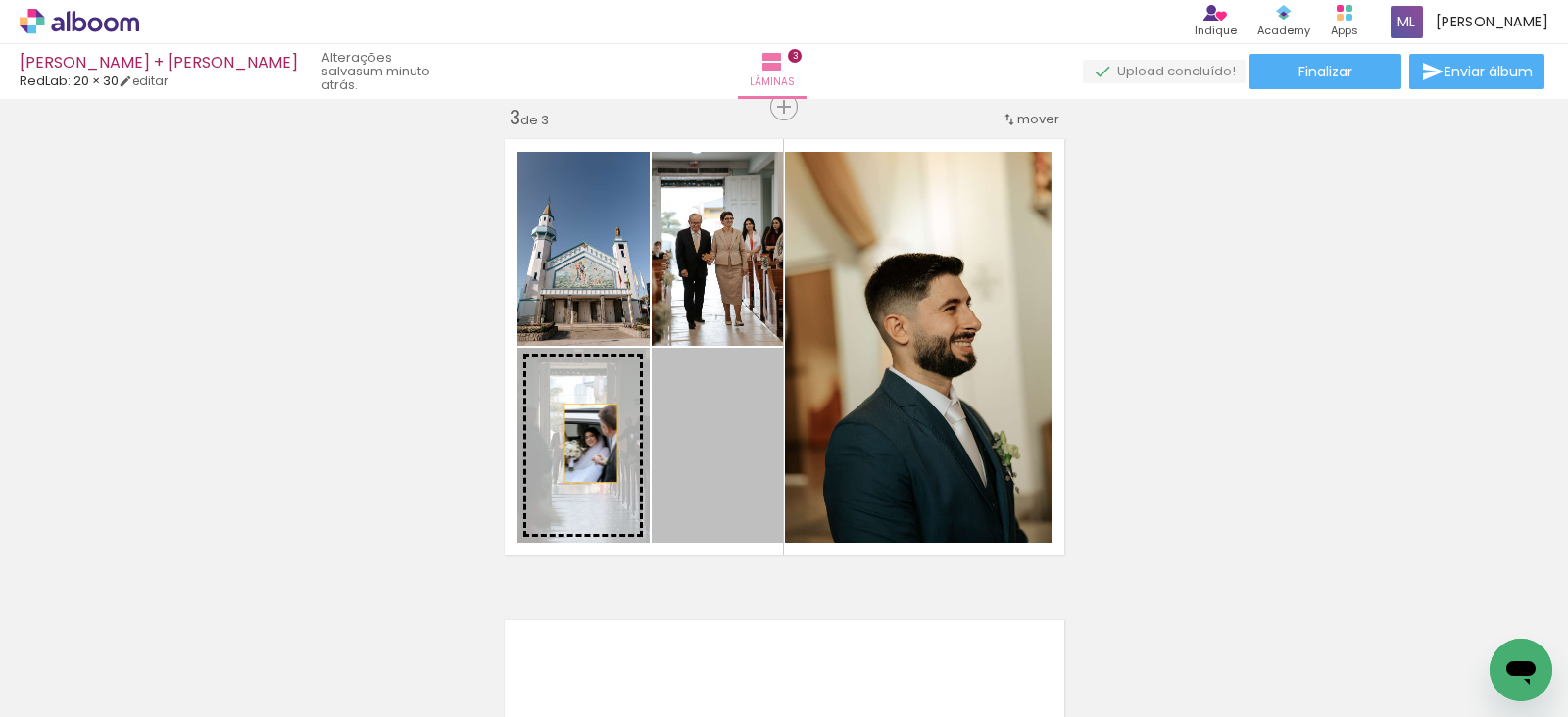
drag, startPoint x: 732, startPoint y: 444, endPoint x: 577, endPoint y: 443, distance: 155.0
click at [0, 0] on slot at bounding box center [0, 0] width 0 height 0
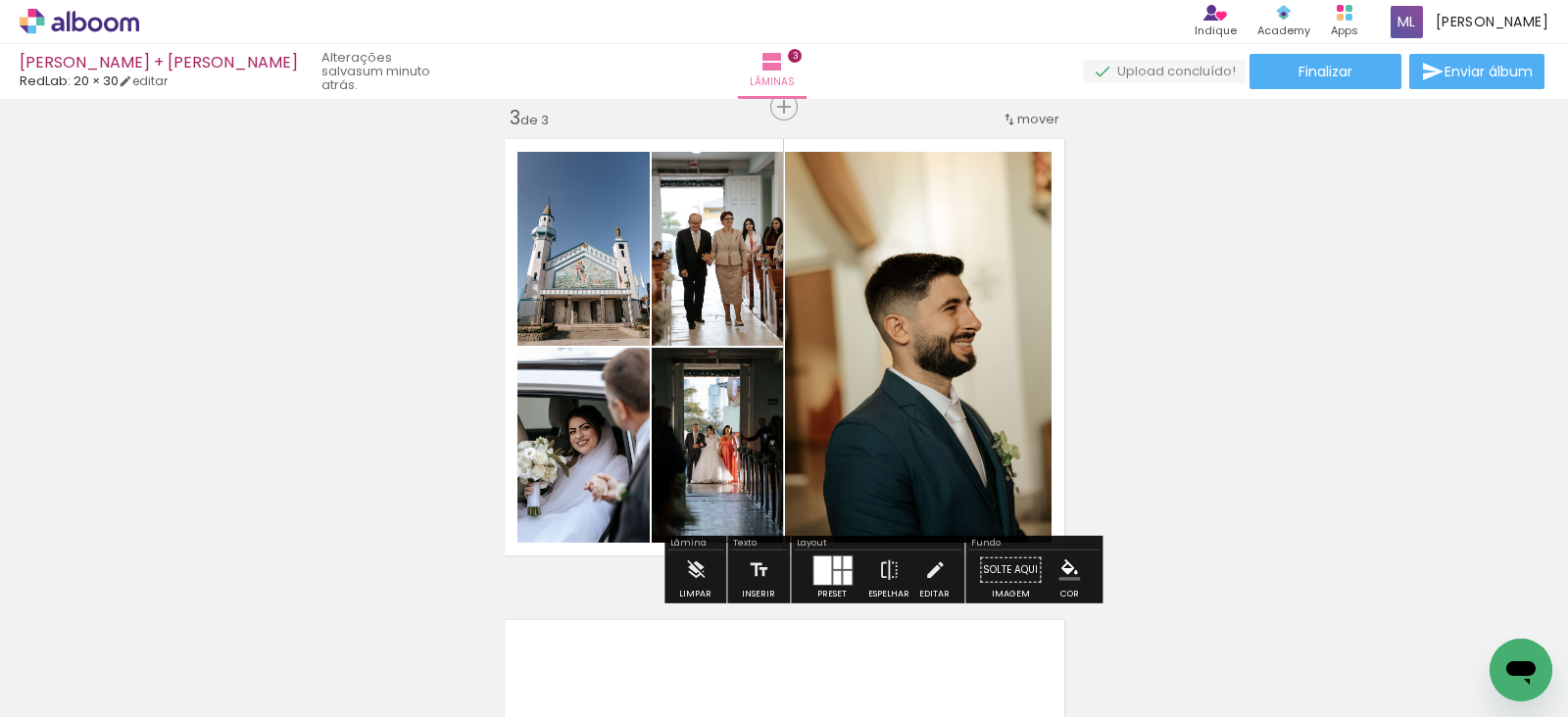
click at [819, 566] on div at bounding box center [822, 569] width 18 height 29
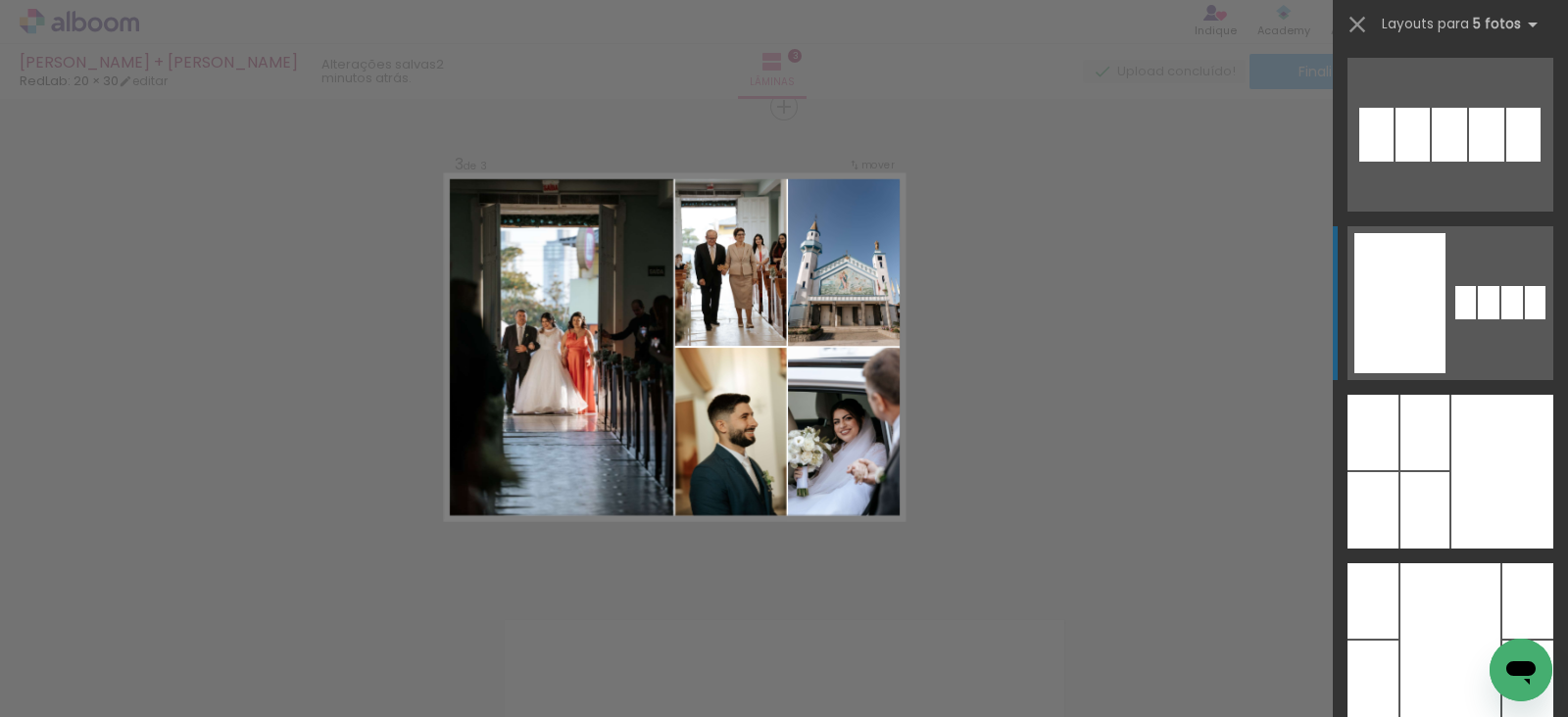
scroll to position [8938, 0]
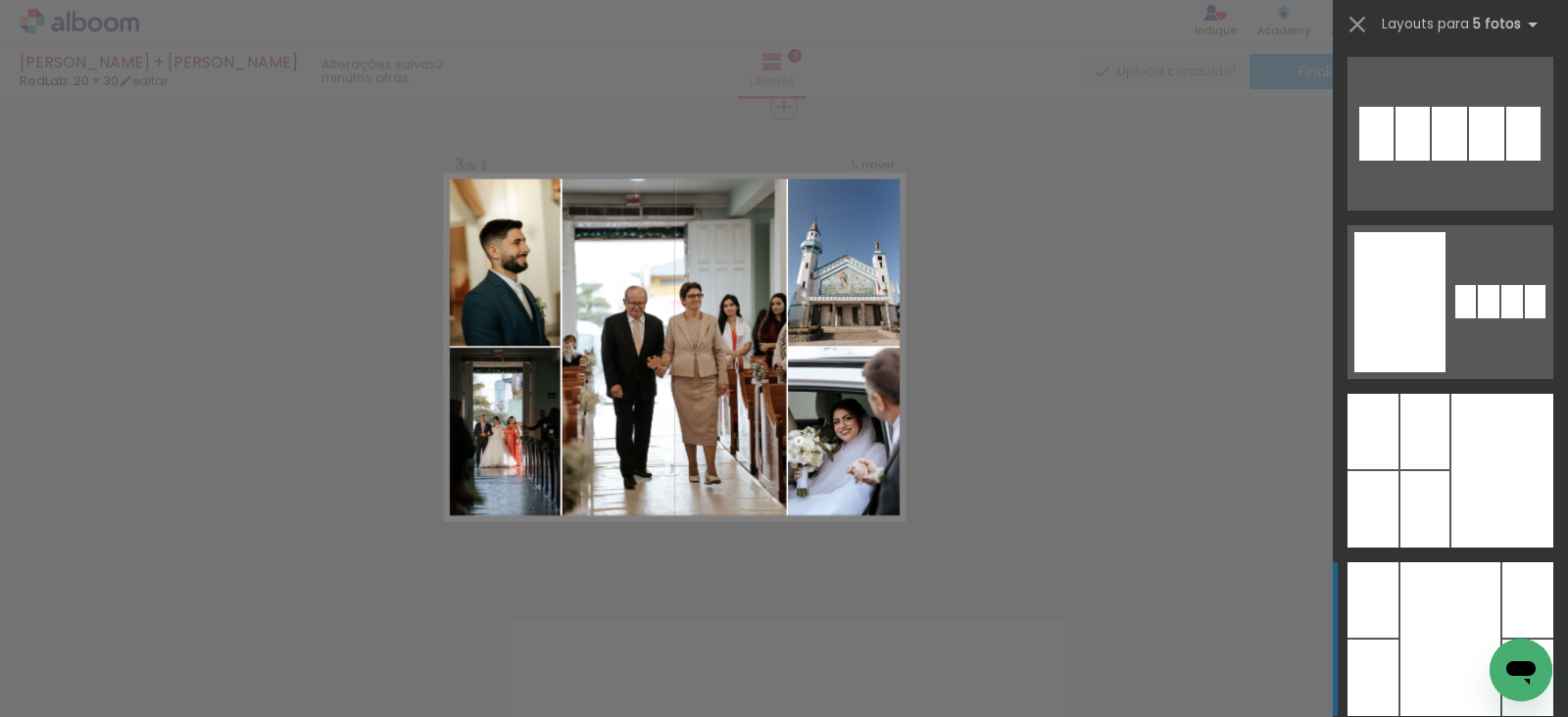
click at [1426, 606] on div at bounding box center [1450, 639] width 100 height 153
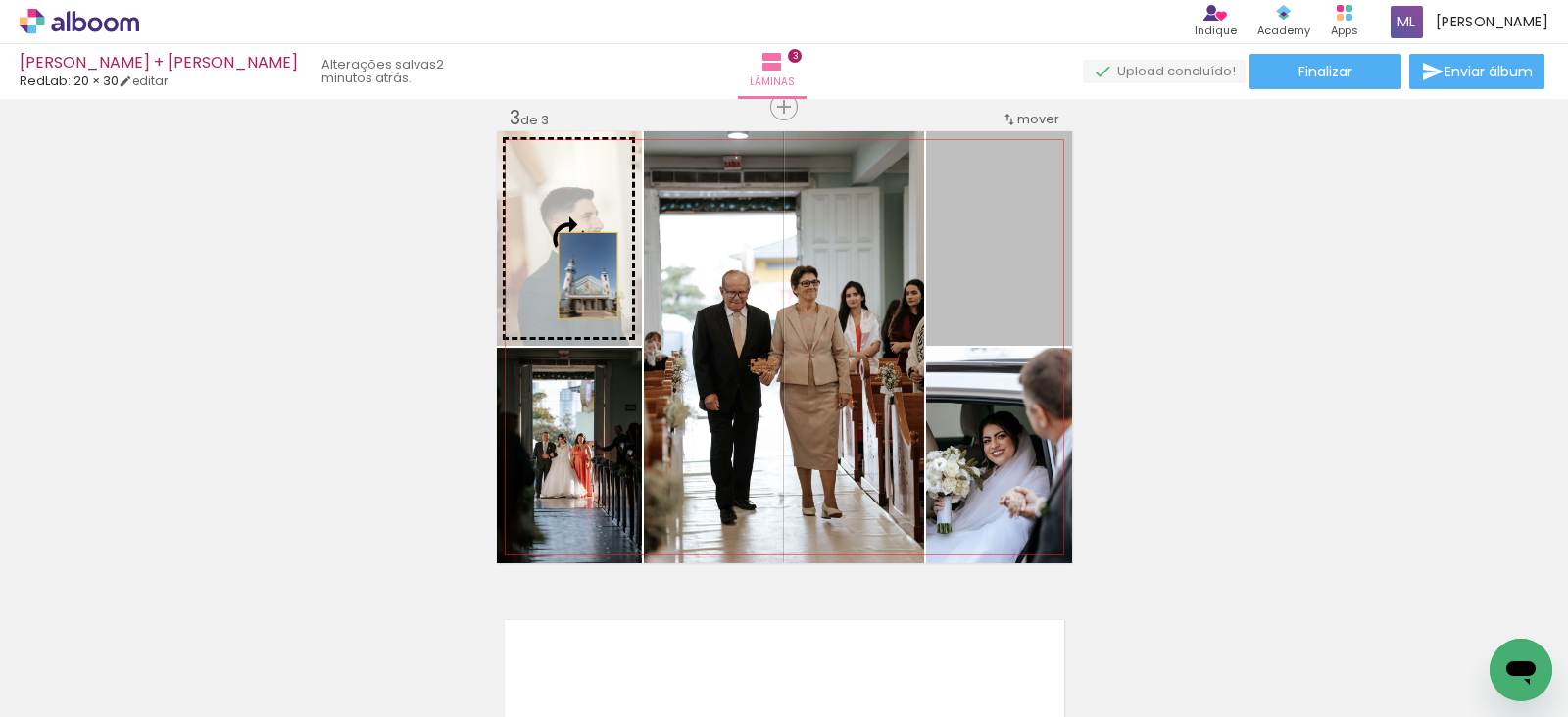
drag, startPoint x: 990, startPoint y: 258, endPoint x: 571, endPoint y: 275, distance: 419.3
click at [0, 0] on slot at bounding box center [0, 0] width 0 height 0
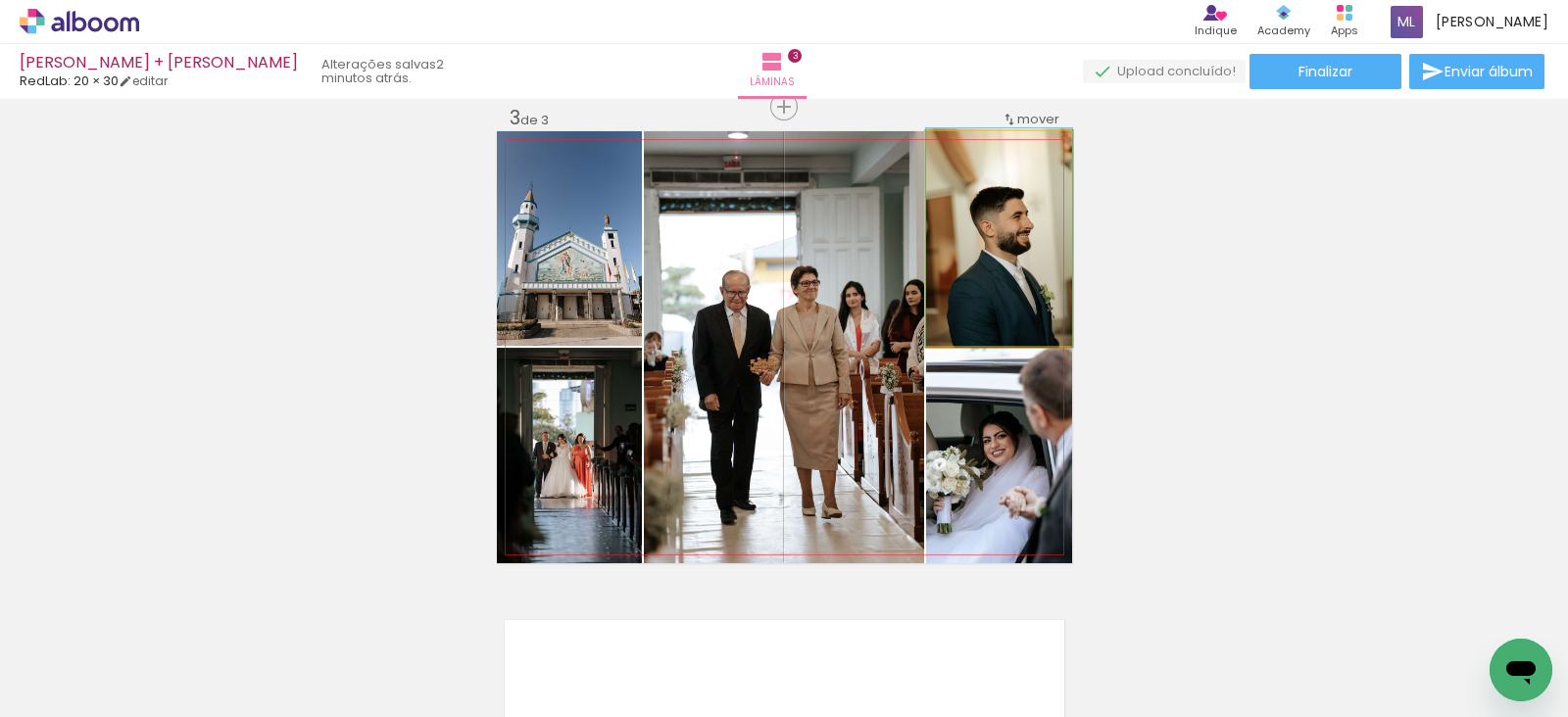
click at [996, 300] on quentale-photo at bounding box center [999, 239] width 145 height 214
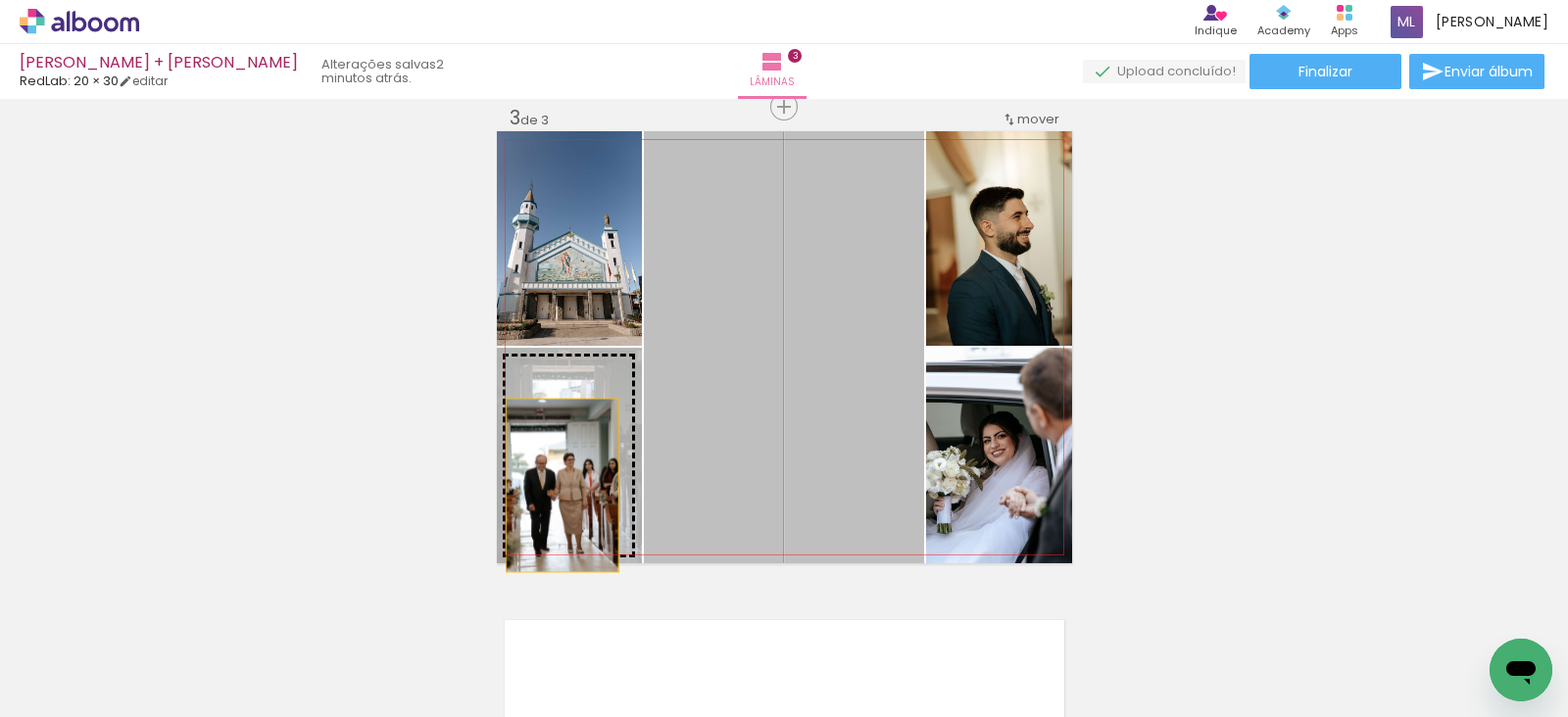
drag, startPoint x: 827, startPoint y: 360, endPoint x: 552, endPoint y: 485, distance: 302.1
click at [0, 0] on slot at bounding box center [0, 0] width 0 height 0
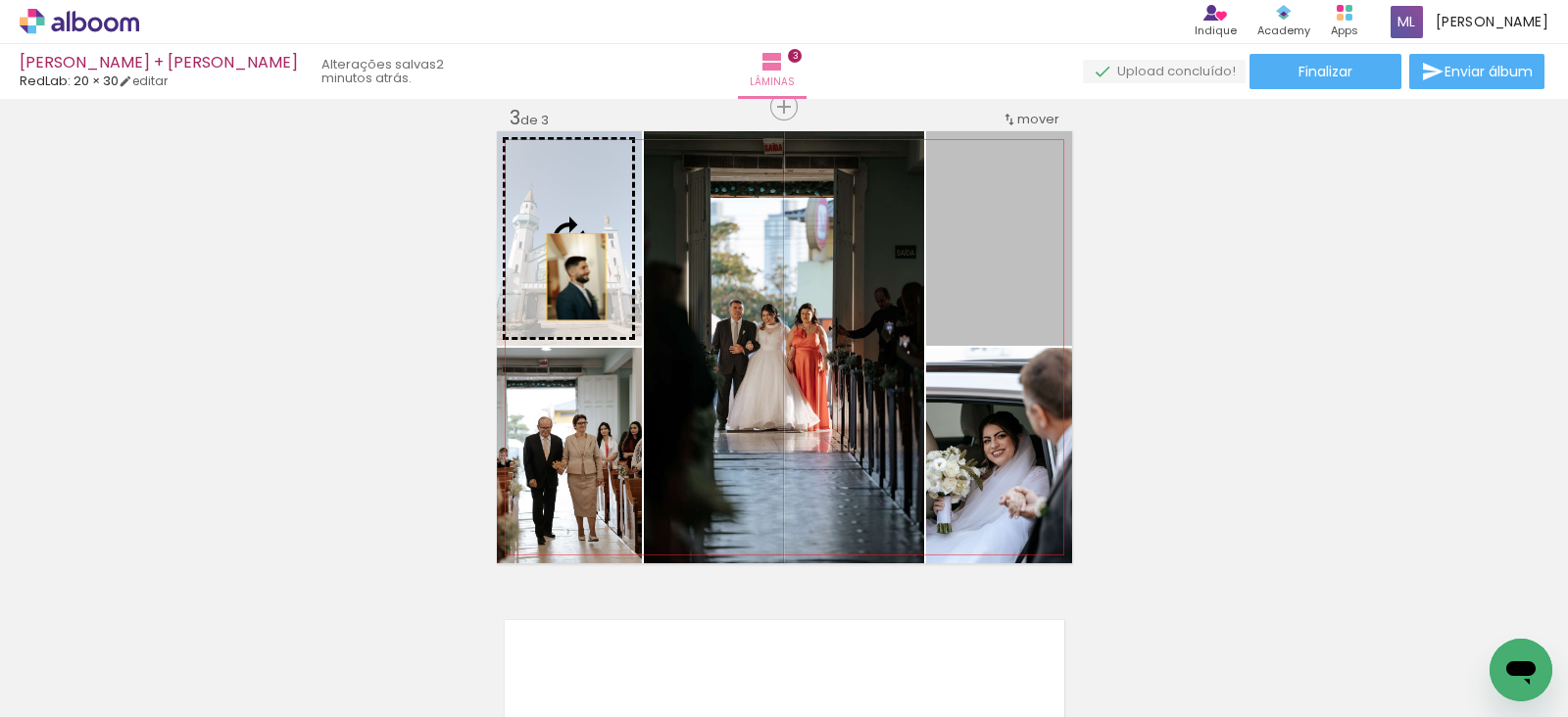
drag, startPoint x: 970, startPoint y: 298, endPoint x: 566, endPoint y: 276, distance: 404.6
click at [0, 0] on slot at bounding box center [0, 0] width 0 height 0
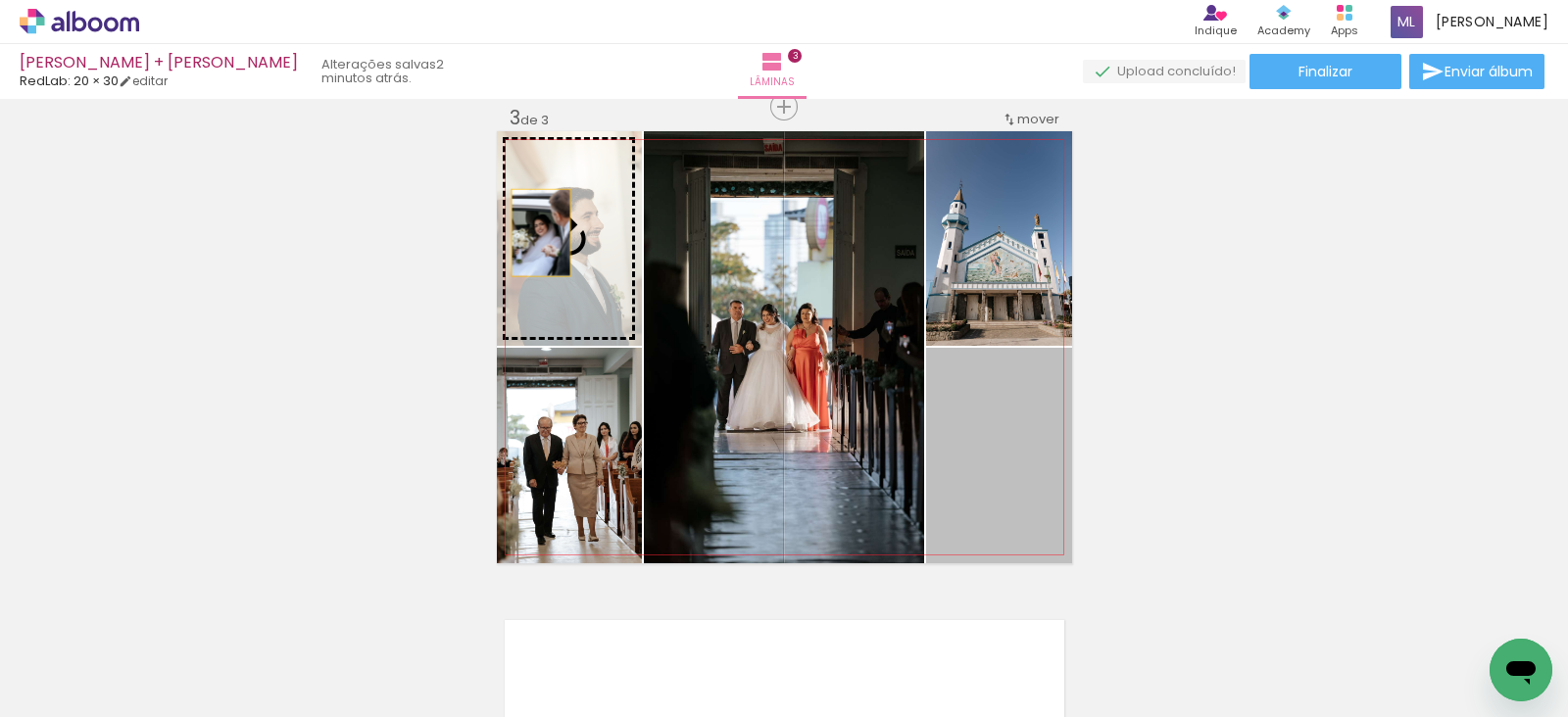
drag, startPoint x: 1003, startPoint y: 496, endPoint x: 531, endPoint y: 232, distance: 540.8
click at [0, 0] on slot at bounding box center [0, 0] width 0 height 0
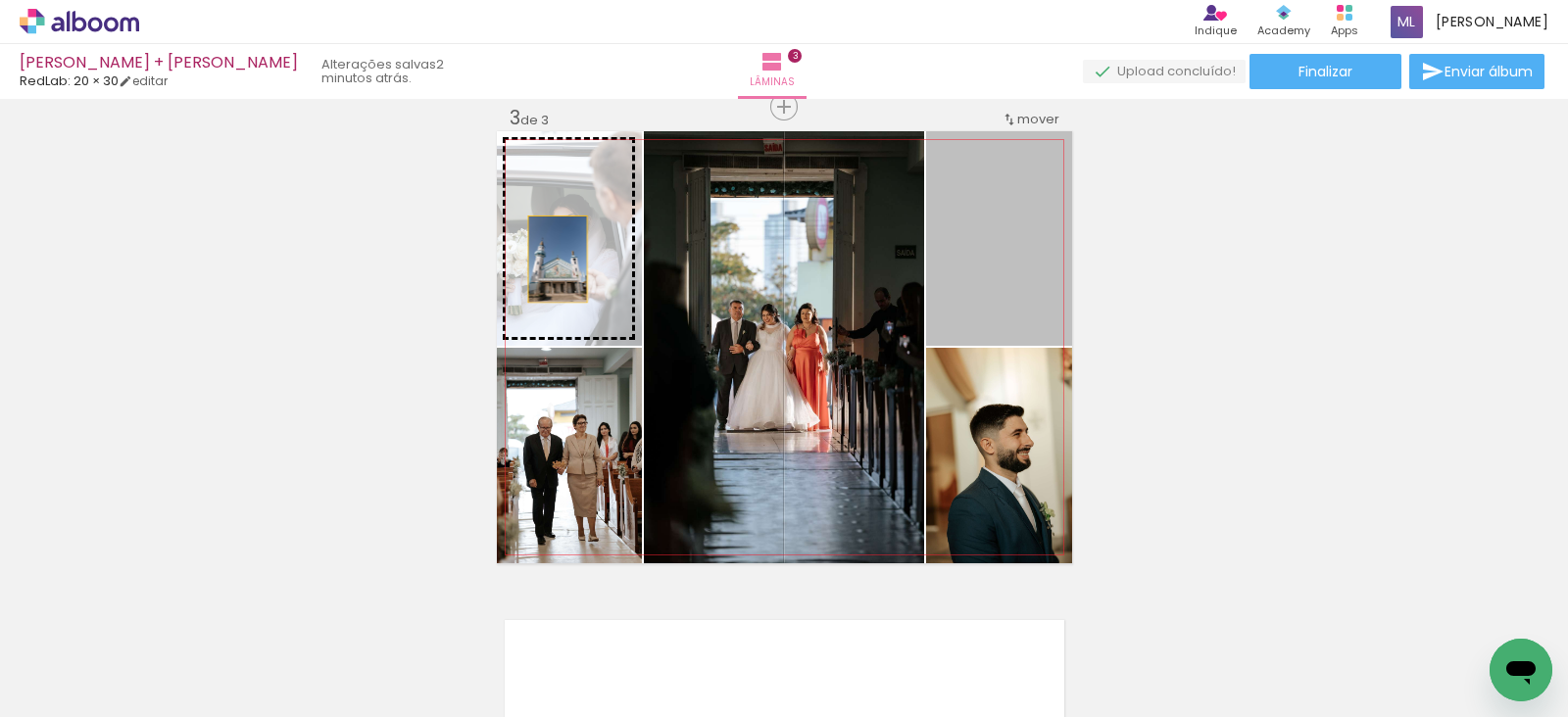
drag, startPoint x: 1017, startPoint y: 243, endPoint x: 548, endPoint y: 259, distance: 469.3
click at [0, 0] on slot at bounding box center [0, 0] width 0 height 0
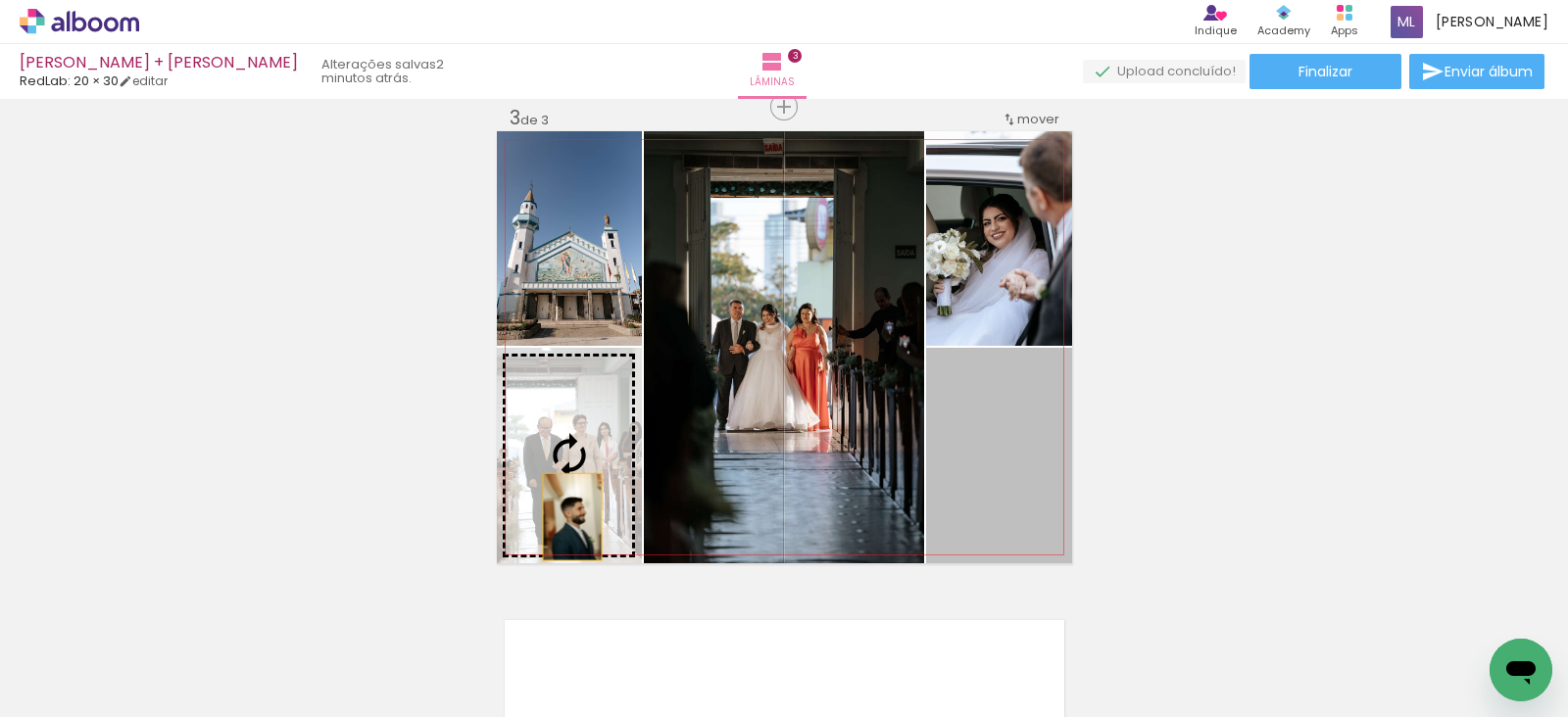
drag, startPoint x: 1003, startPoint y: 501, endPoint x: 562, endPoint y: 516, distance: 441.3
click at [0, 0] on slot at bounding box center [0, 0] width 0 height 0
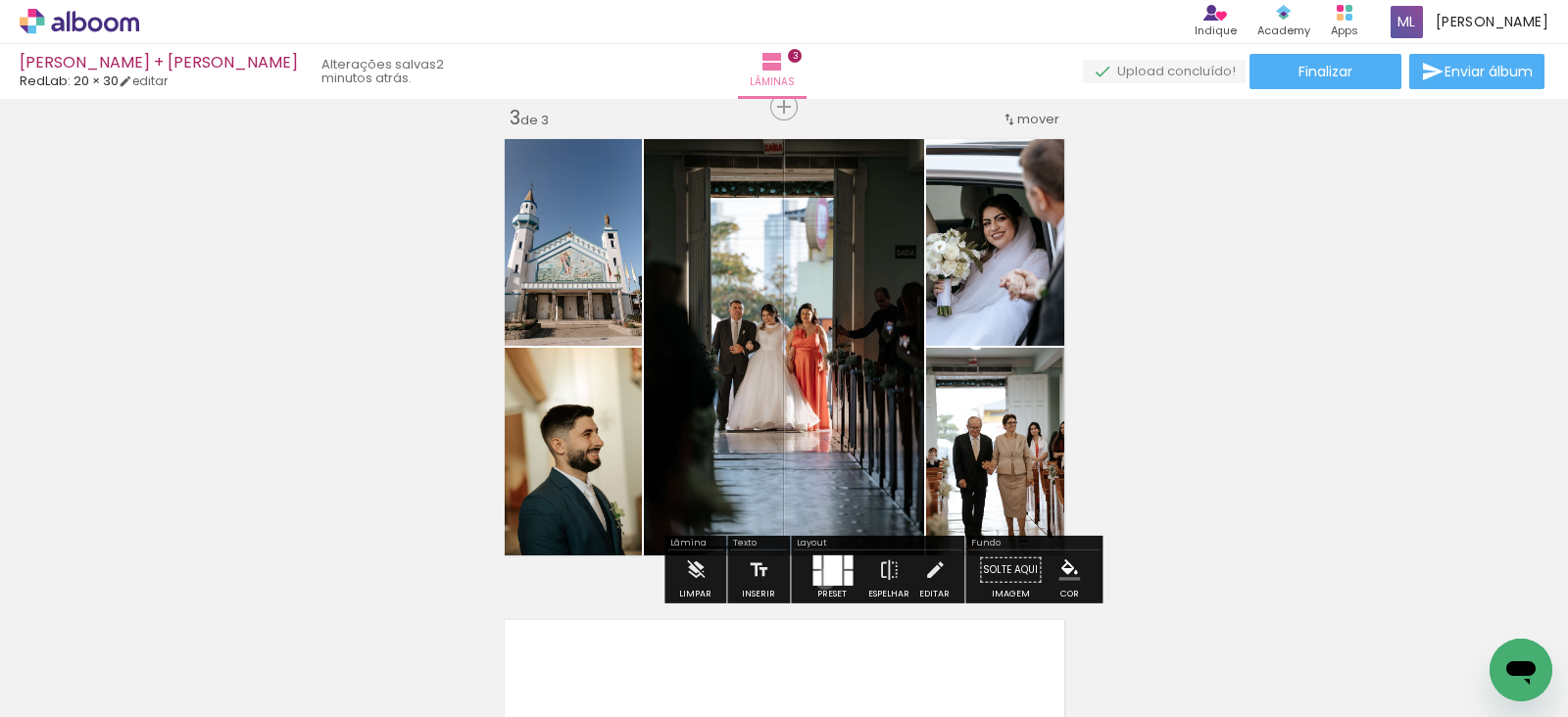
click at [823, 578] on div at bounding box center [832, 569] width 19 height 30
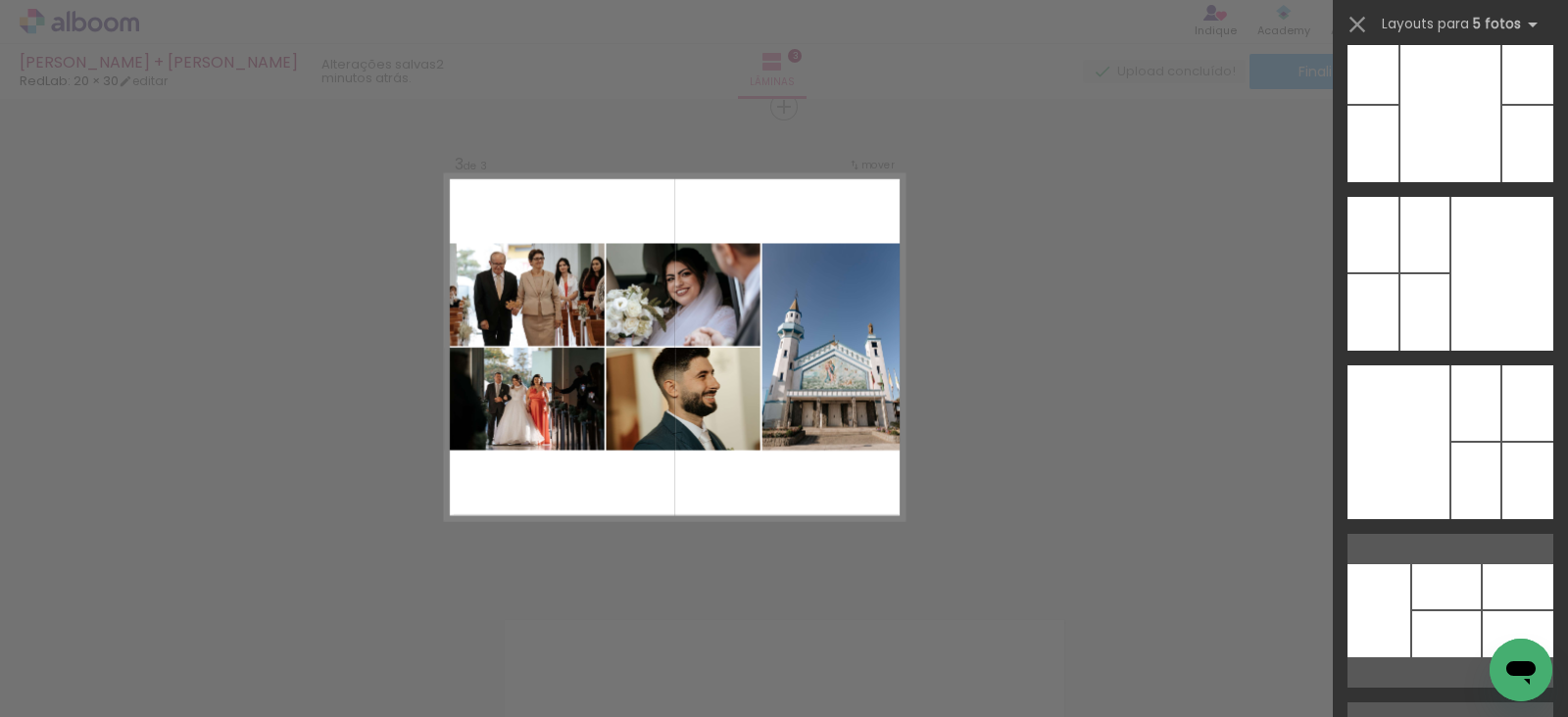
scroll to position [37409, 0]
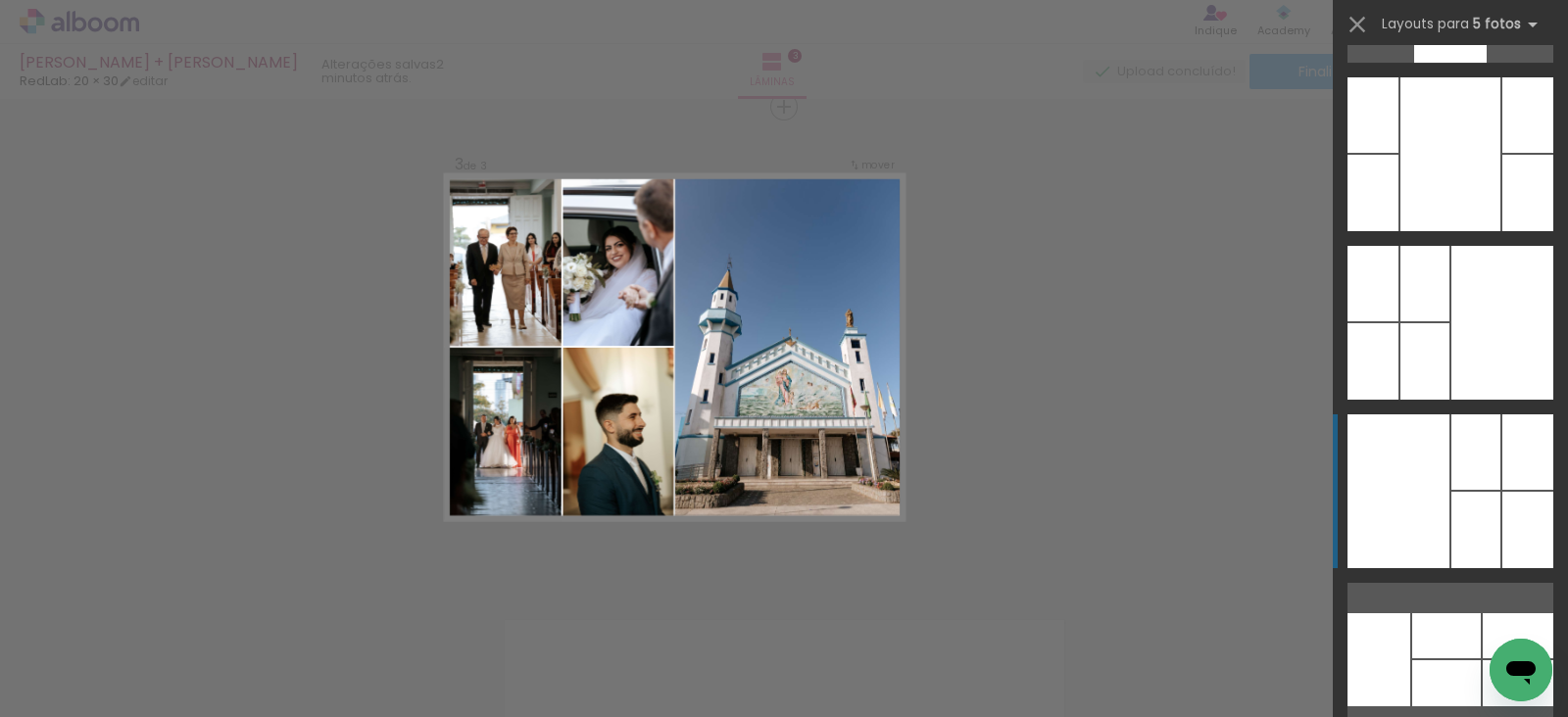
click at [1398, 231] on div at bounding box center [1372, 193] width 51 height 77
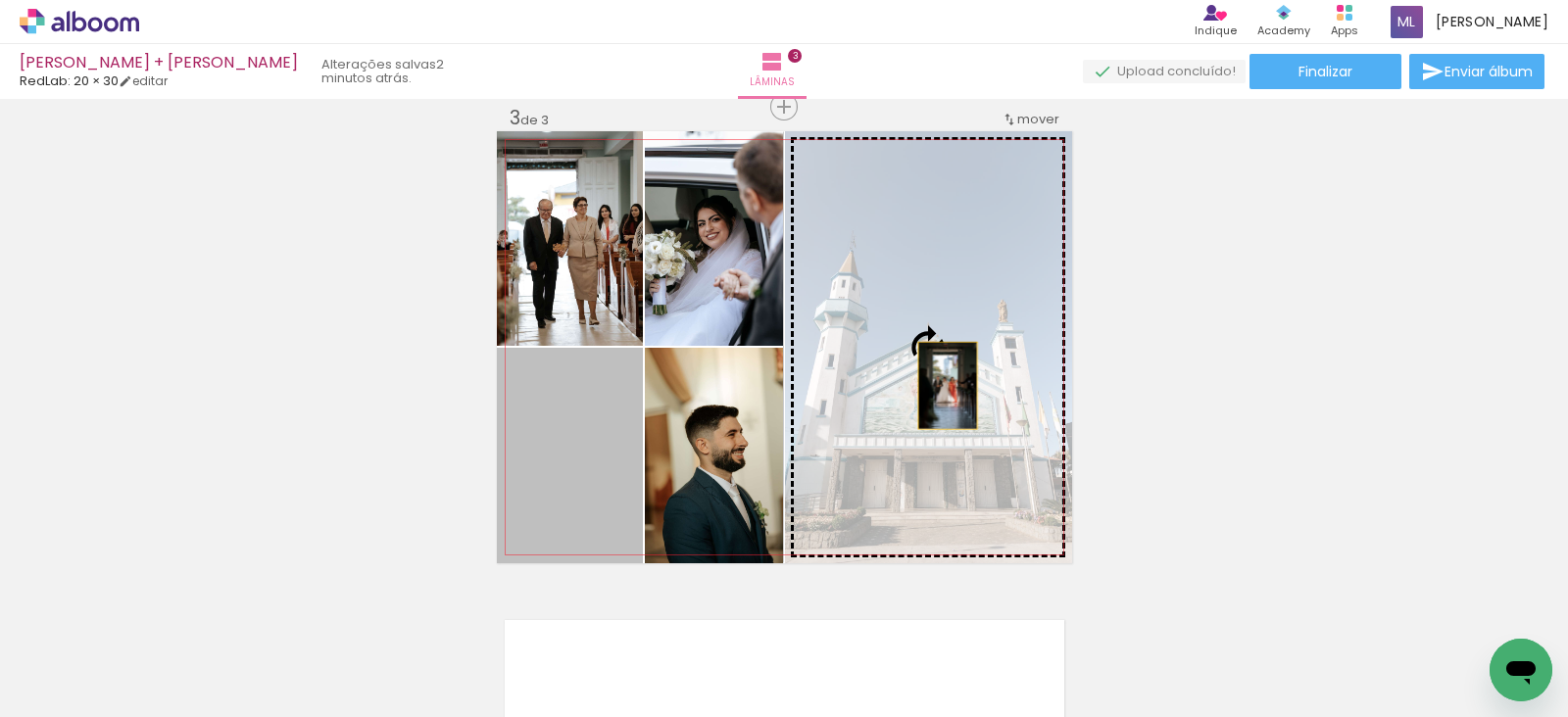
drag, startPoint x: 584, startPoint y: 492, endPoint x: 939, endPoint y: 386, distance: 370.5
click at [0, 0] on slot at bounding box center [0, 0] width 0 height 0
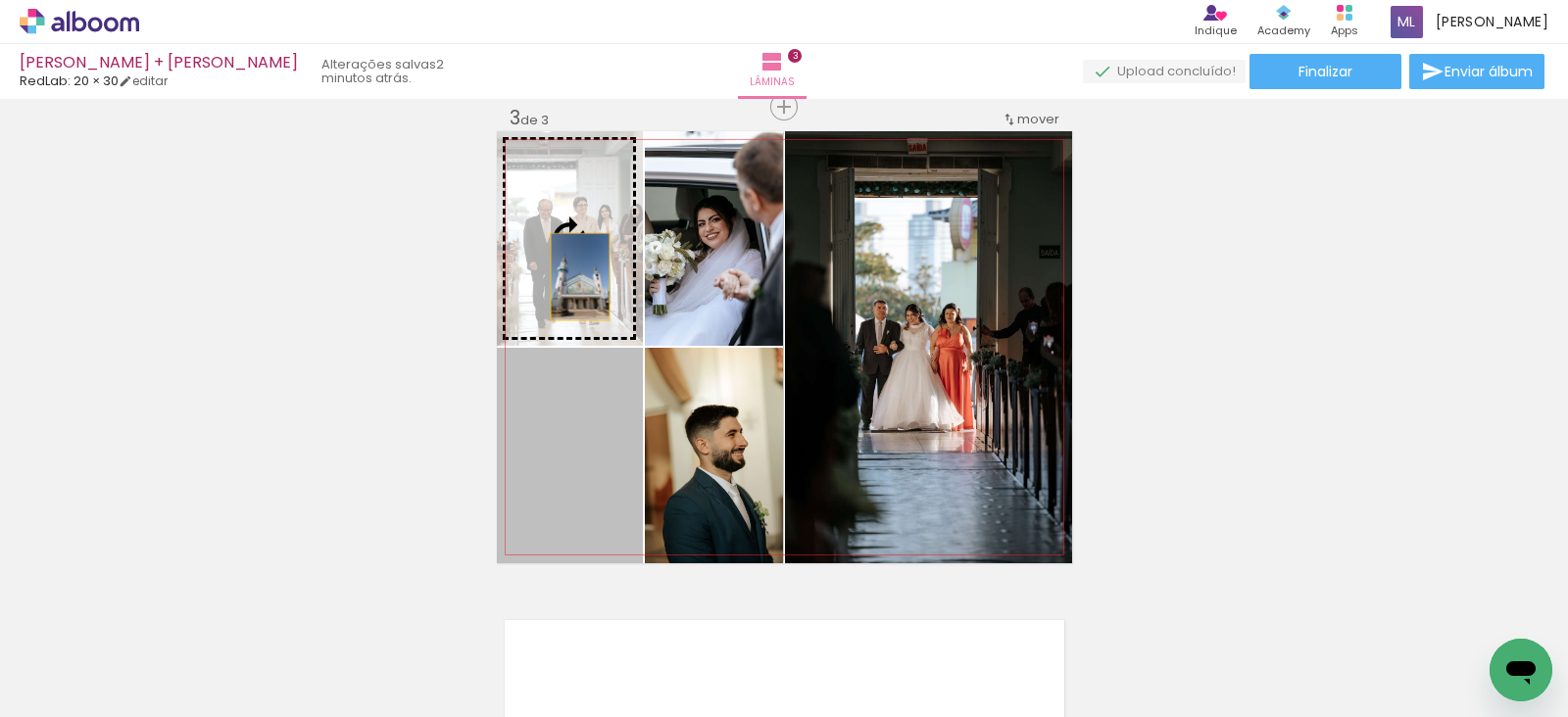
drag, startPoint x: 583, startPoint y: 451, endPoint x: 570, endPoint y: 276, distance: 175.5
click at [0, 0] on slot at bounding box center [0, 0] width 0 height 0
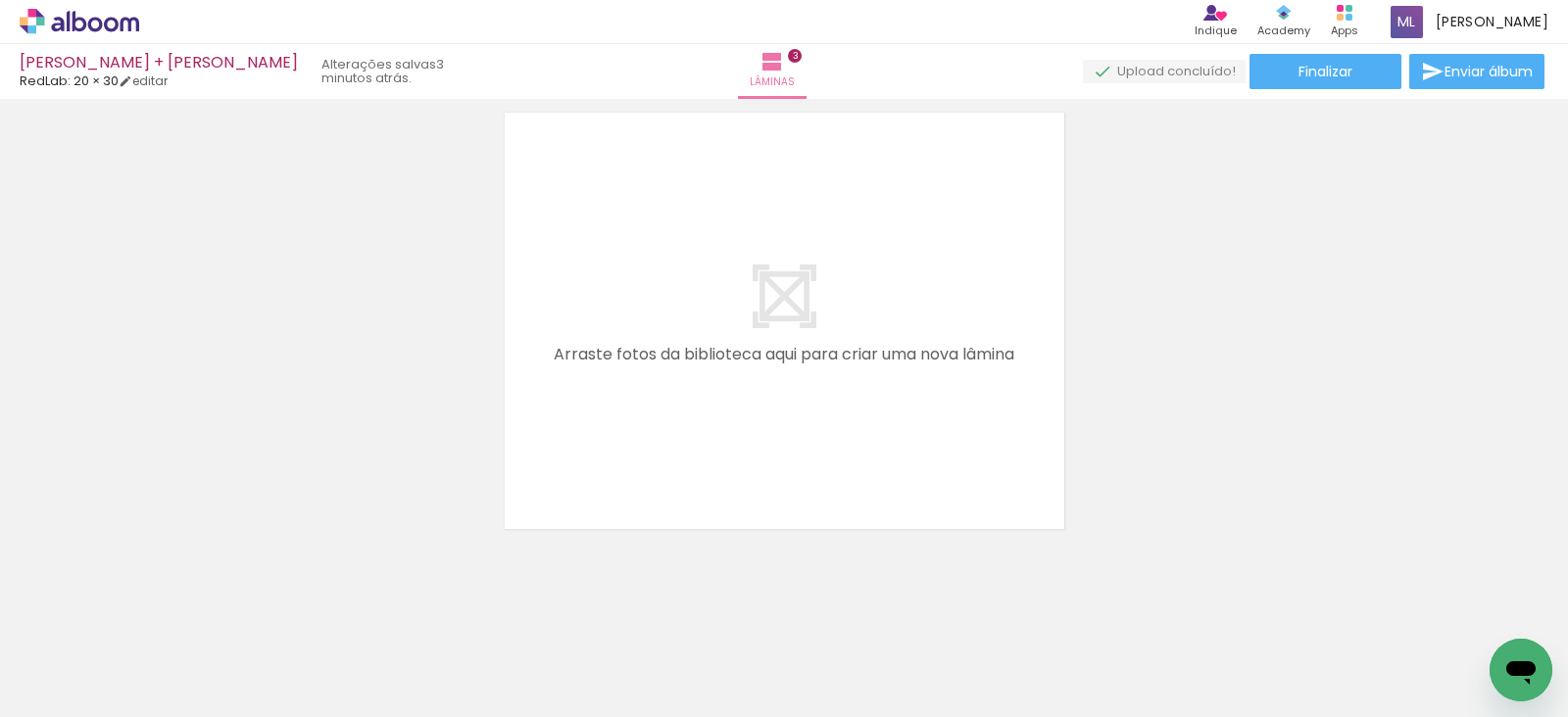
scroll to position [0, 3807]
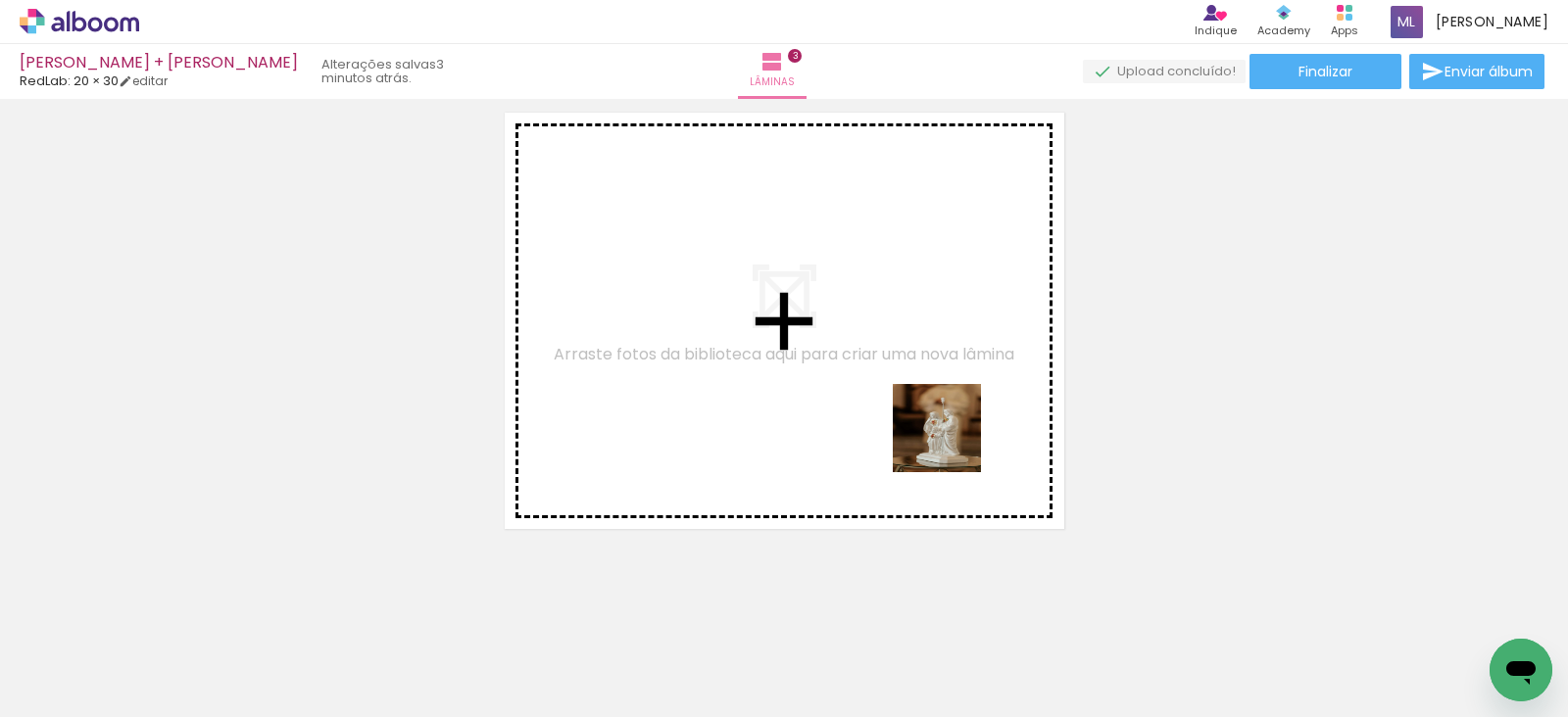
drag, startPoint x: 1013, startPoint y: 645, endPoint x: 940, endPoint y: 393, distance: 262.4
click at [940, 393] on quentale-workspace at bounding box center [784, 358] width 1568 height 717
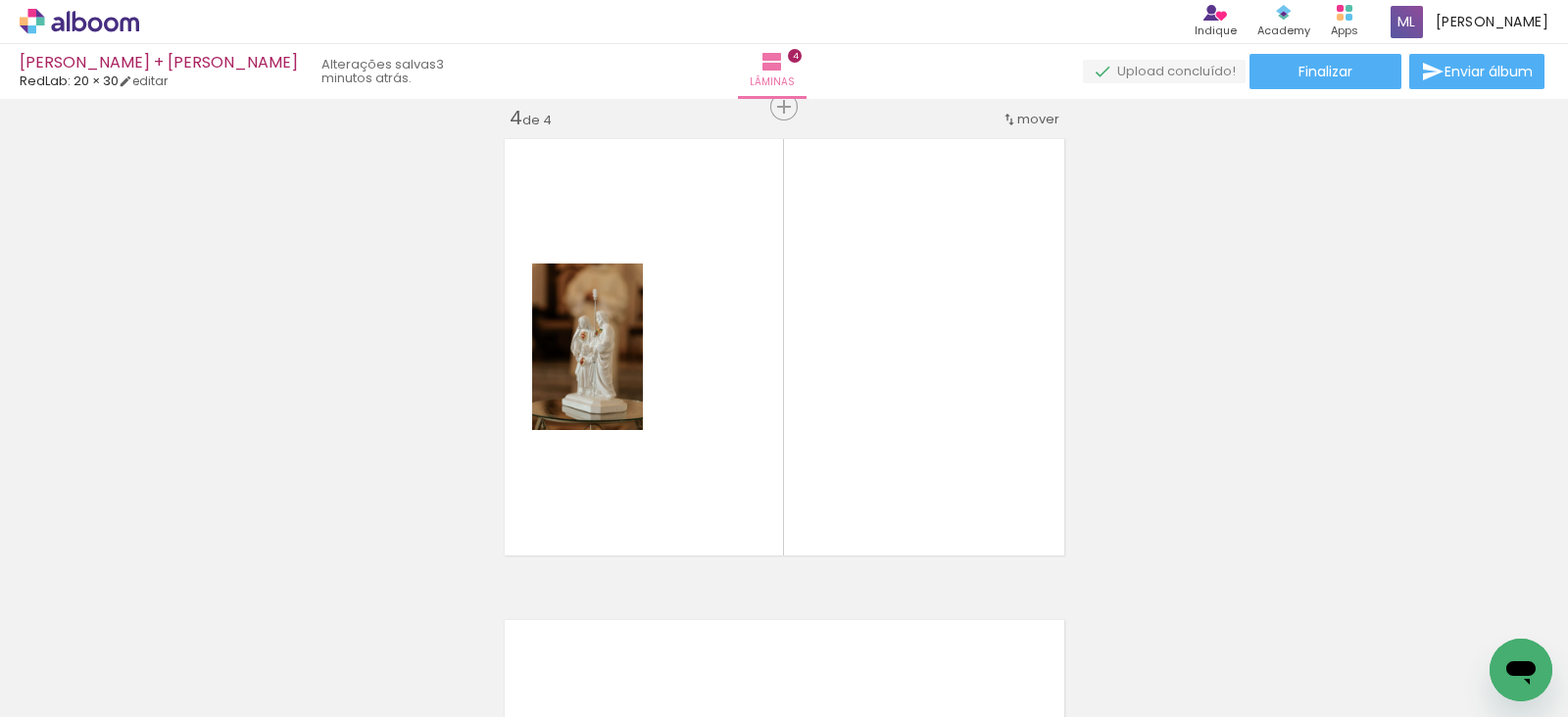
scroll to position [0, 0]
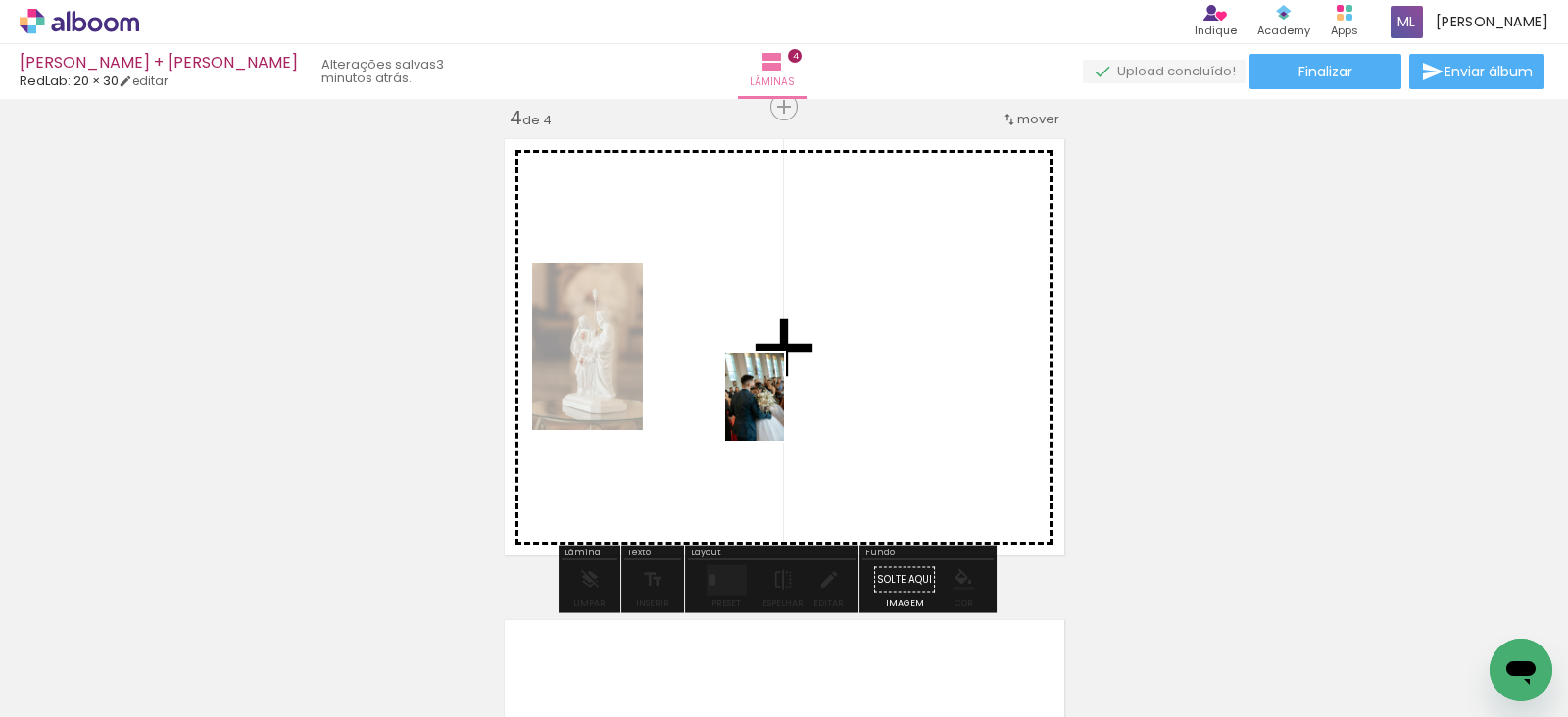
drag, startPoint x: 864, startPoint y: 659, endPoint x: 784, endPoint y: 412, distance: 259.6
click at [784, 412] on quentale-workspace at bounding box center [784, 358] width 1568 height 717
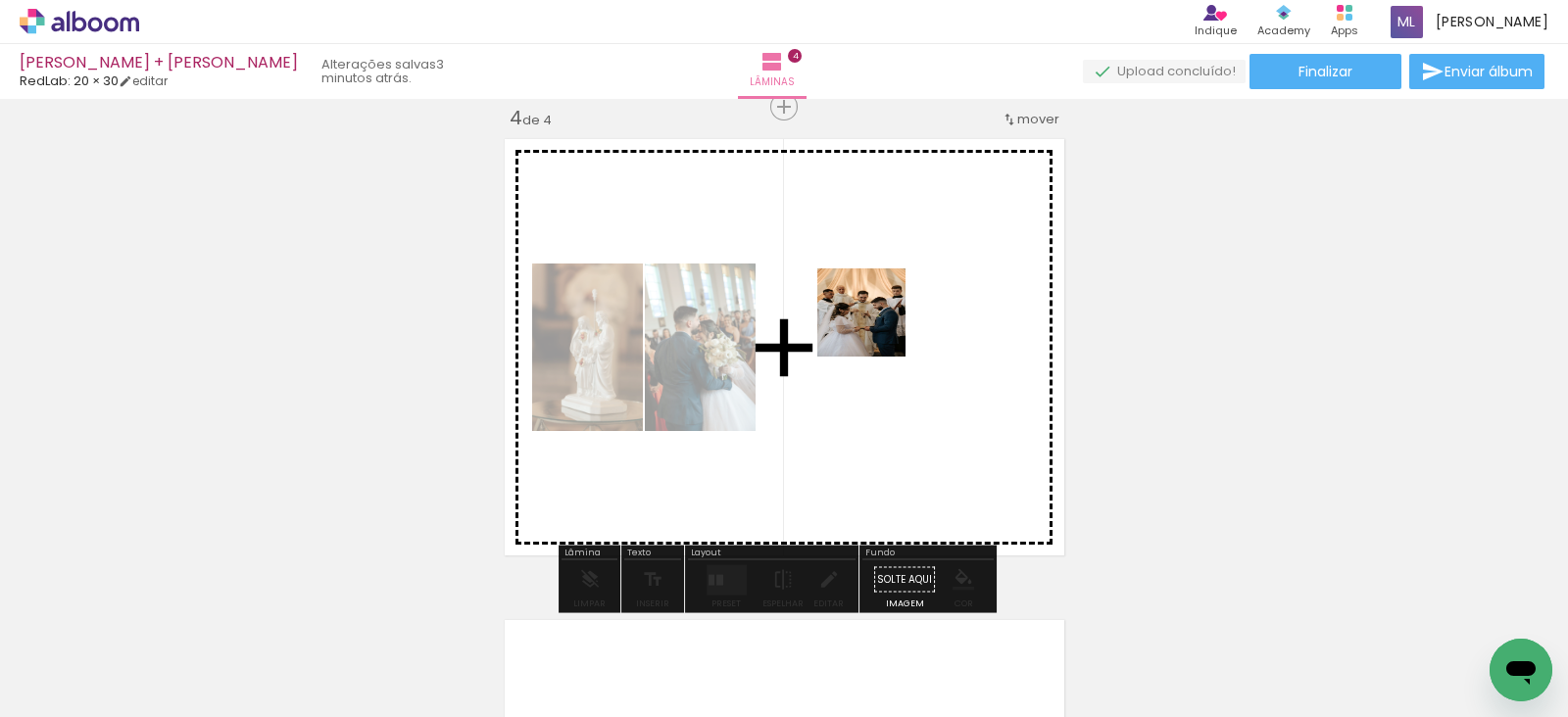
drag, startPoint x: 985, startPoint y: 644, endPoint x: 876, endPoint y: 326, distance: 336.2
click at [876, 326] on quentale-workspace at bounding box center [784, 358] width 1568 height 717
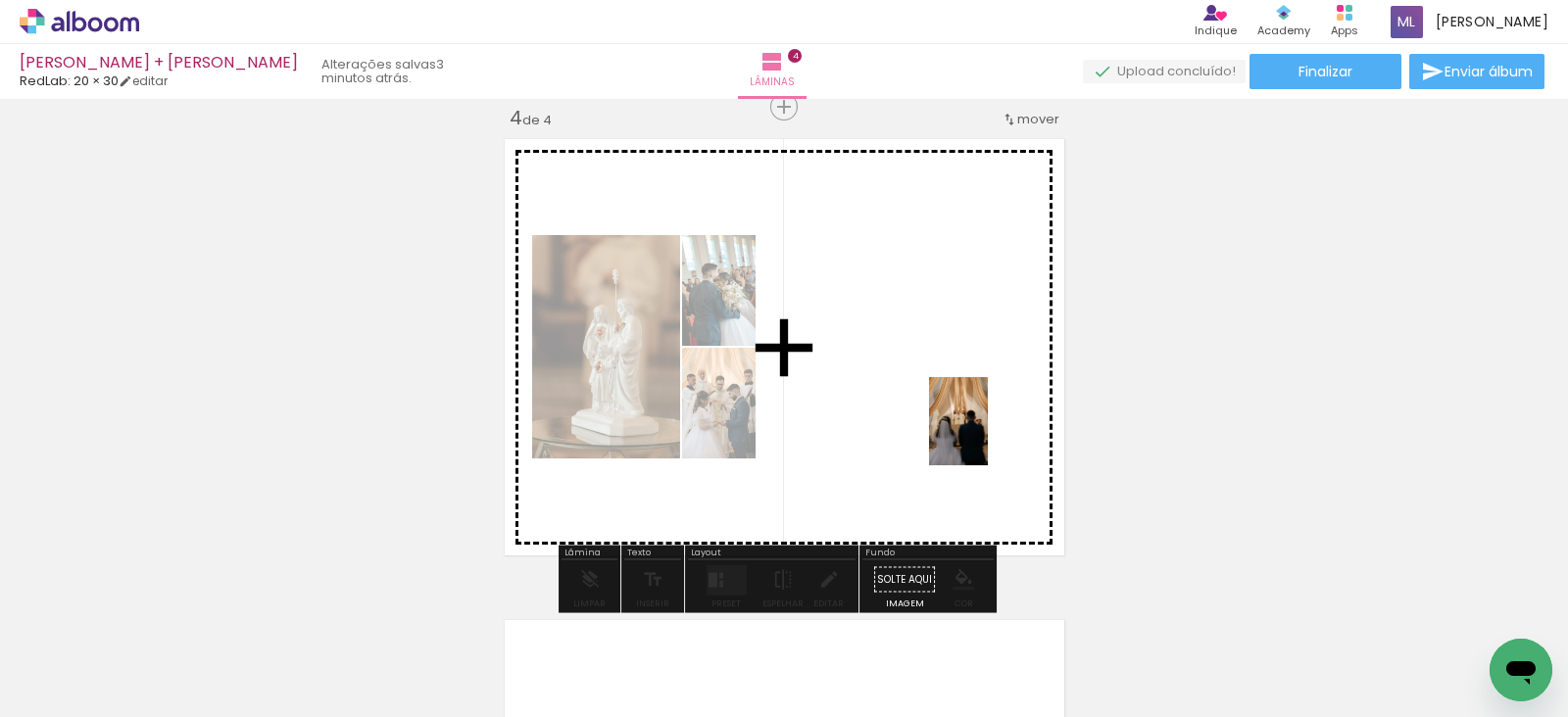
drag, startPoint x: 1186, startPoint y: 676, endPoint x: 988, endPoint y: 436, distance: 311.1
click at [988, 436] on quentale-workspace at bounding box center [784, 358] width 1568 height 717
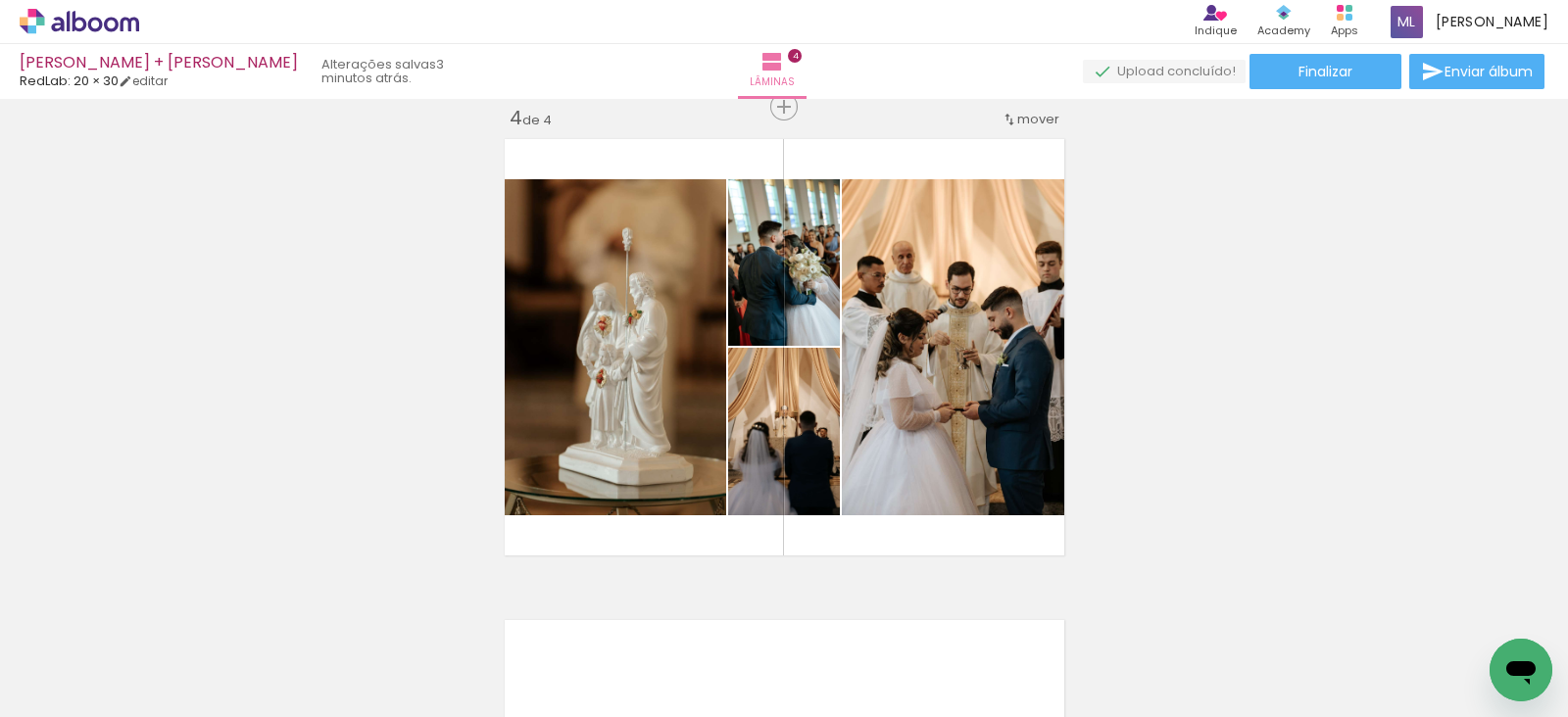
scroll to position [0, 4086]
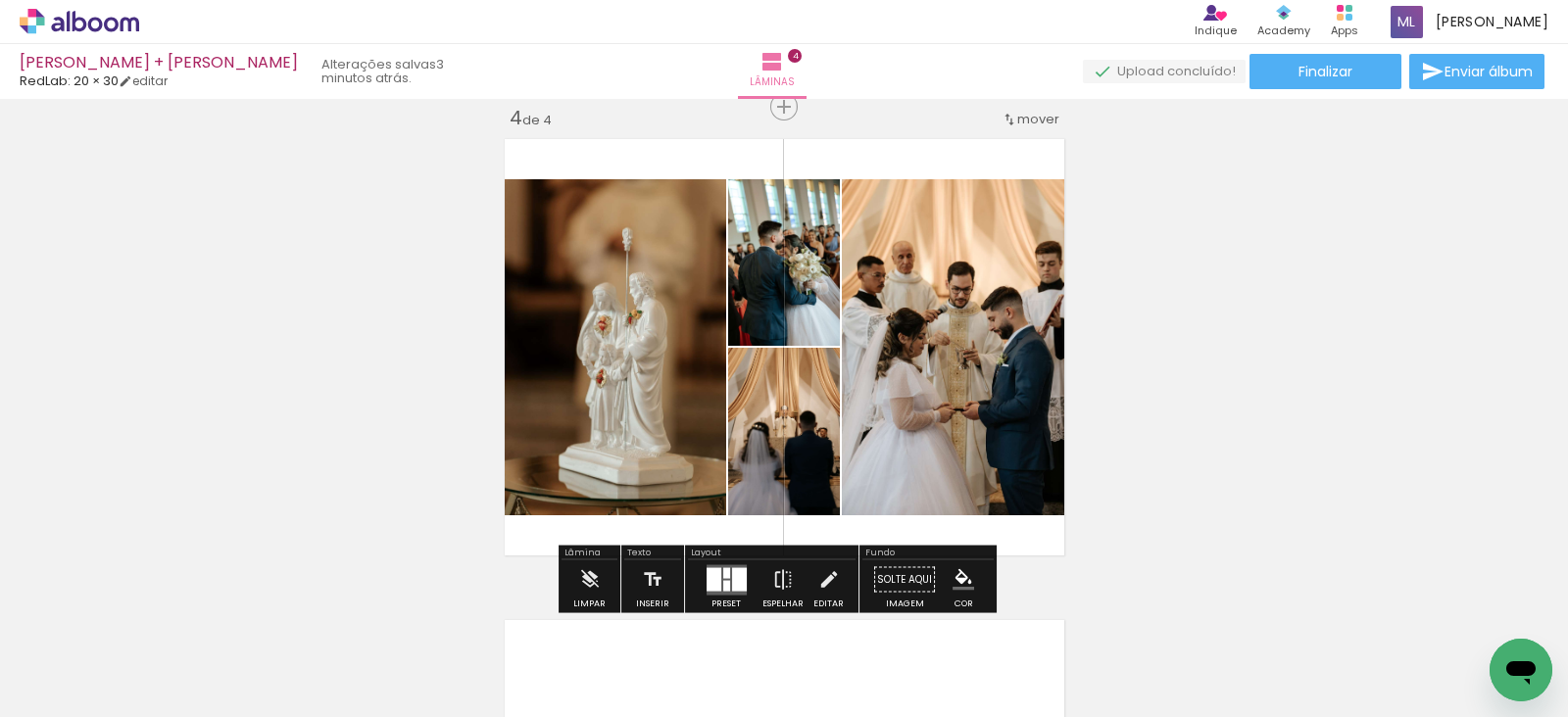
click at [723, 576] on div at bounding box center [726, 572] width 7 height 11
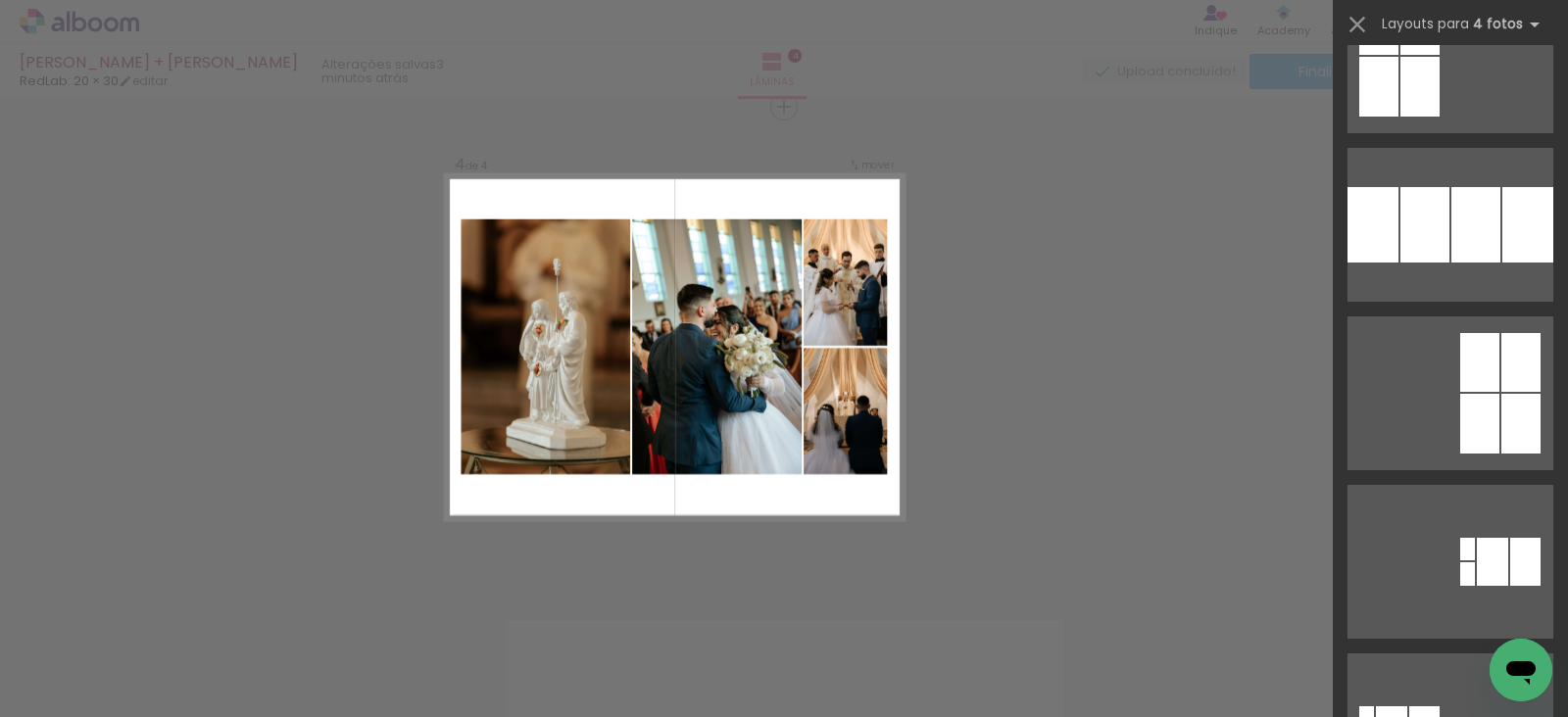
scroll to position [419, 0]
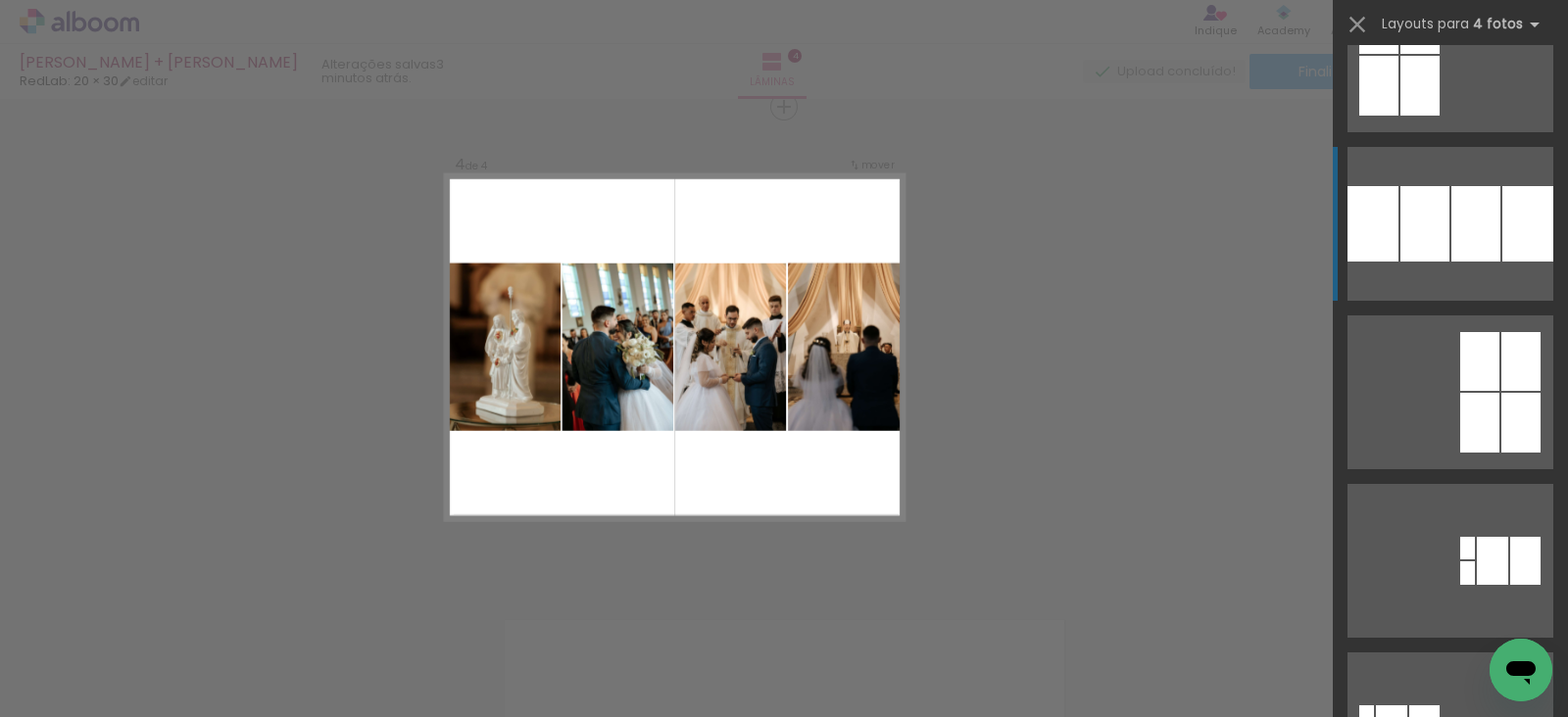
click at [1471, 193] on div at bounding box center [1476, 223] width 49 height 76
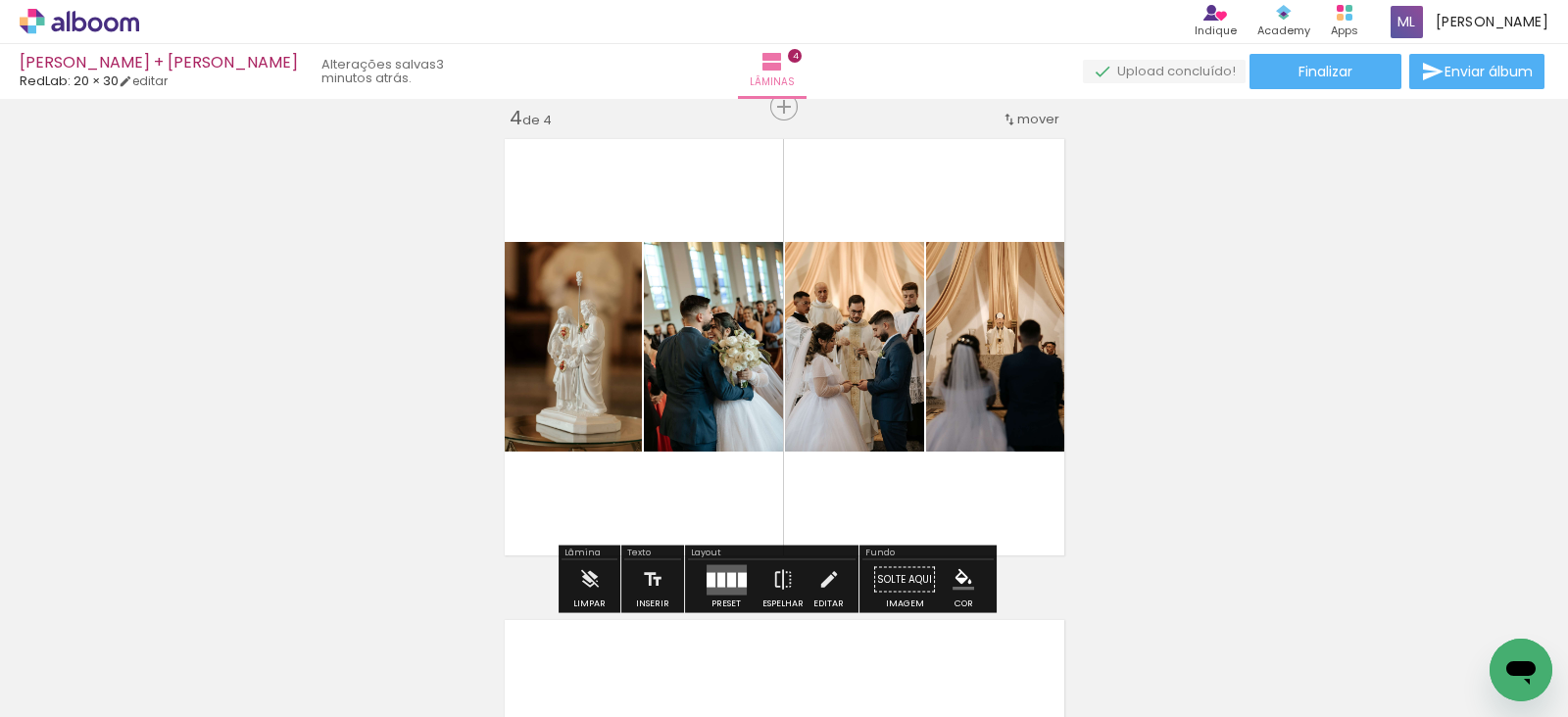
click at [732, 566] on quentale-layouter at bounding box center [726, 579] width 40 height 30
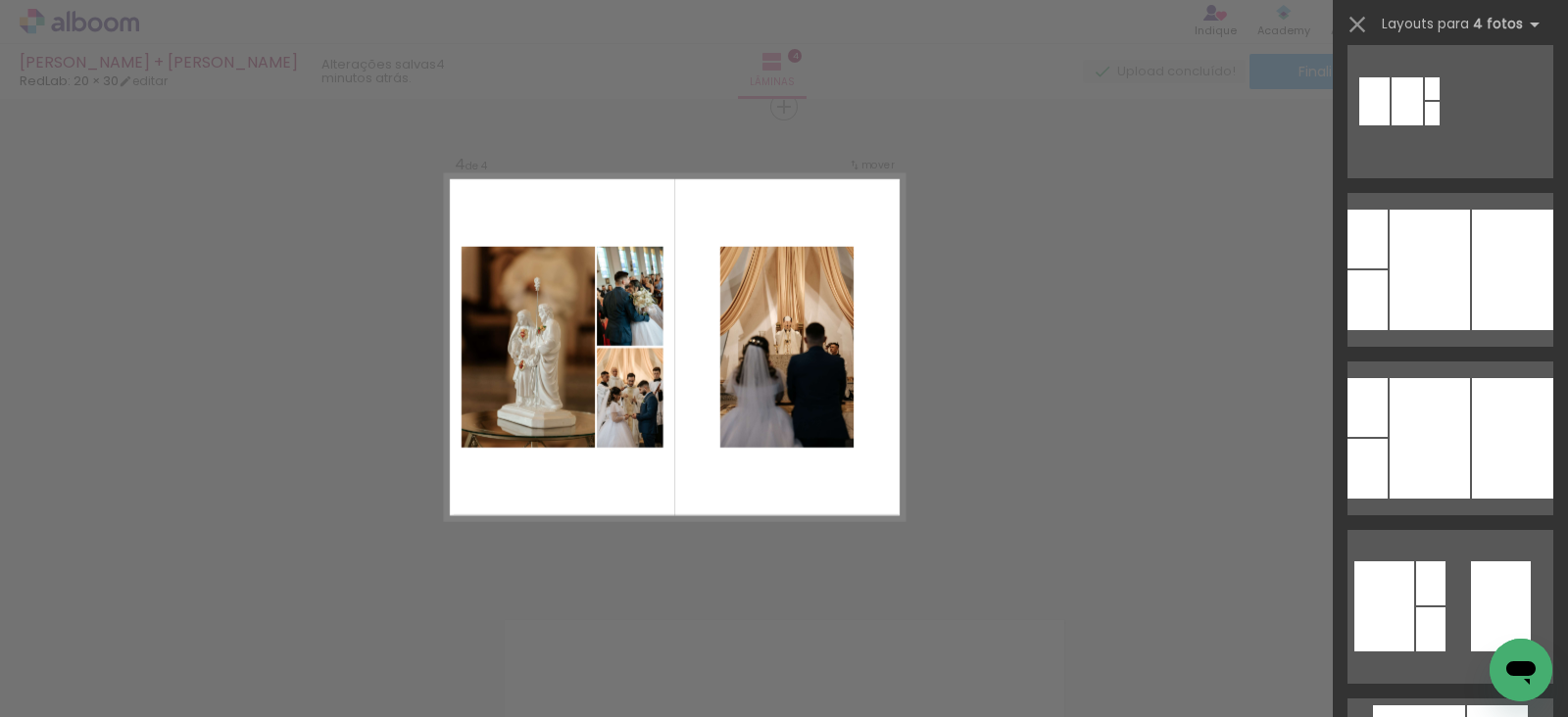
scroll to position [3235, 0]
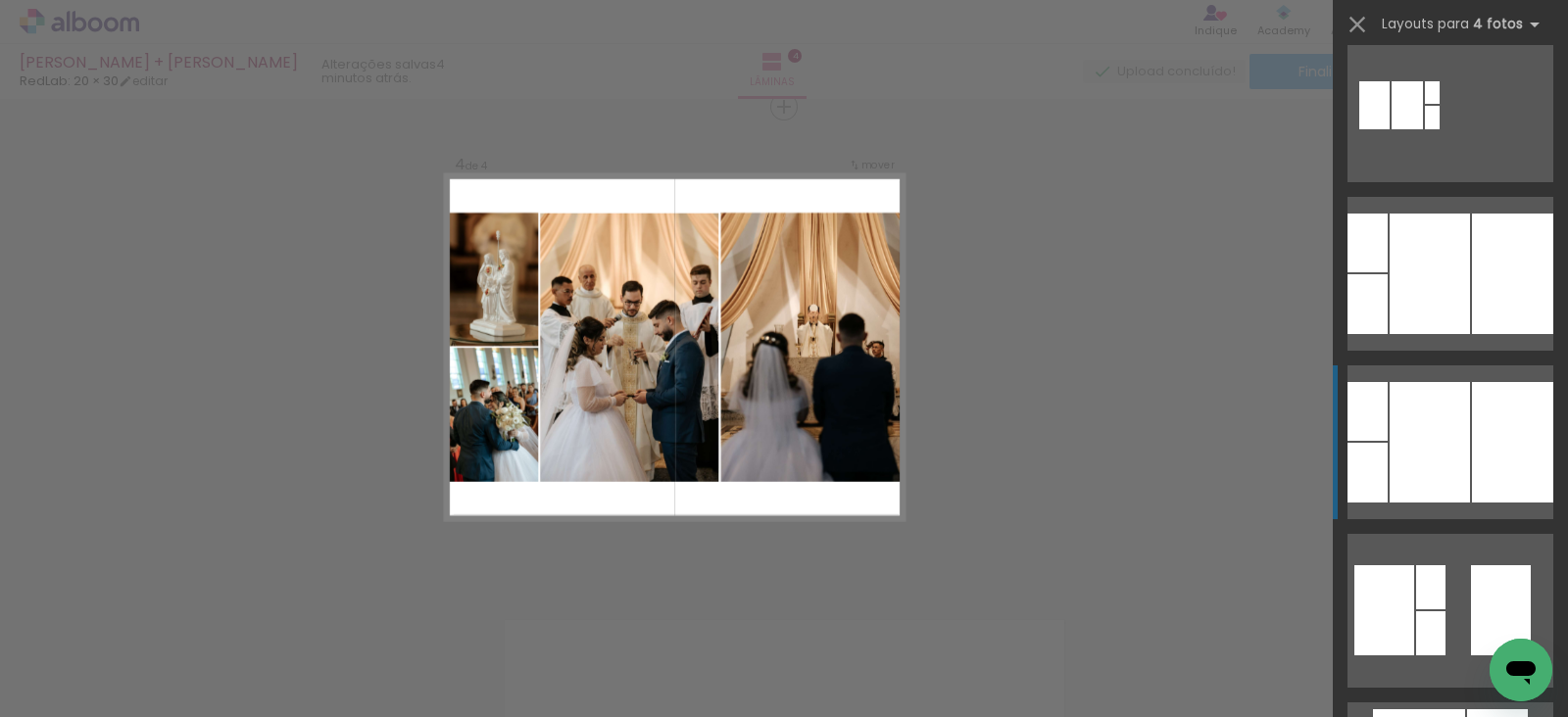
click at [1389, 429] on div at bounding box center [1429, 443] width 81 height 121
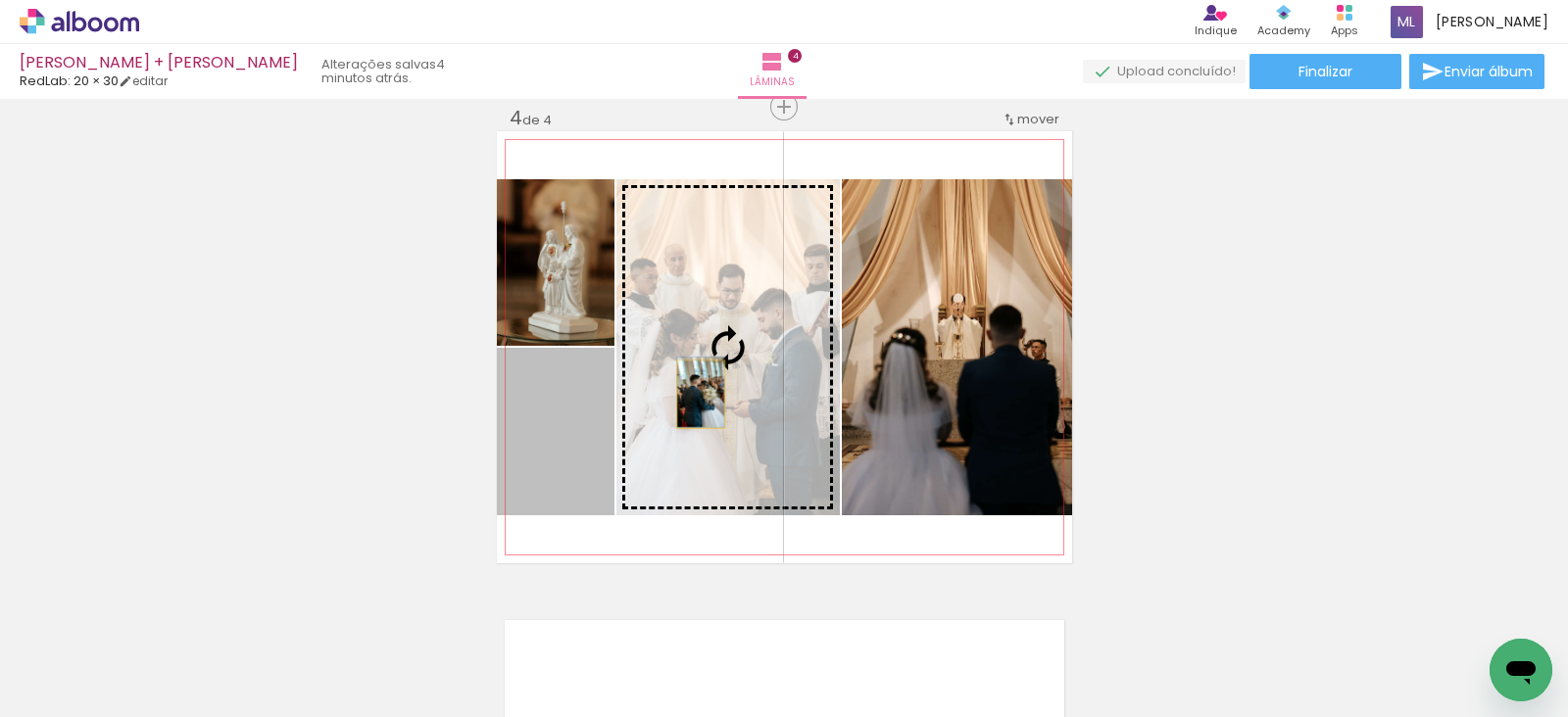
drag, startPoint x: 565, startPoint y: 467, endPoint x: 691, endPoint y: 394, distance: 145.6
click at [0, 0] on slot at bounding box center [0, 0] width 0 height 0
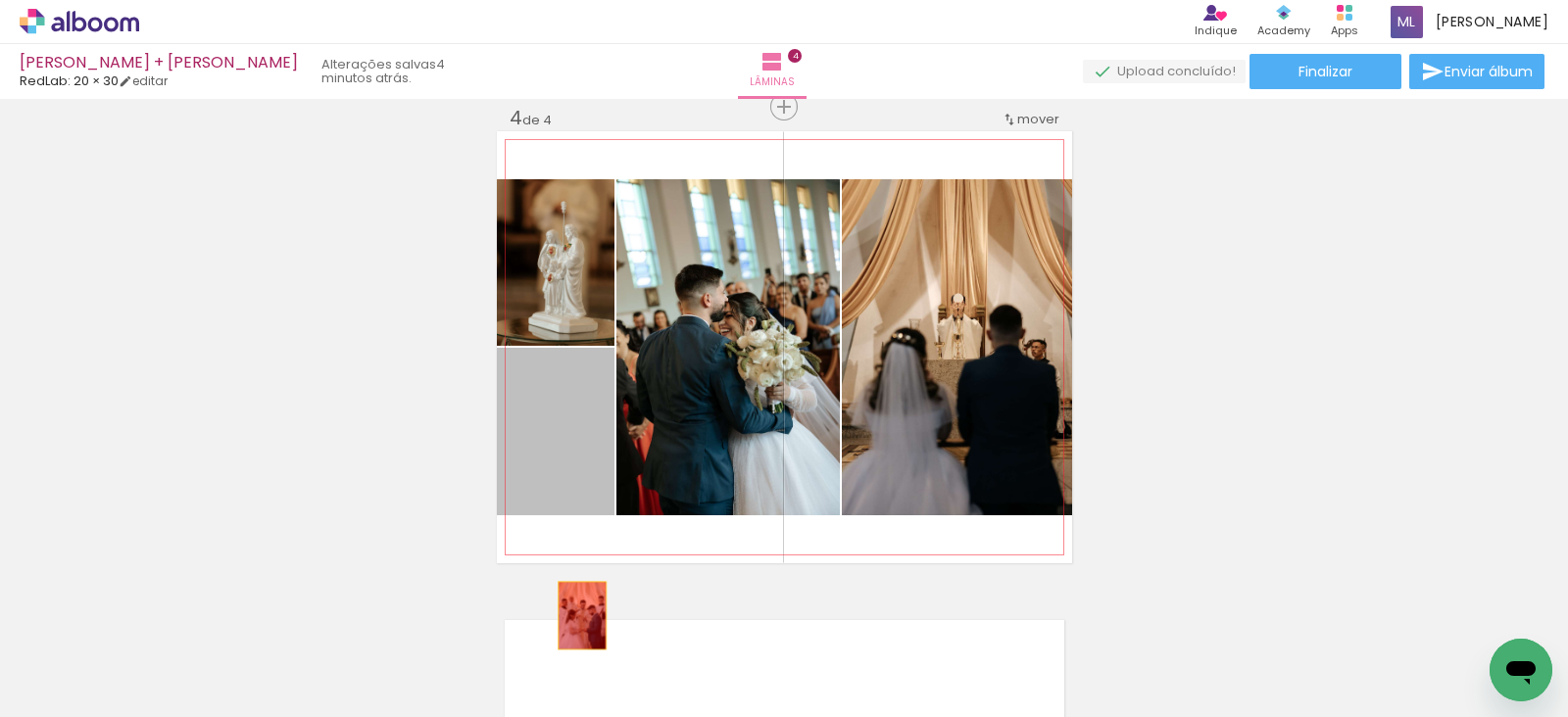
drag, startPoint x: 555, startPoint y: 477, endPoint x: 572, endPoint y: 616, distance: 140.0
click at [572, 616] on quentale-workspace at bounding box center [784, 358] width 1568 height 717
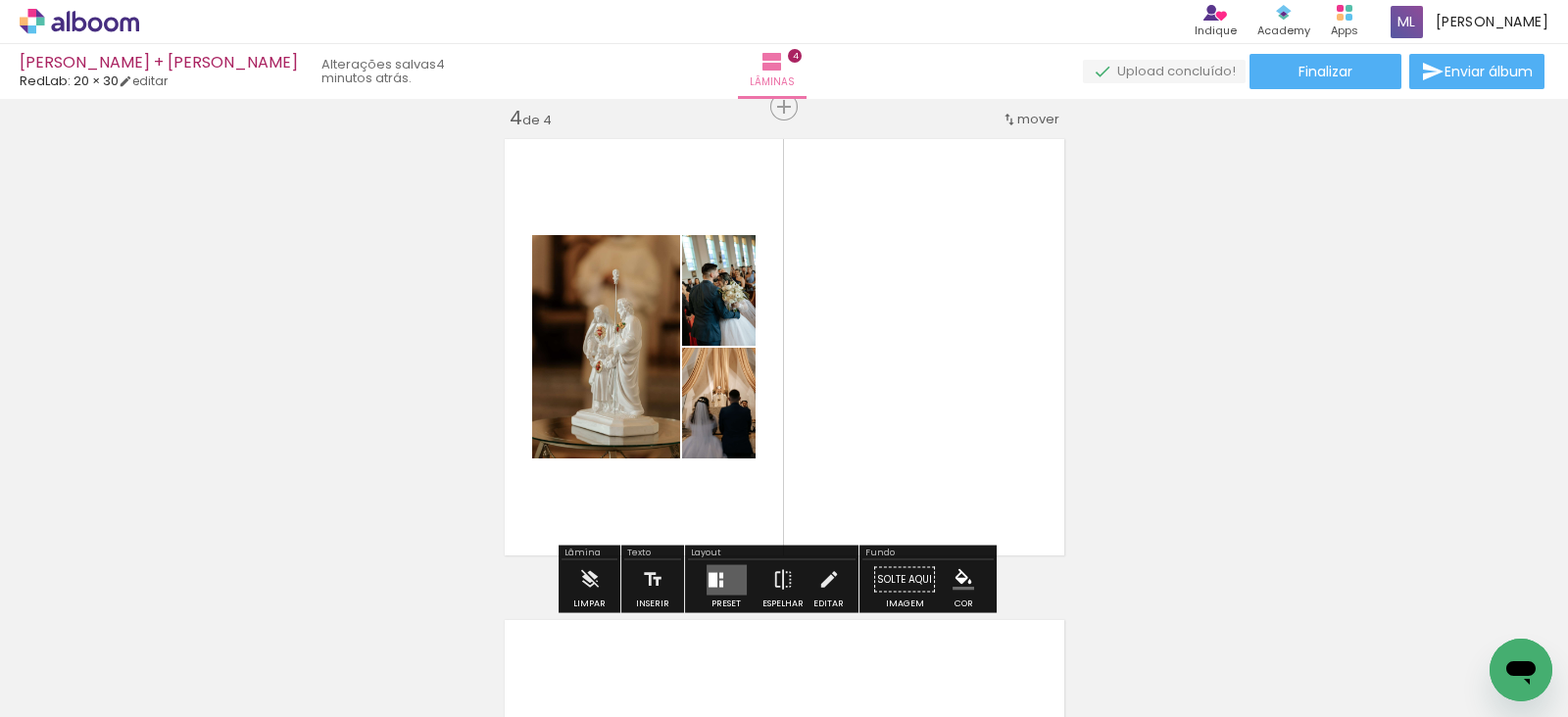
click at [719, 575] on quentale-layouter at bounding box center [726, 579] width 40 height 30
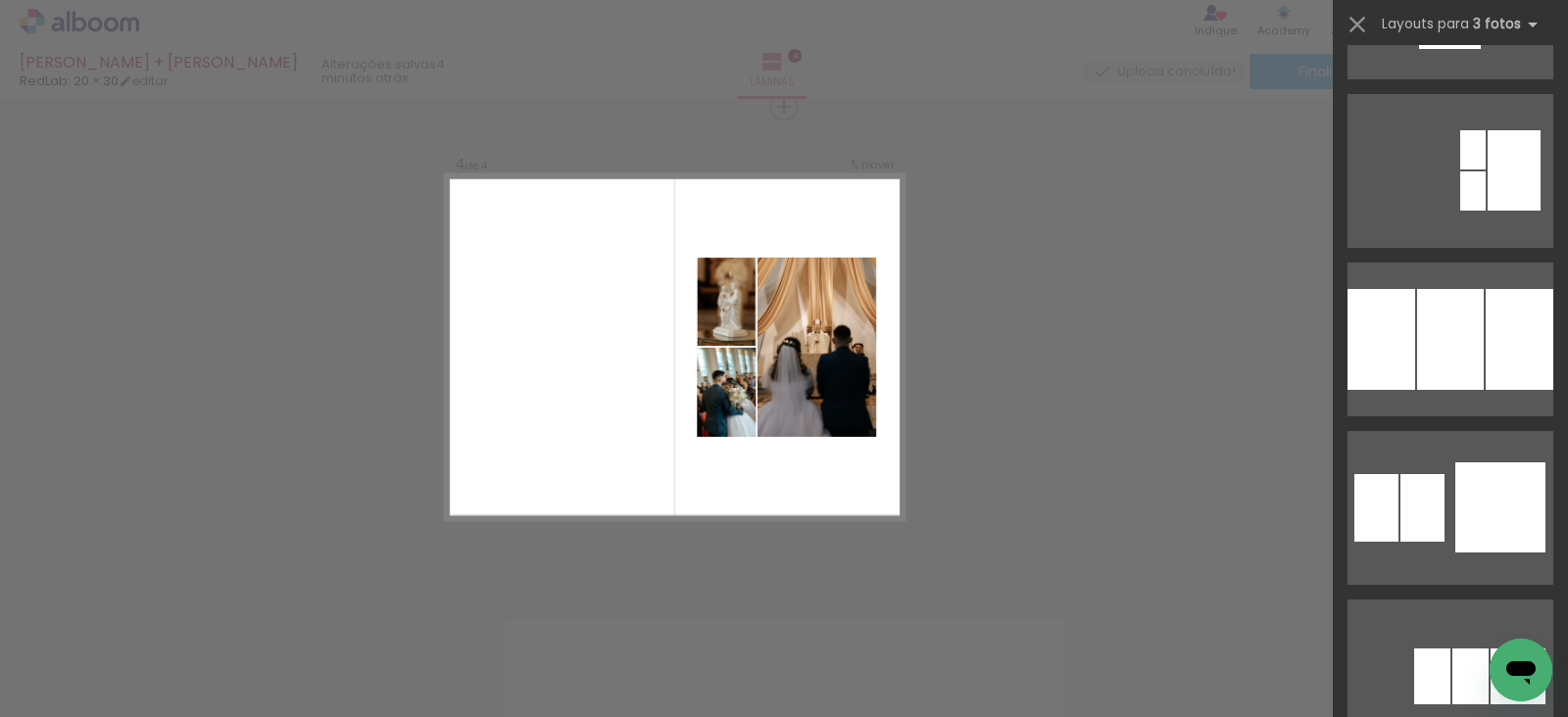
scroll to position [2516, 0]
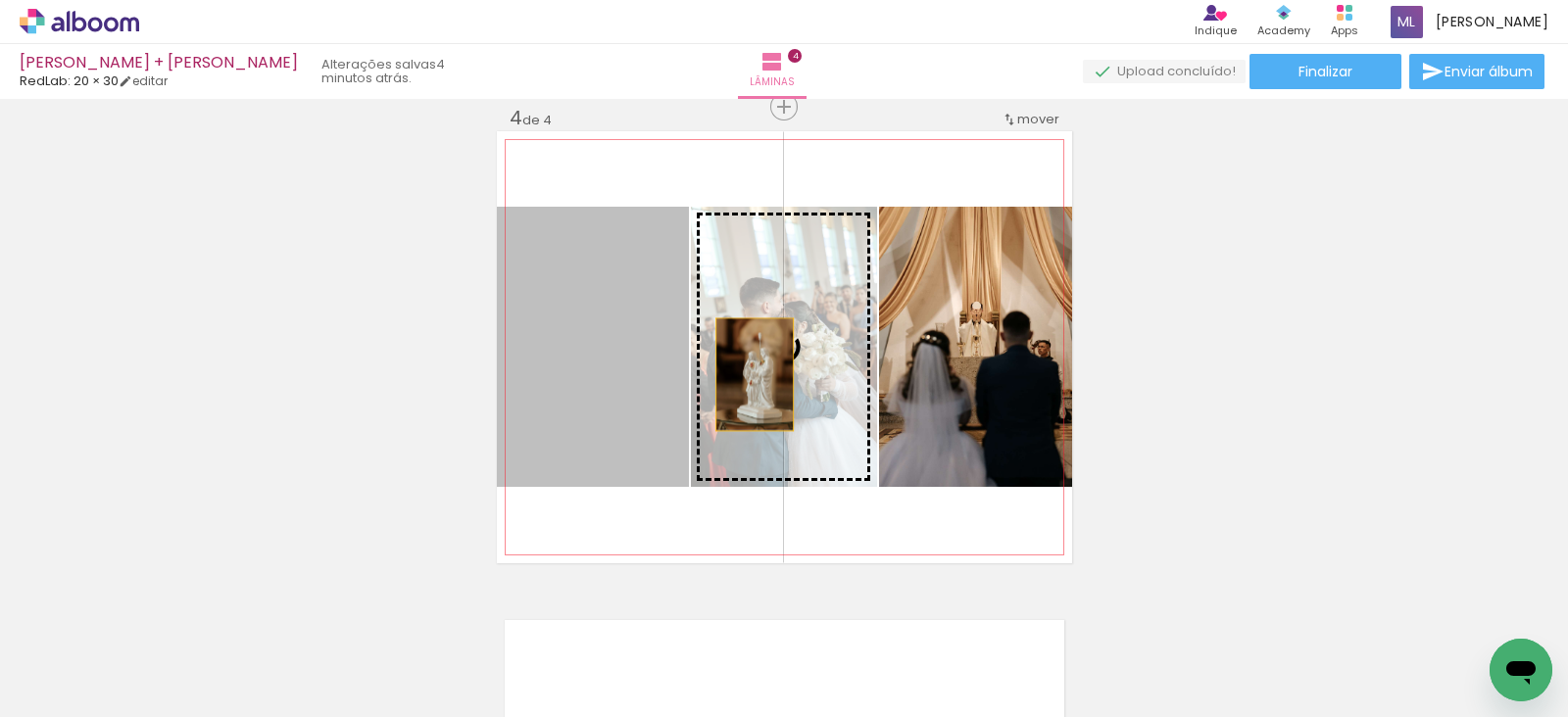
drag, startPoint x: 581, startPoint y: 391, endPoint x: 744, endPoint y: 375, distance: 163.8
click at [0, 0] on slot at bounding box center [0, 0] width 0 height 0
